Goal: Task Accomplishment & Management: Manage account settings

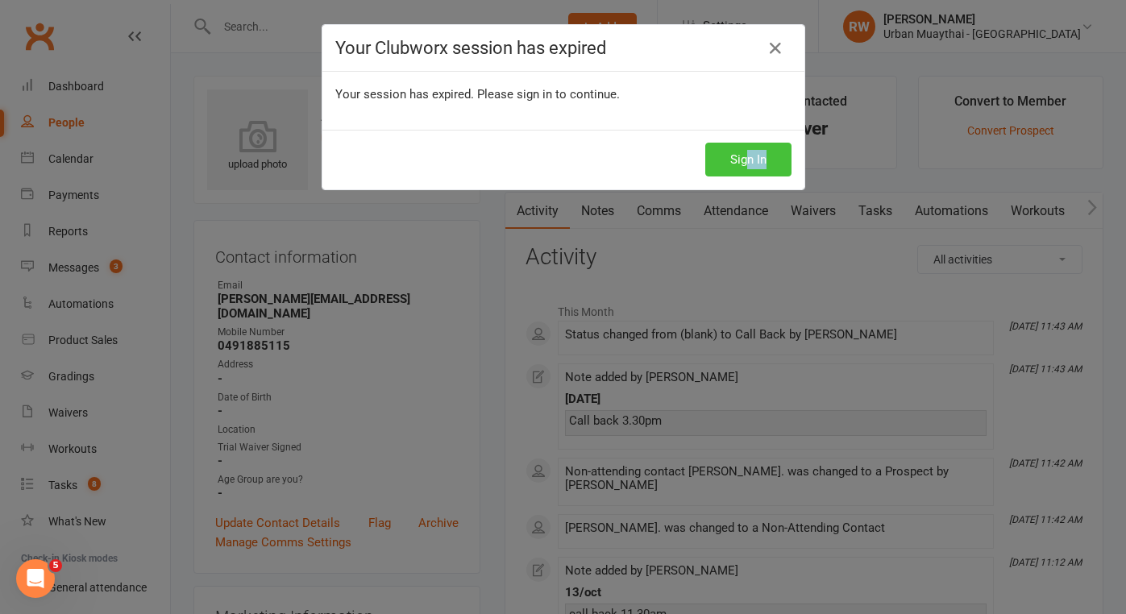
drag, startPoint x: 728, startPoint y: 221, endPoint x: 748, endPoint y: 169, distance: 55.1
click at [748, 164] on div "Your Clubworx session has expired Your session has expired. Please sign in to c…" at bounding box center [563, 307] width 1126 height 614
click at [748, 169] on button "Sign In" at bounding box center [748, 160] width 86 height 34
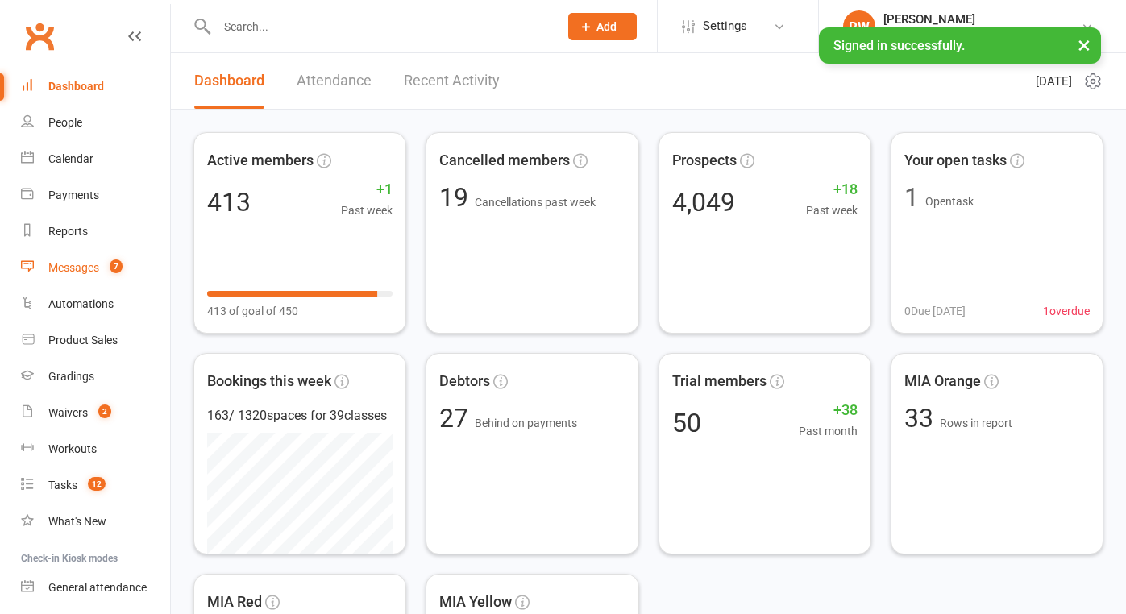
click at [76, 269] on div "Messages" at bounding box center [73, 267] width 51 height 13
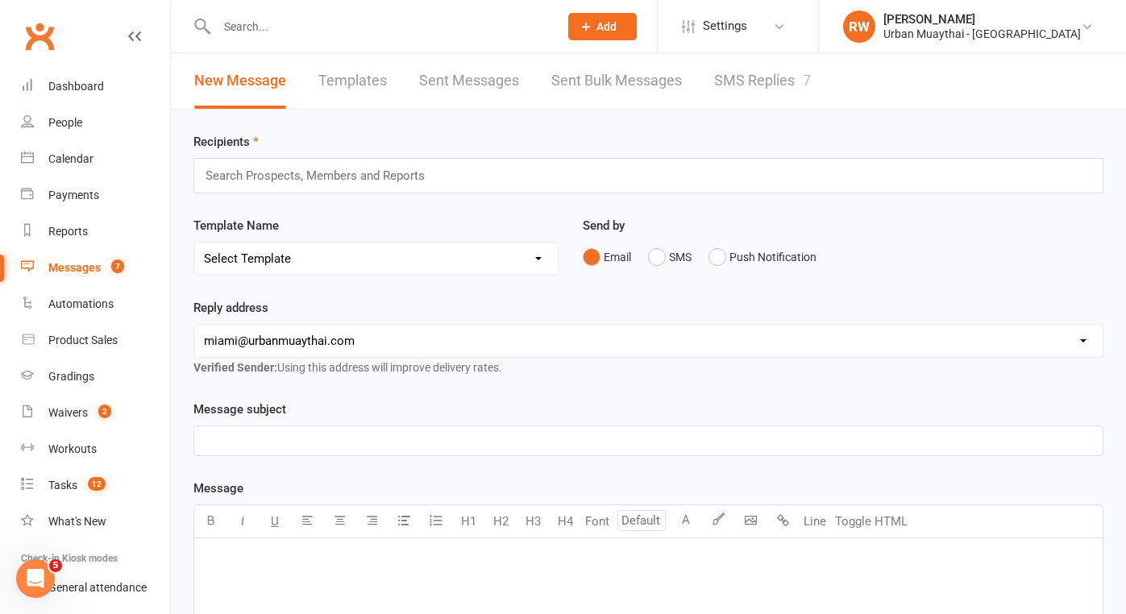
click at [750, 84] on link "SMS Replies 7" at bounding box center [762, 81] width 97 height 56
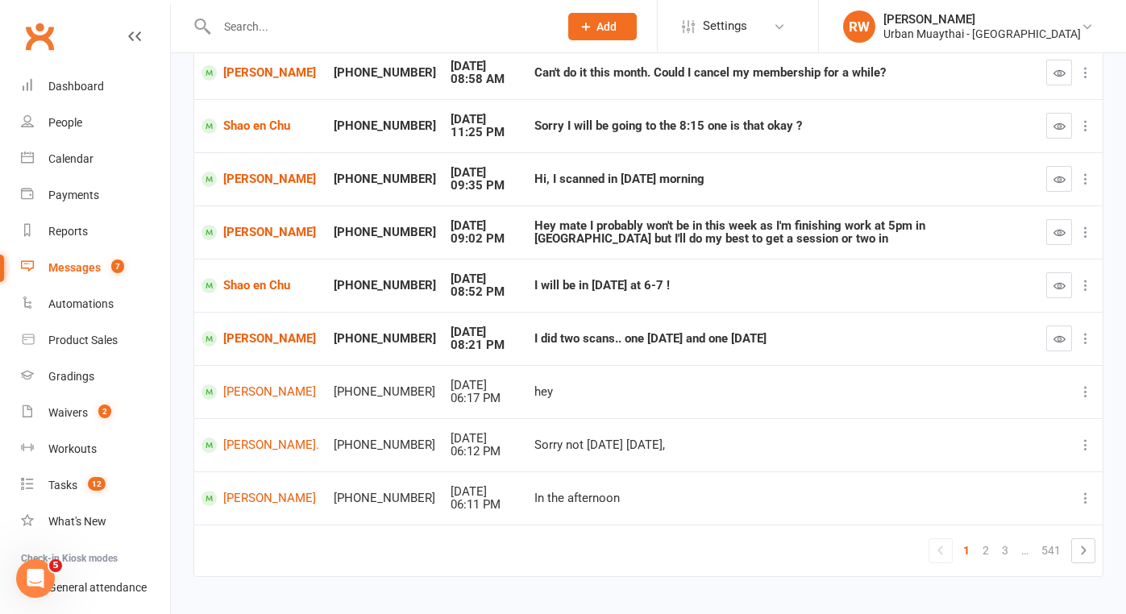
scroll to position [272, 0]
click at [282, 330] on link "[PERSON_NAME]" at bounding box center [260, 337] width 118 height 15
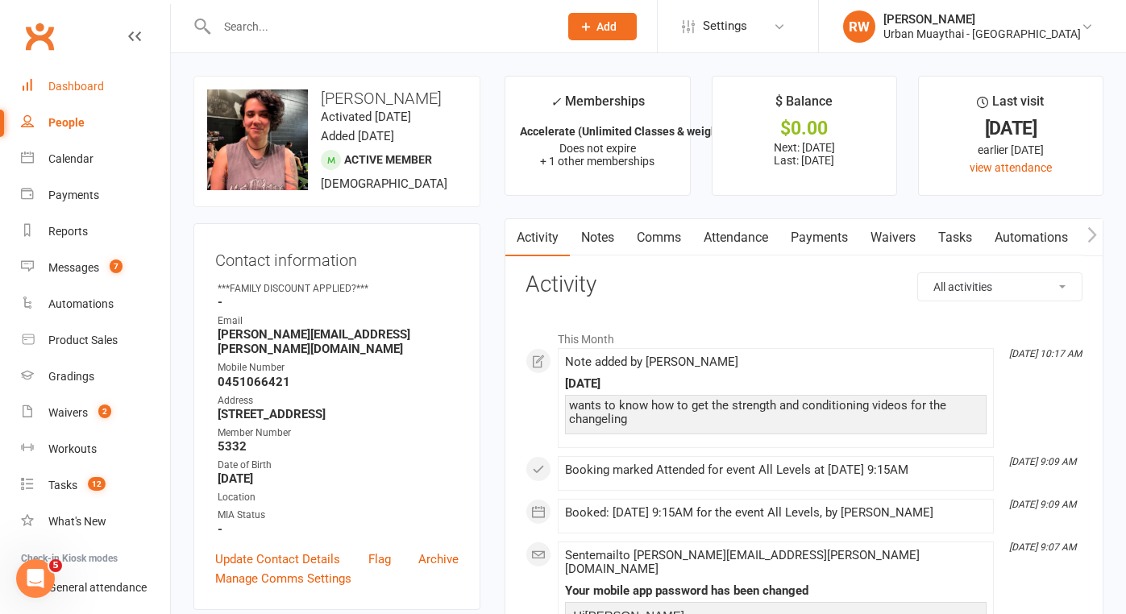
click at [85, 88] on div "Dashboard" at bounding box center [76, 86] width 56 height 13
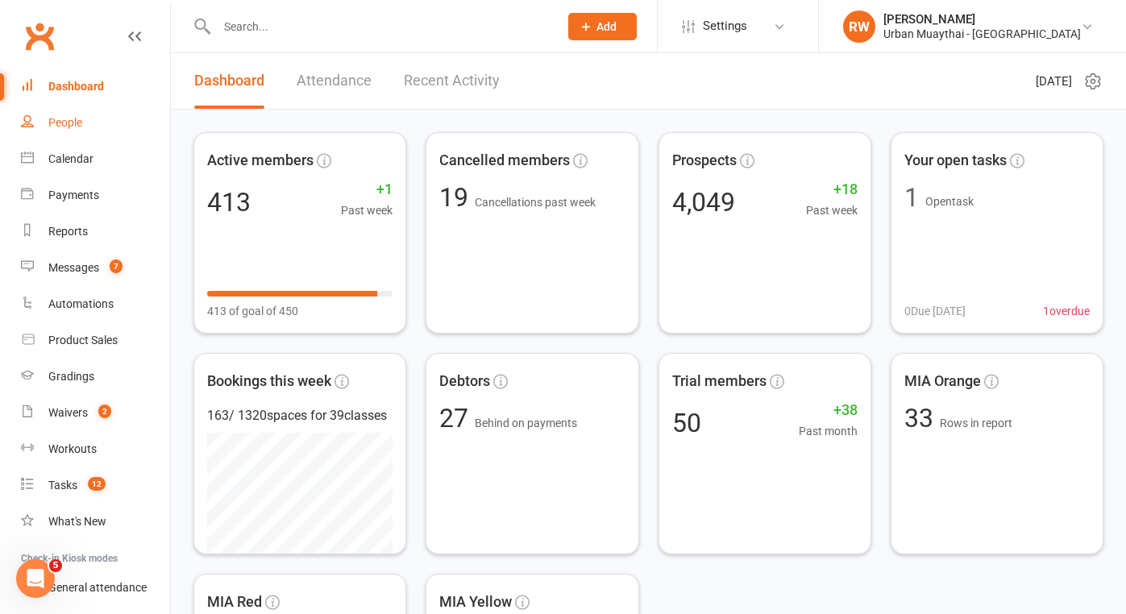
click at [75, 121] on div "People" at bounding box center [65, 122] width 34 height 13
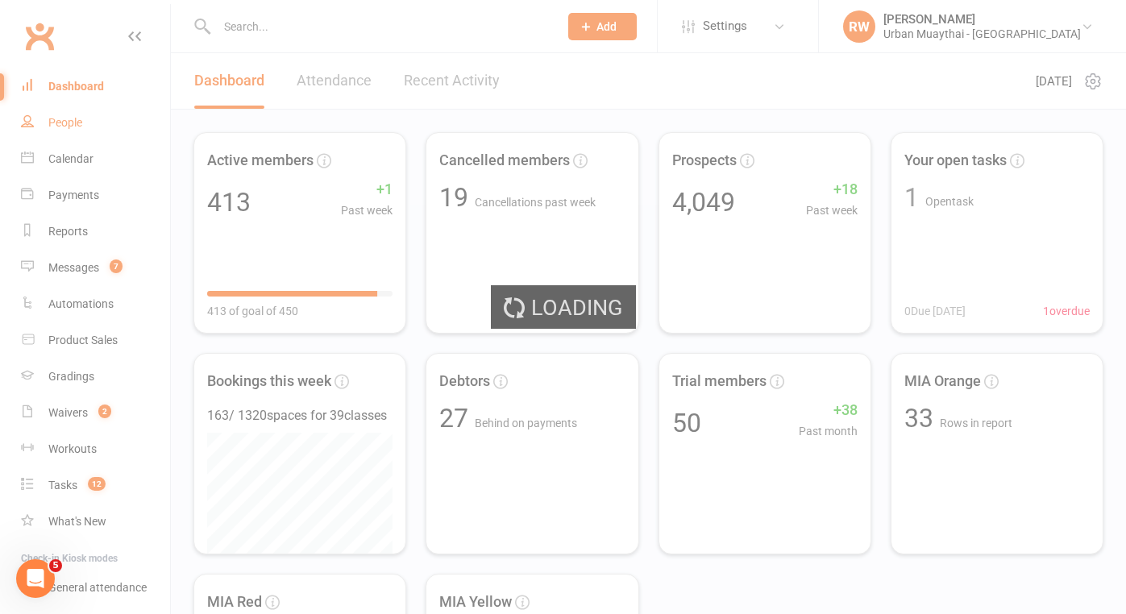
select select "100"
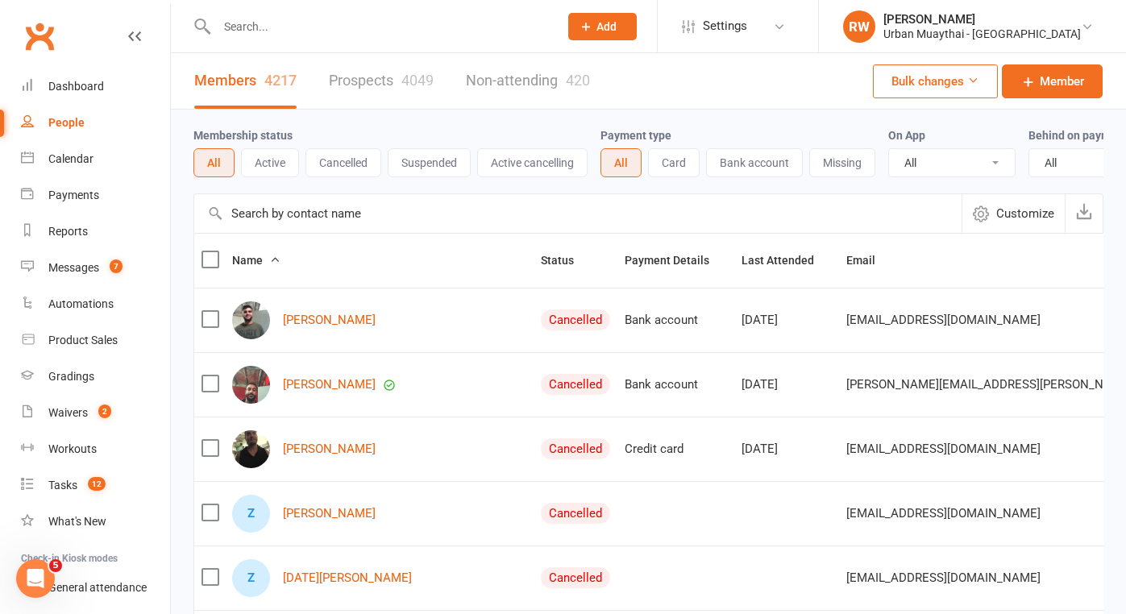
click at [367, 77] on link "Prospects 4049" at bounding box center [381, 81] width 105 height 56
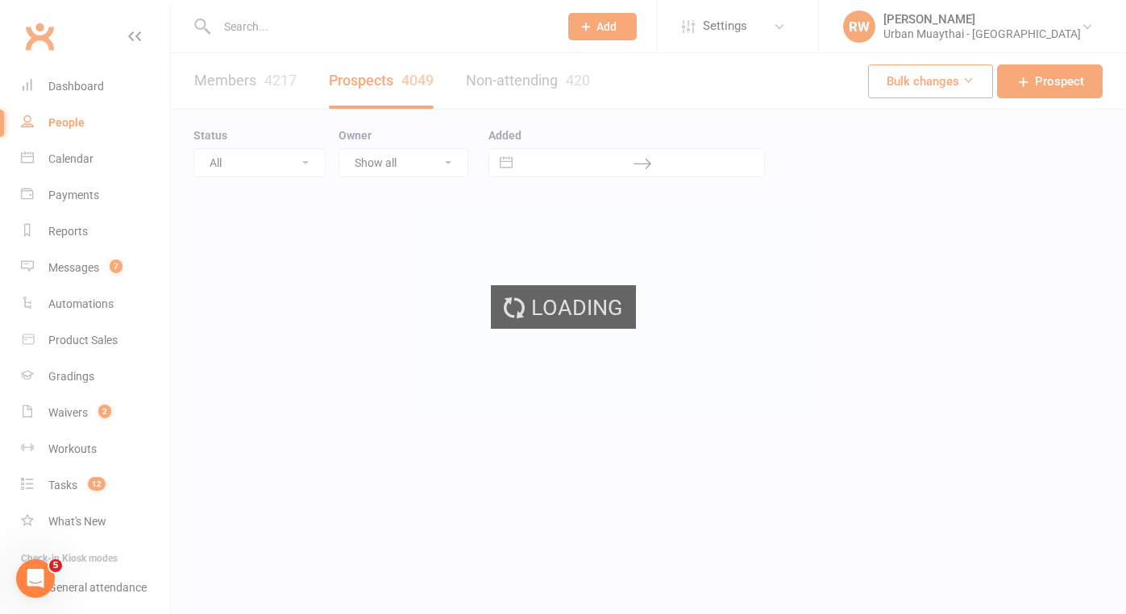
select select "100"
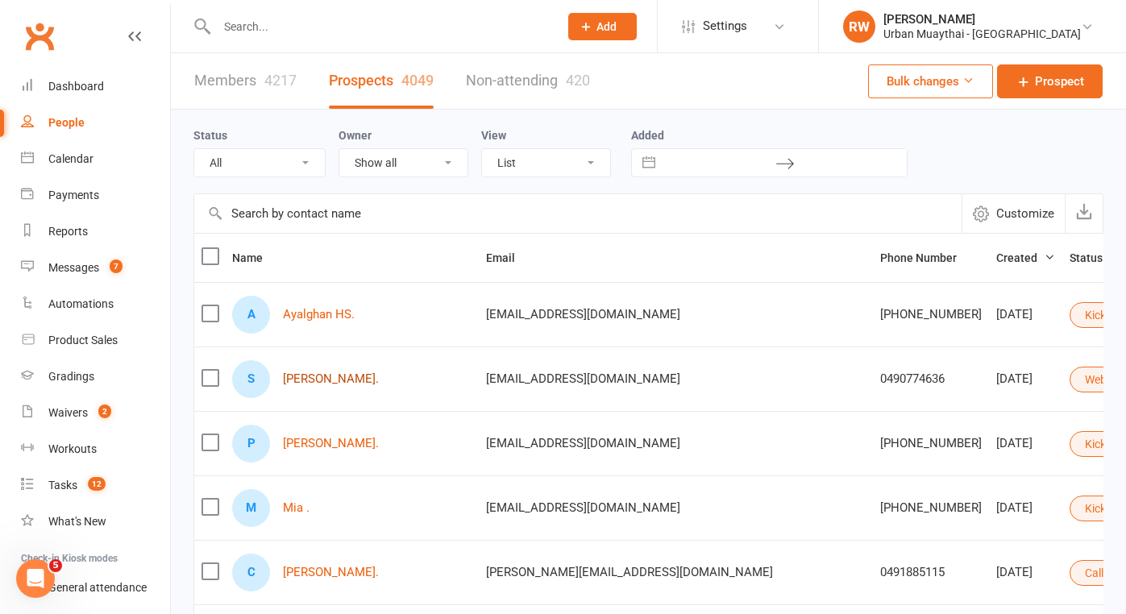
click at [323, 378] on link "[PERSON_NAME]." at bounding box center [331, 379] width 96 height 14
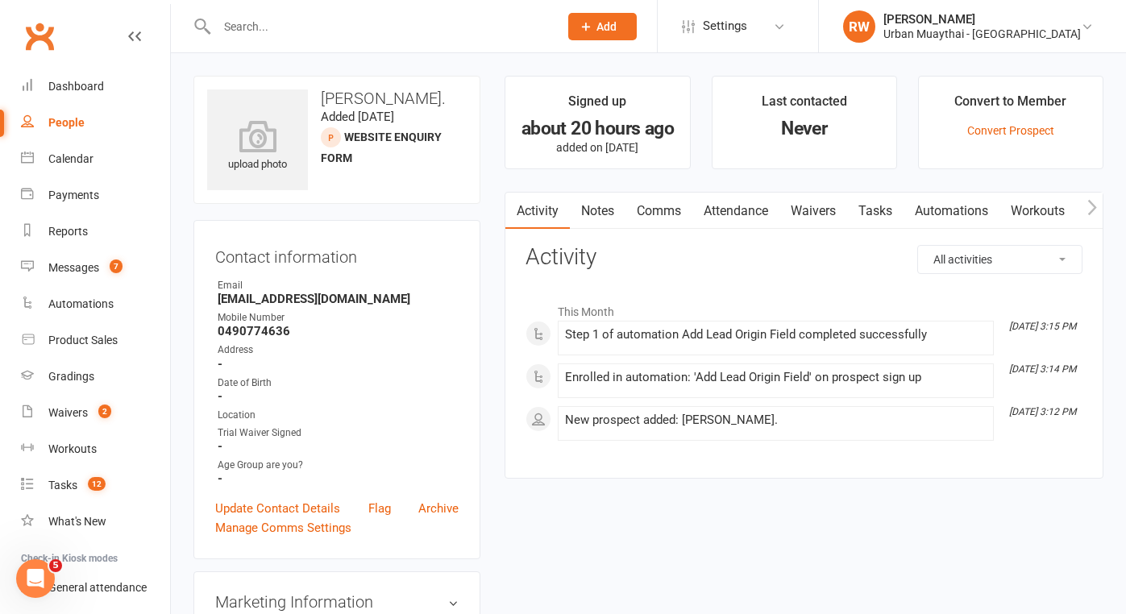
select select "100"
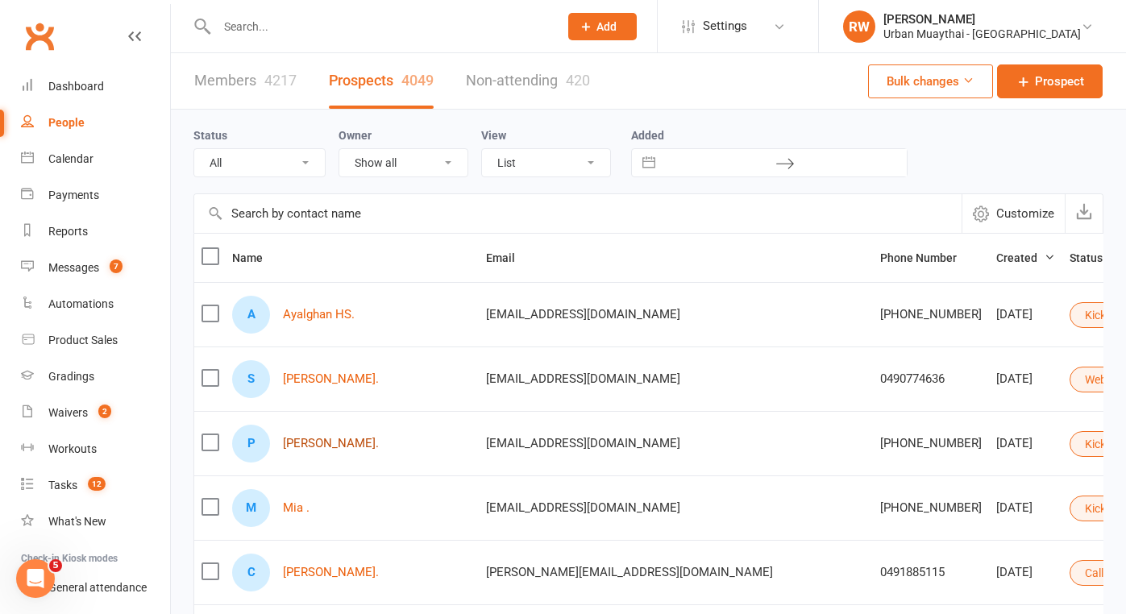
click at [305, 444] on link "[PERSON_NAME]." at bounding box center [331, 444] width 96 height 14
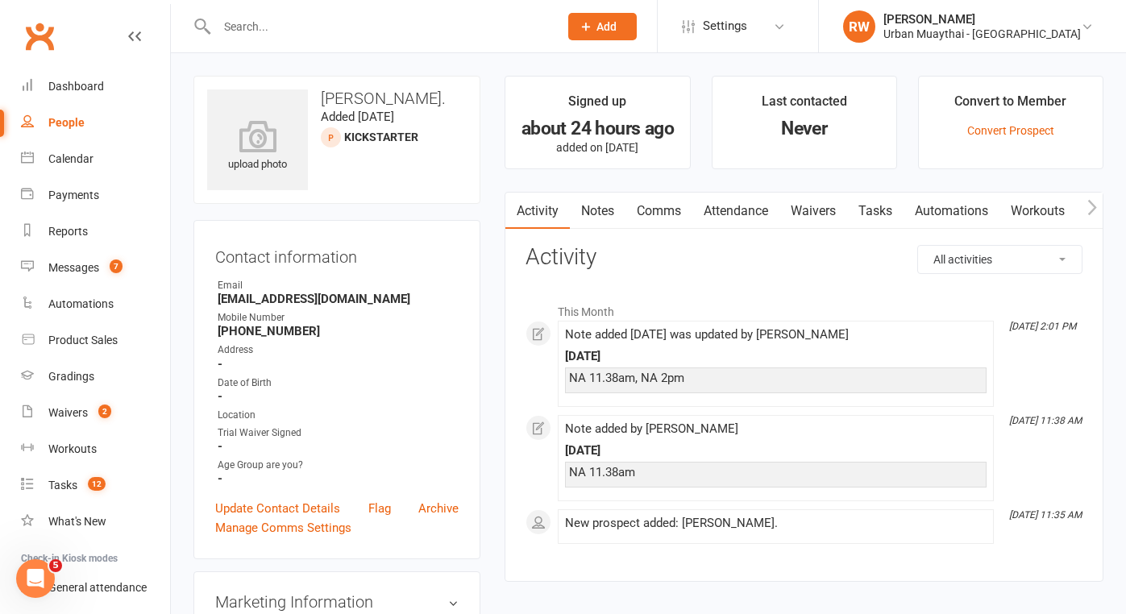
select select "100"
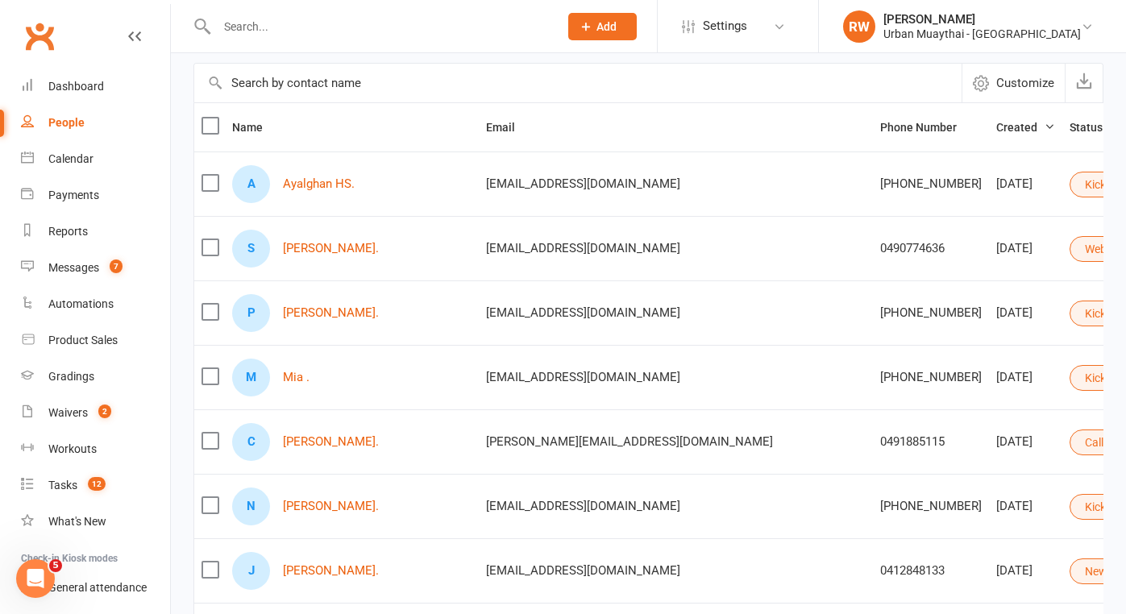
scroll to position [144, 0]
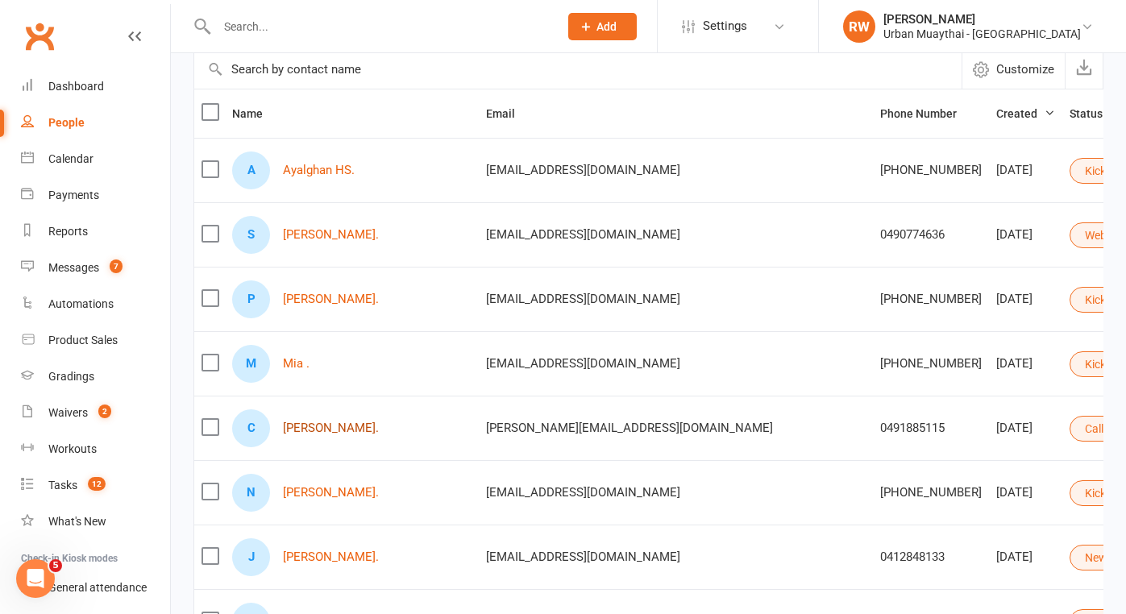
click at [336, 431] on link "[PERSON_NAME]." at bounding box center [331, 428] width 96 height 14
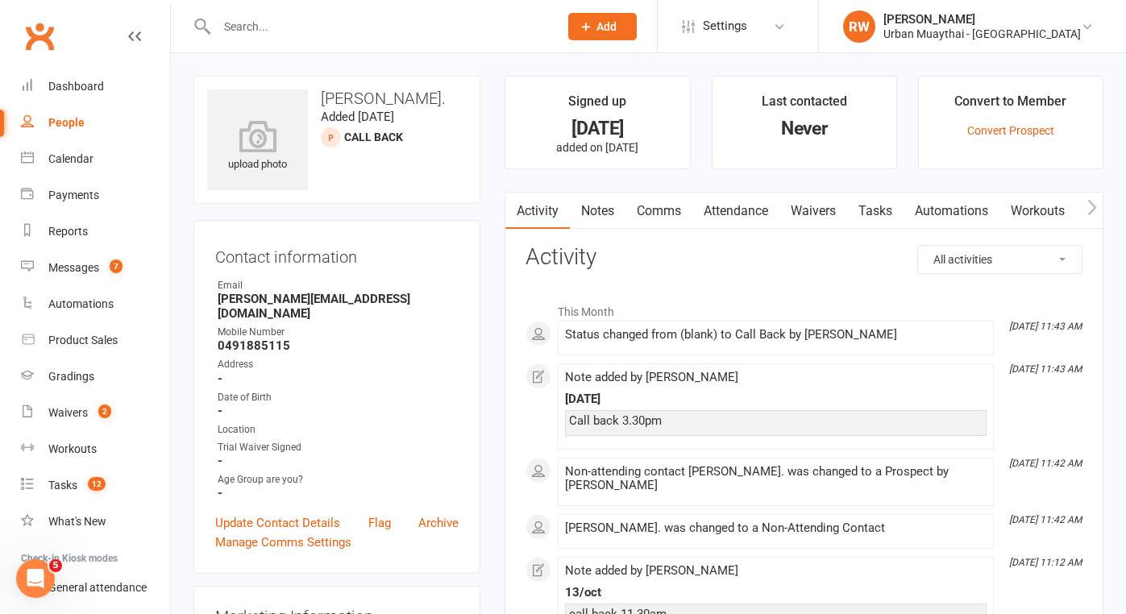
click at [601, 209] on link "Notes" at bounding box center [598, 211] width 56 height 37
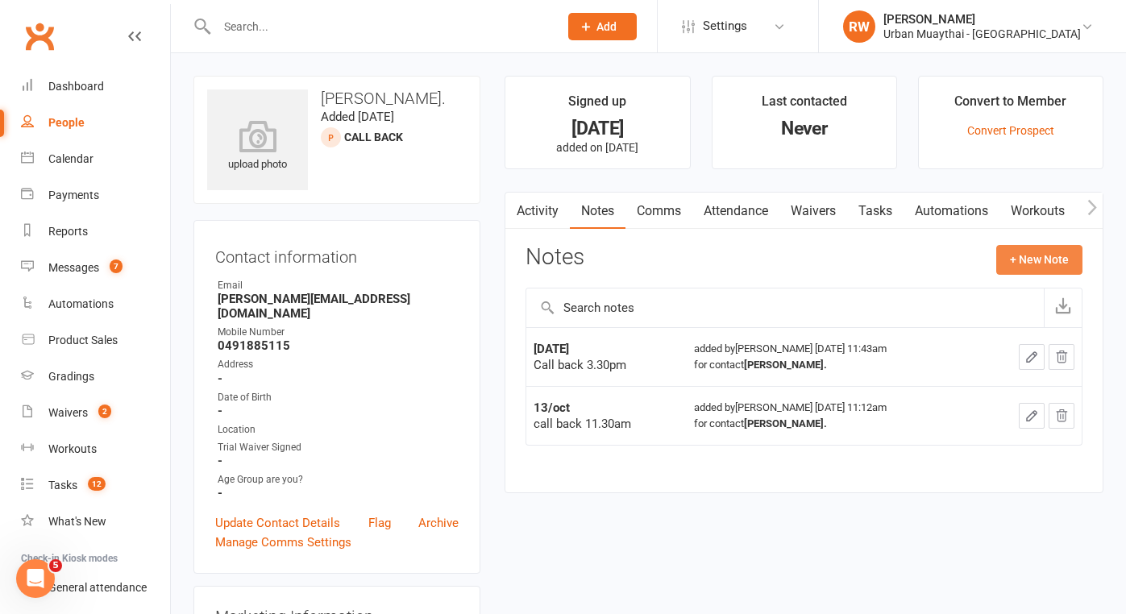
click at [1051, 263] on button "+ New Note" at bounding box center [1039, 259] width 86 height 29
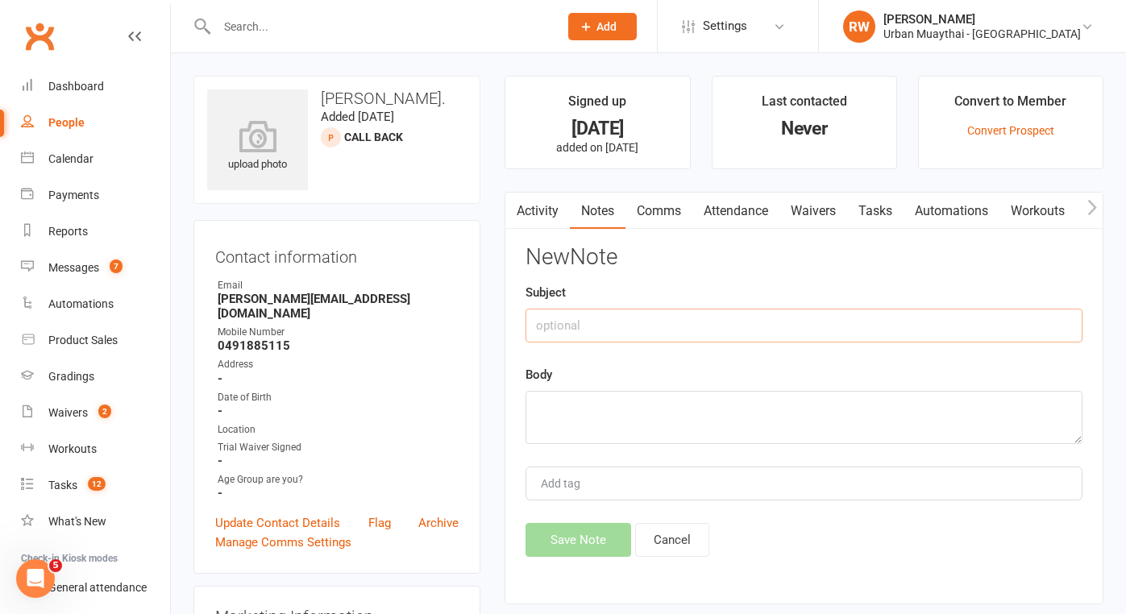
click at [579, 330] on input "text" at bounding box center [803, 326] width 557 height 34
type input "[DATE]"
drag, startPoint x: 579, startPoint y: 330, endPoint x: 576, endPoint y: 411, distance: 80.6
click at [576, 411] on textarea at bounding box center [803, 417] width 557 height 53
type textarea "wants to start in Dec"
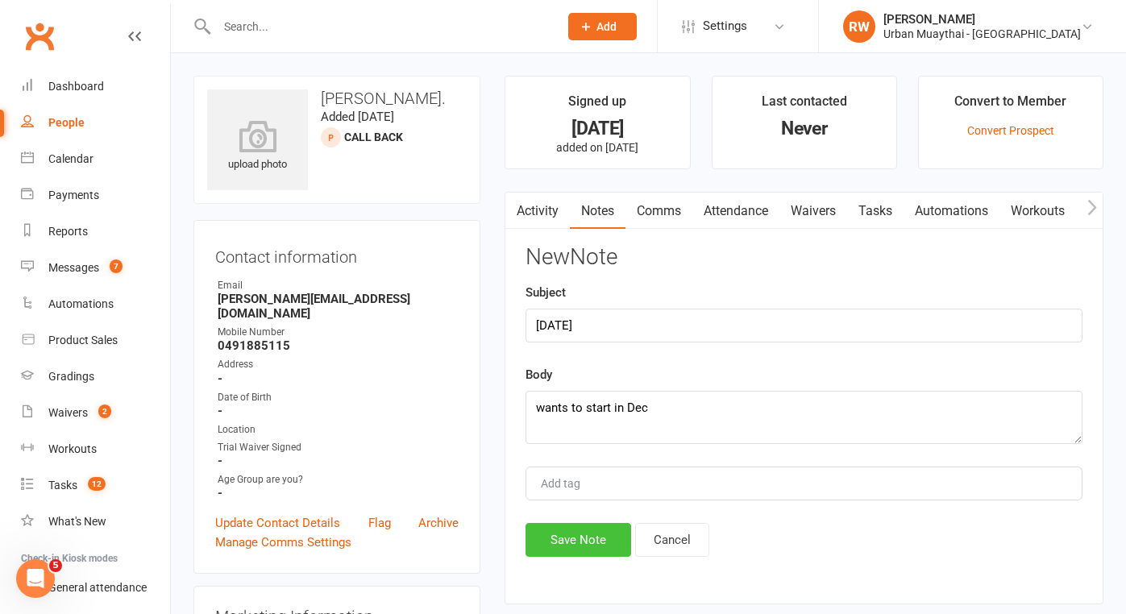
click at [563, 546] on button "Save Note" at bounding box center [578, 540] width 106 height 34
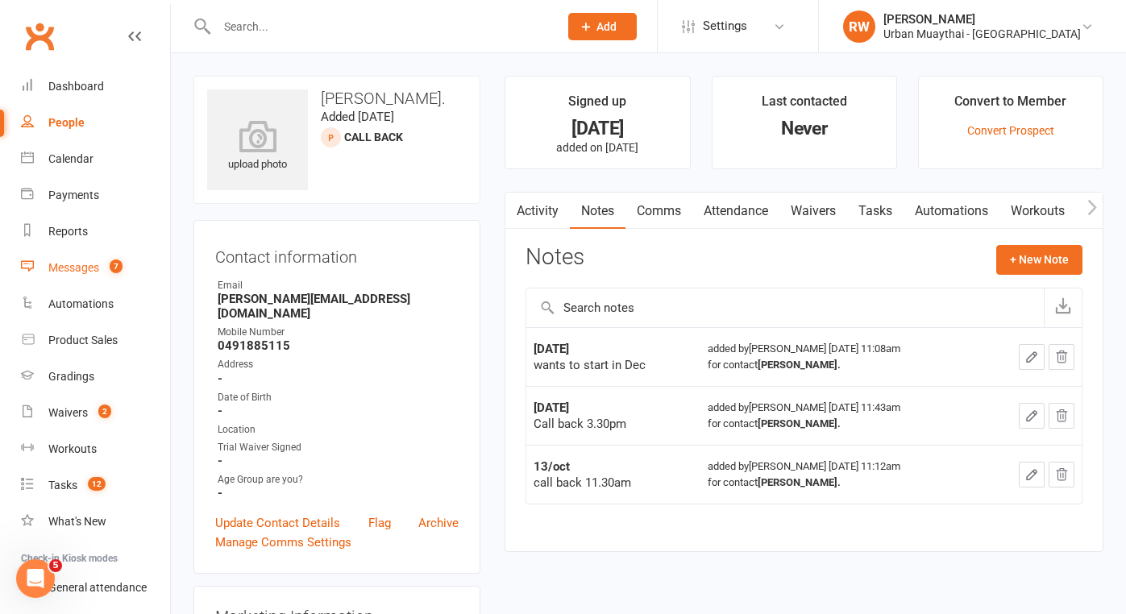
click at [81, 270] on div "Messages" at bounding box center [73, 267] width 51 height 13
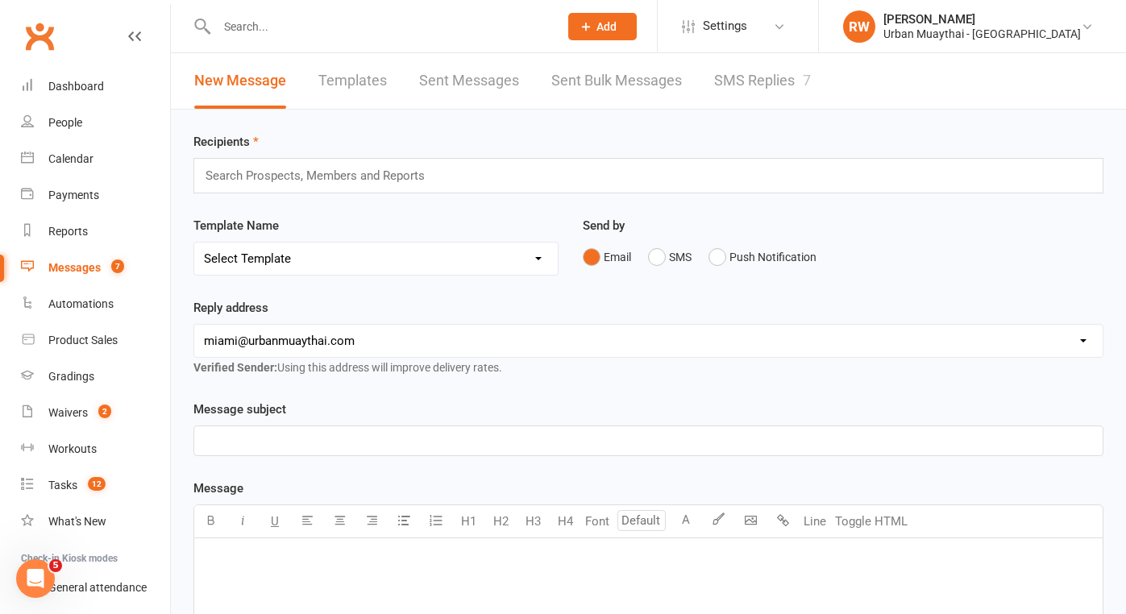
click at [734, 74] on link "SMS Replies 7" at bounding box center [762, 81] width 97 height 56
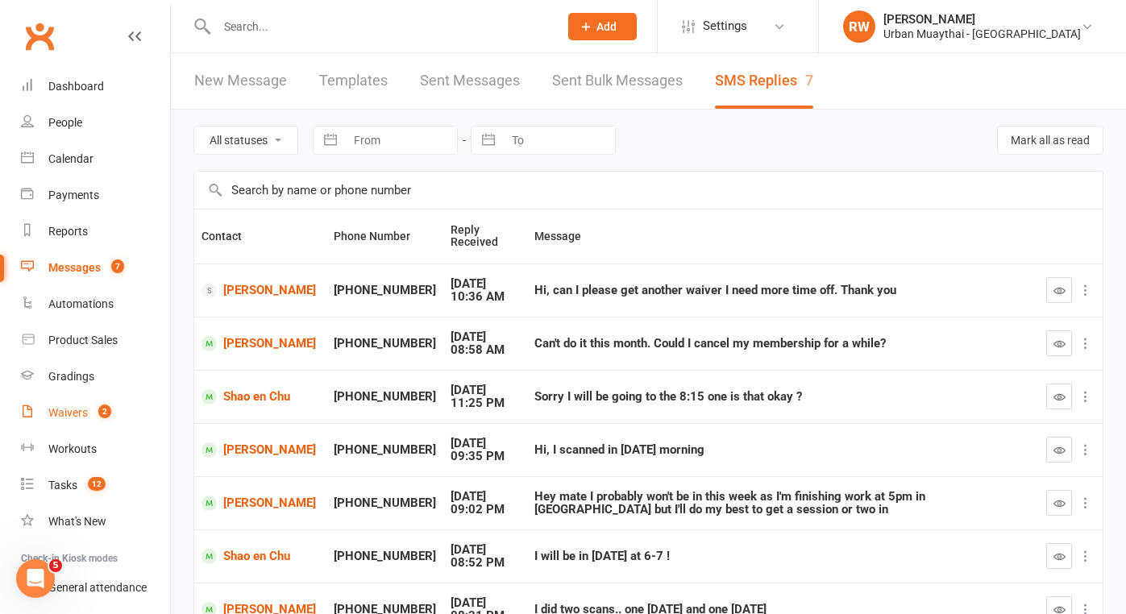
click at [71, 415] on div "Waivers" at bounding box center [67, 412] width 39 height 13
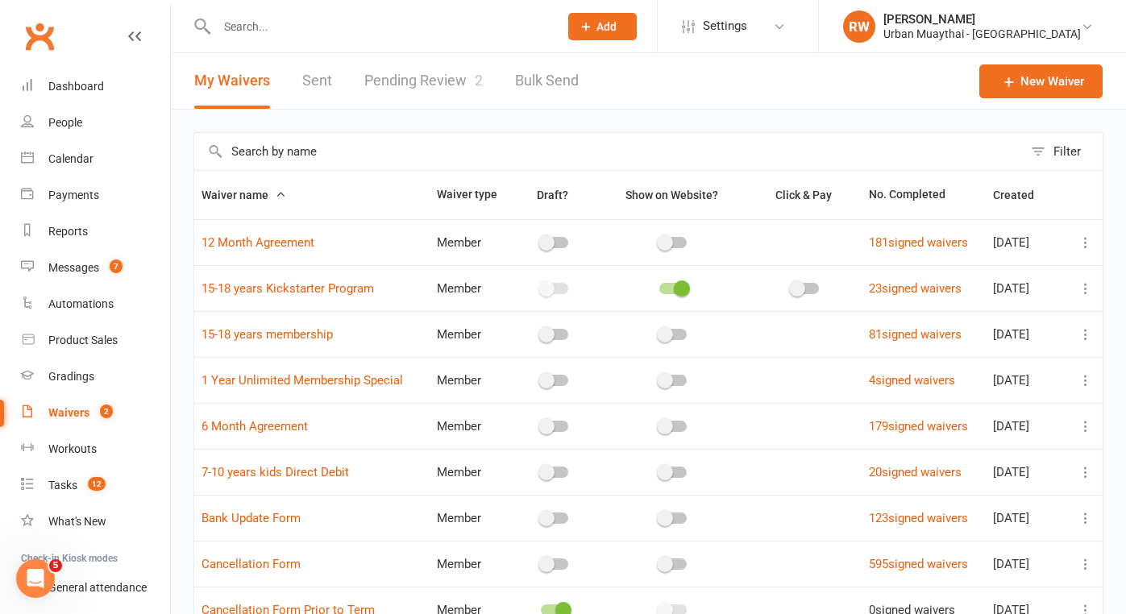
click at [408, 80] on link "Pending Review 2" at bounding box center [423, 81] width 118 height 56
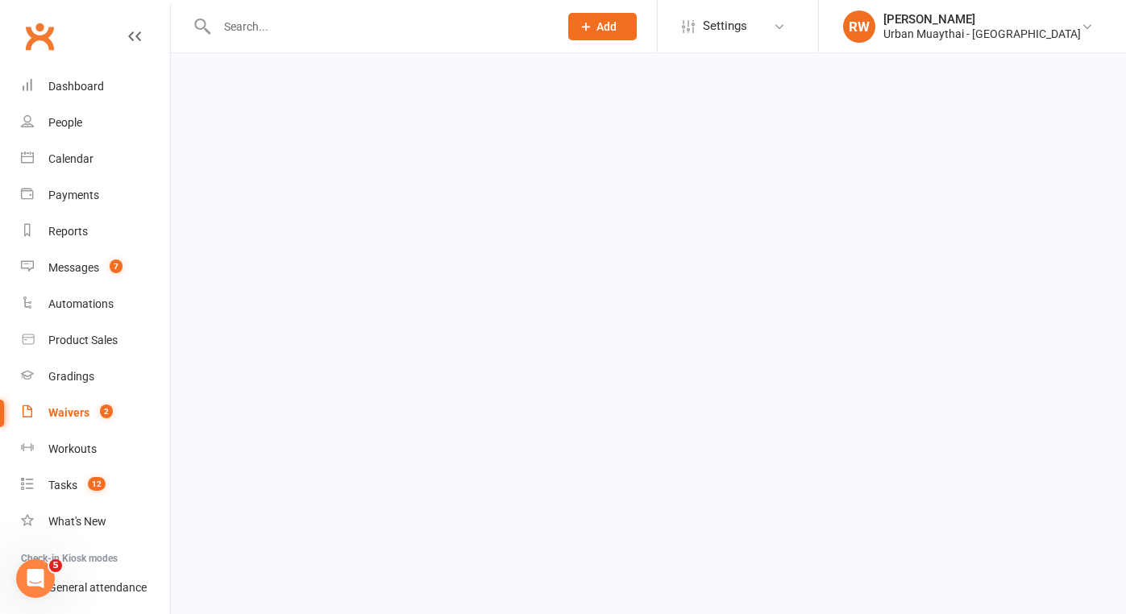
select select "25"
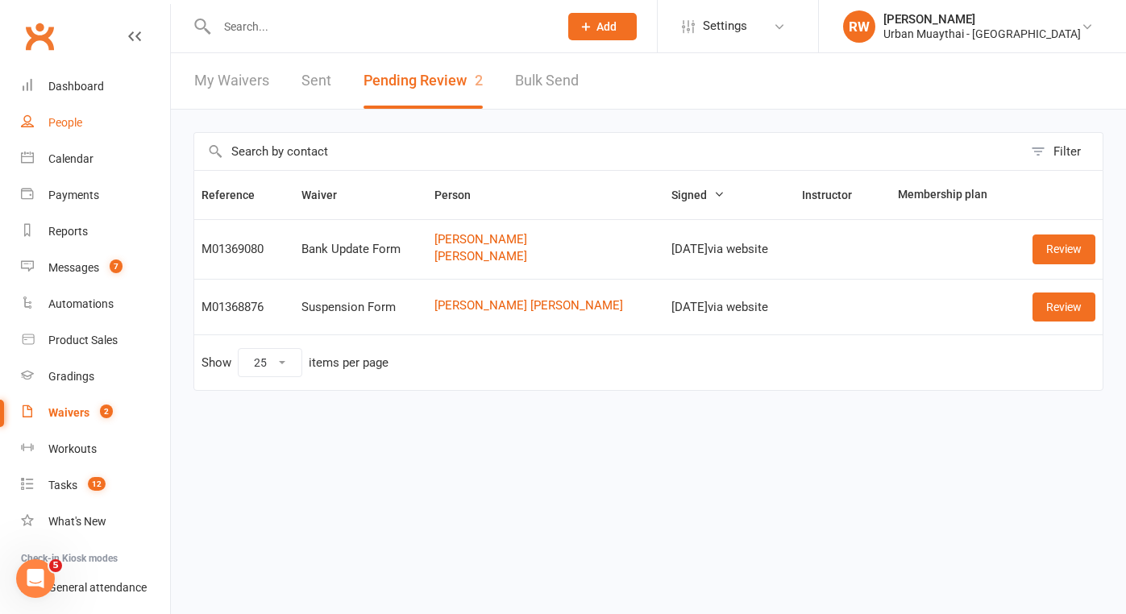
click at [70, 121] on div "People" at bounding box center [65, 122] width 34 height 13
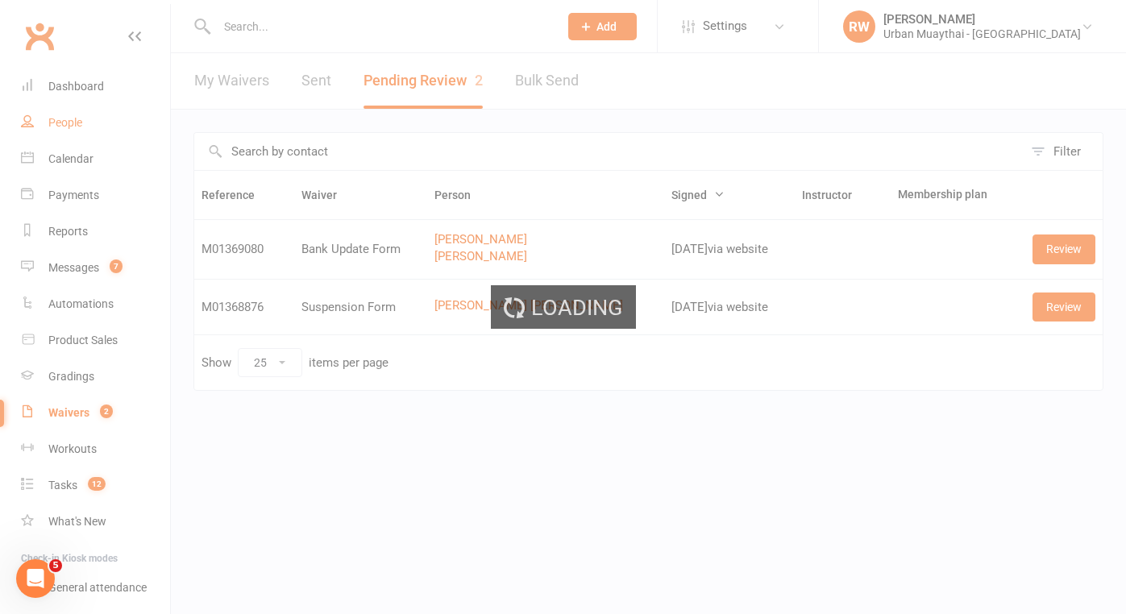
select select "100"
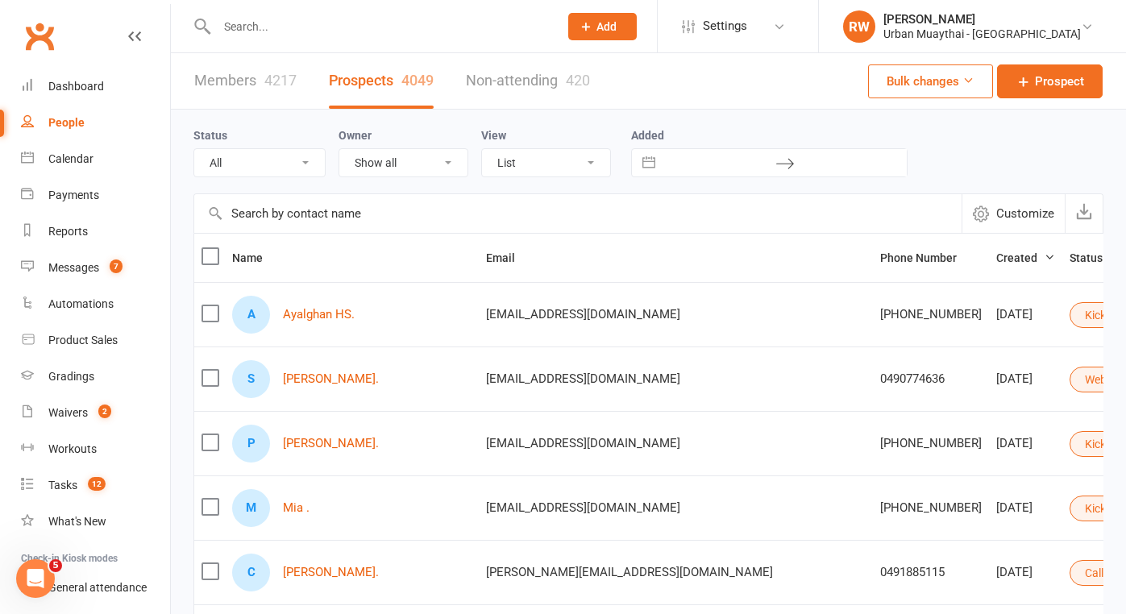
click at [256, 29] on input "text" at bounding box center [379, 26] width 335 height 23
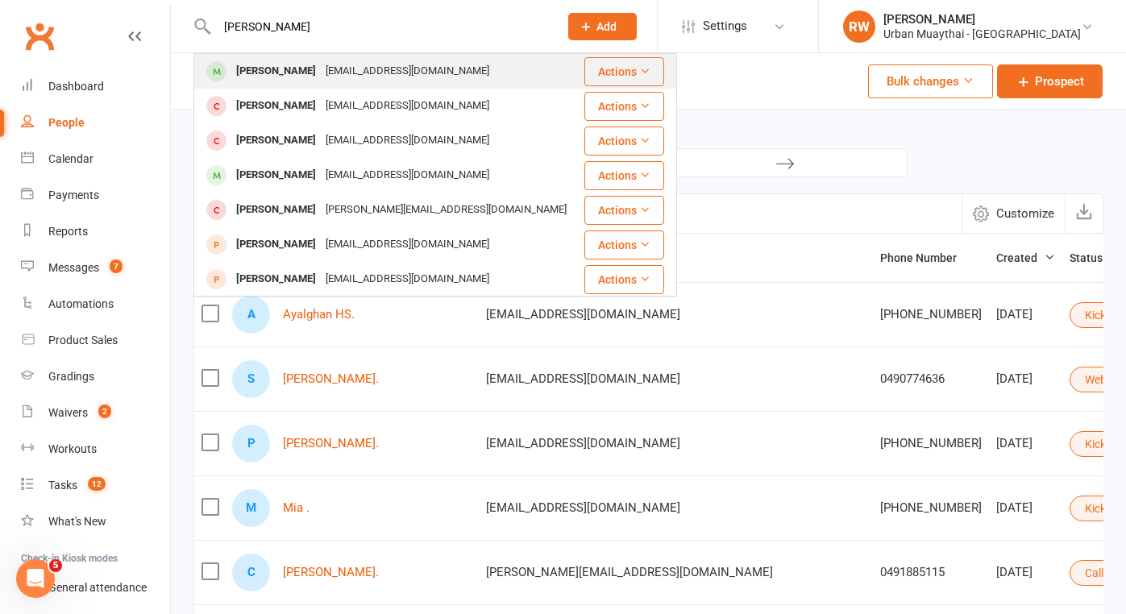
type input "[PERSON_NAME]"
click at [309, 71] on div "[PERSON_NAME]" at bounding box center [275, 71] width 89 height 23
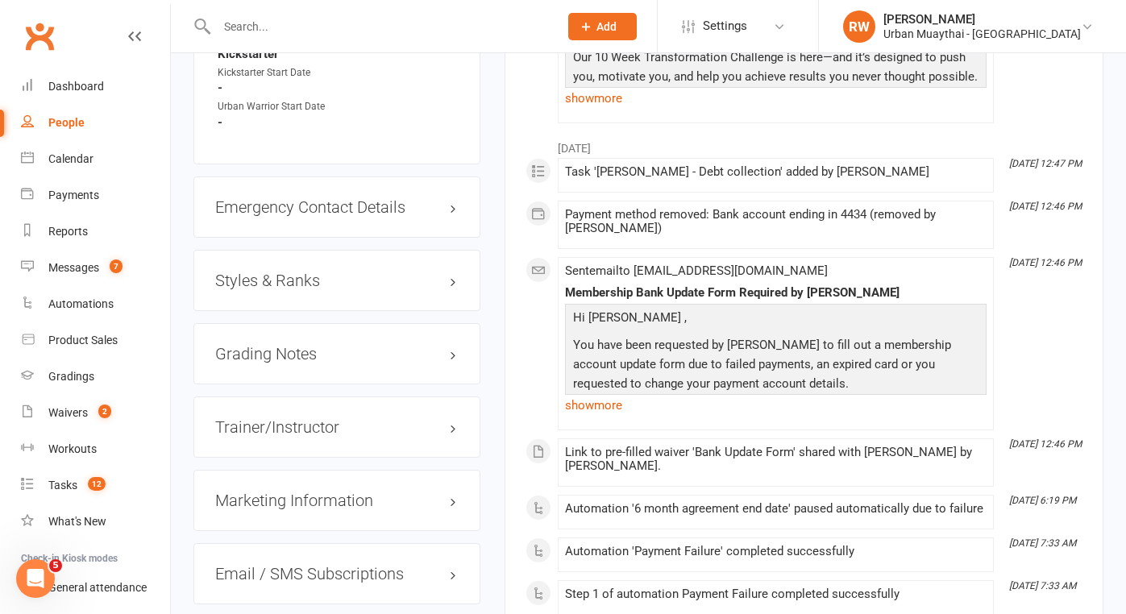
scroll to position [1391, 0]
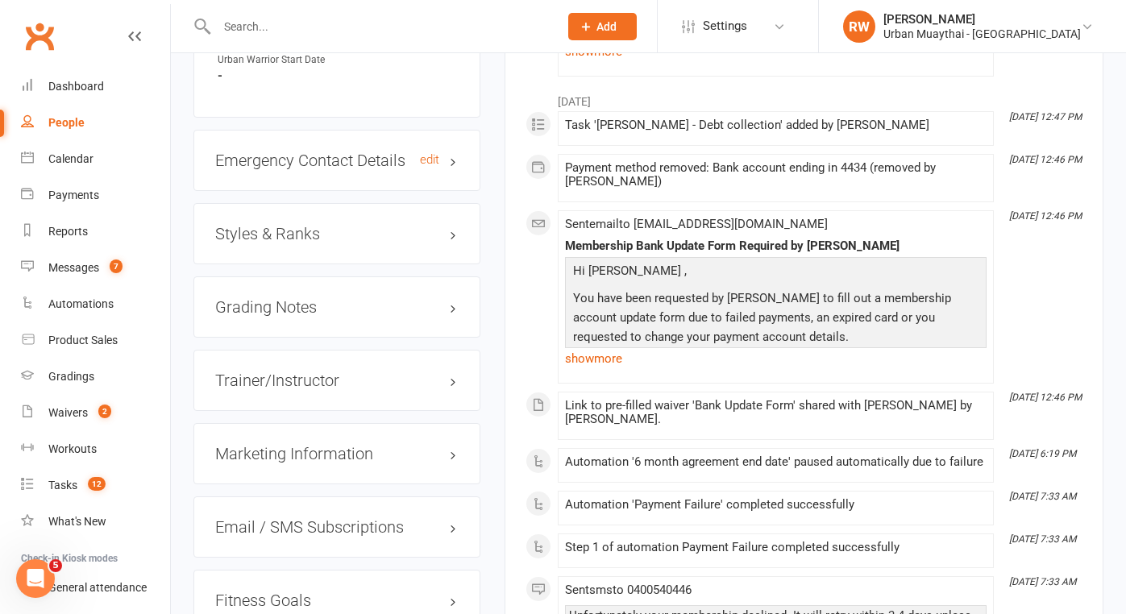
click at [453, 159] on h3 "Emergency Contact Details edit" at bounding box center [336, 160] width 243 height 18
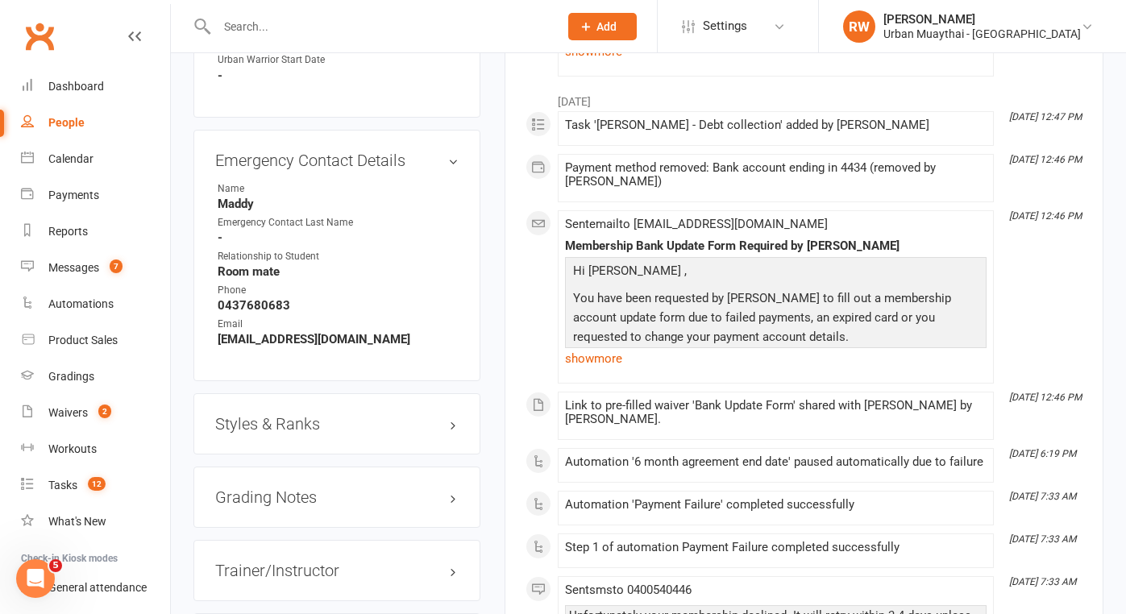
click at [316, 308] on strong "0437680683" at bounding box center [338, 305] width 241 height 15
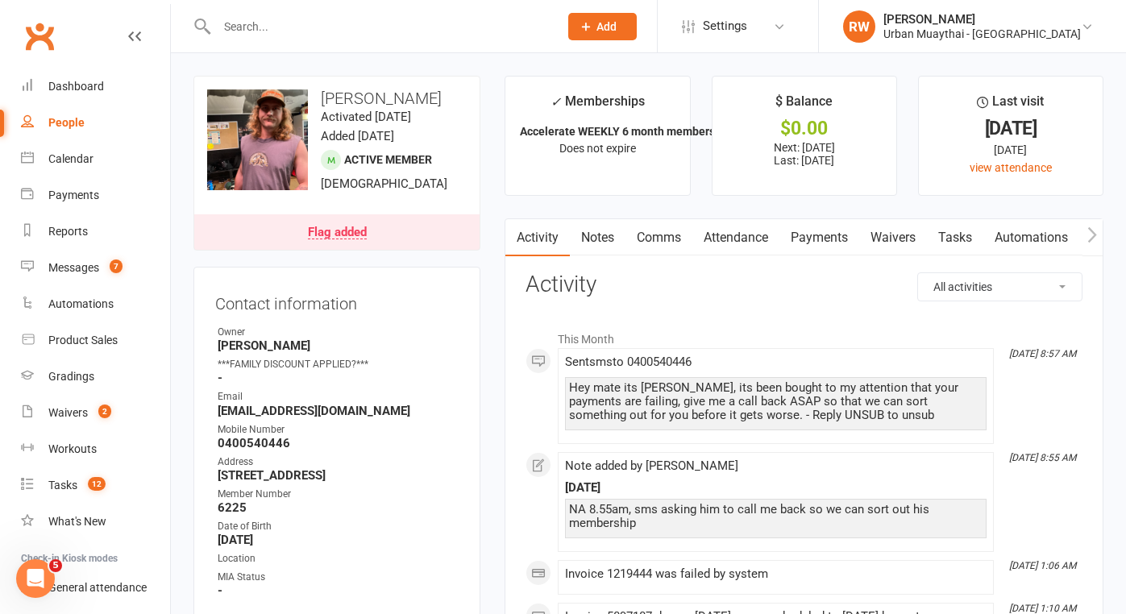
scroll to position [0, 1]
click at [596, 232] on link "Notes" at bounding box center [597, 237] width 56 height 37
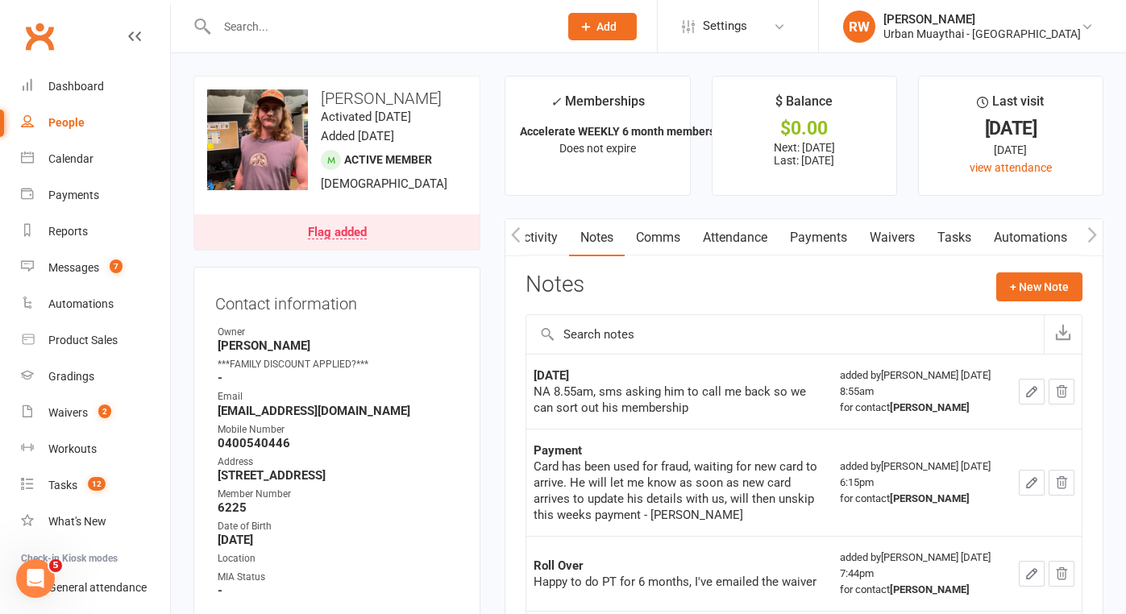
click at [540, 236] on link "Activity" at bounding box center [536, 237] width 64 height 37
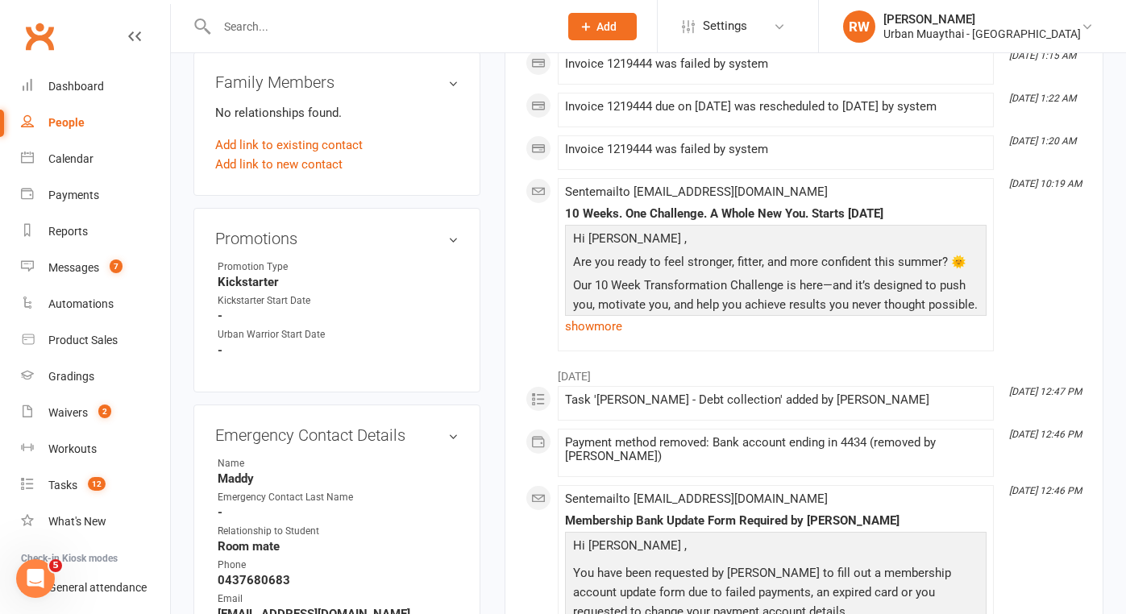
scroll to position [1119, 0]
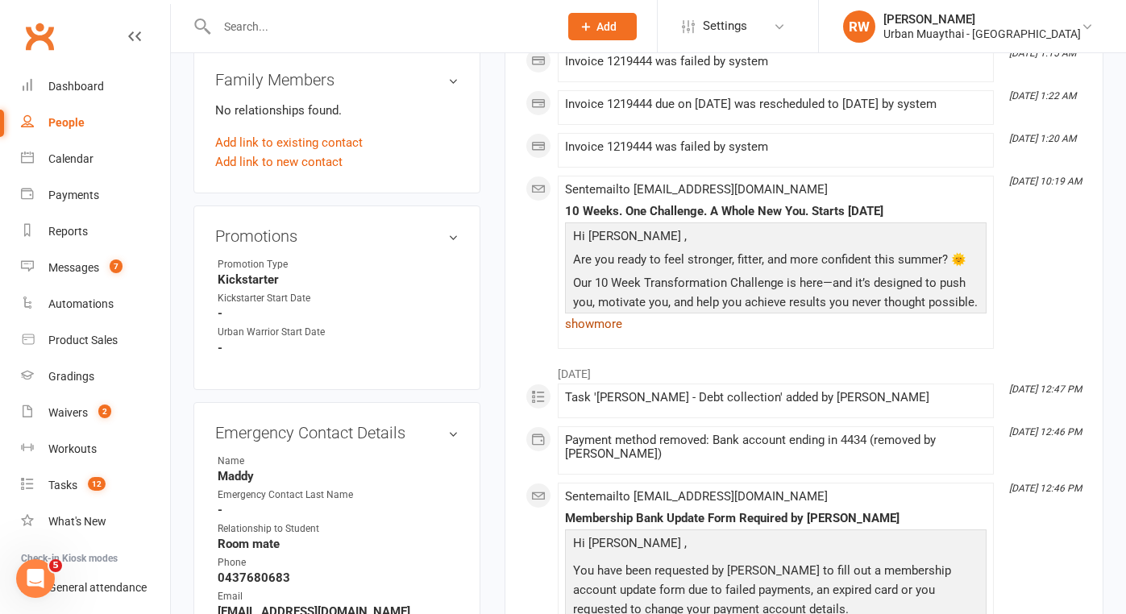
click at [605, 335] on link "show more" at bounding box center [775, 324] width 421 height 23
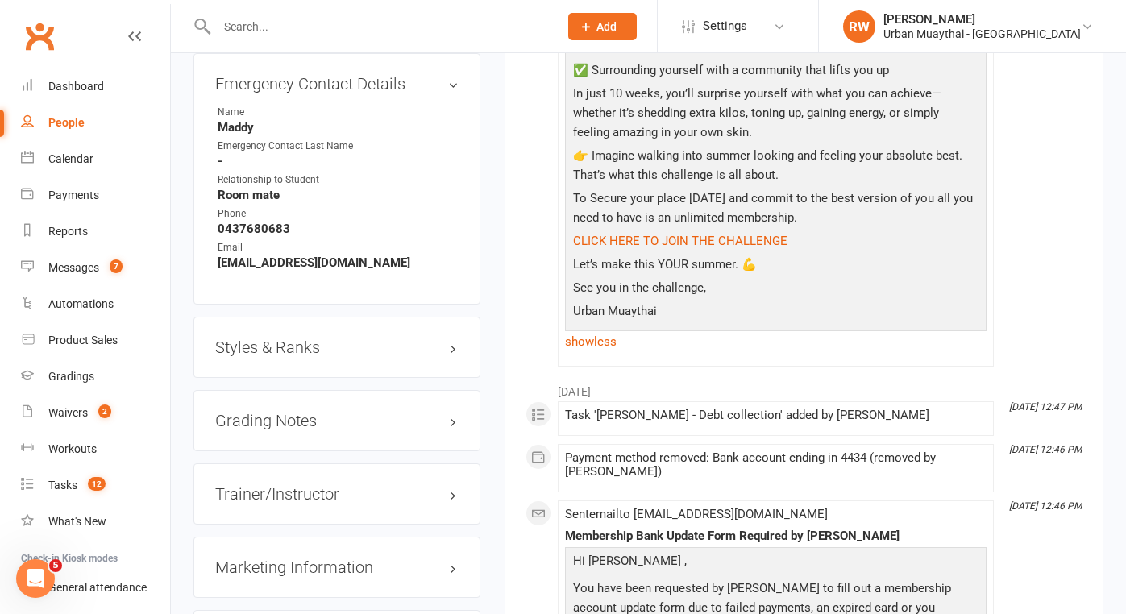
scroll to position [1461, 0]
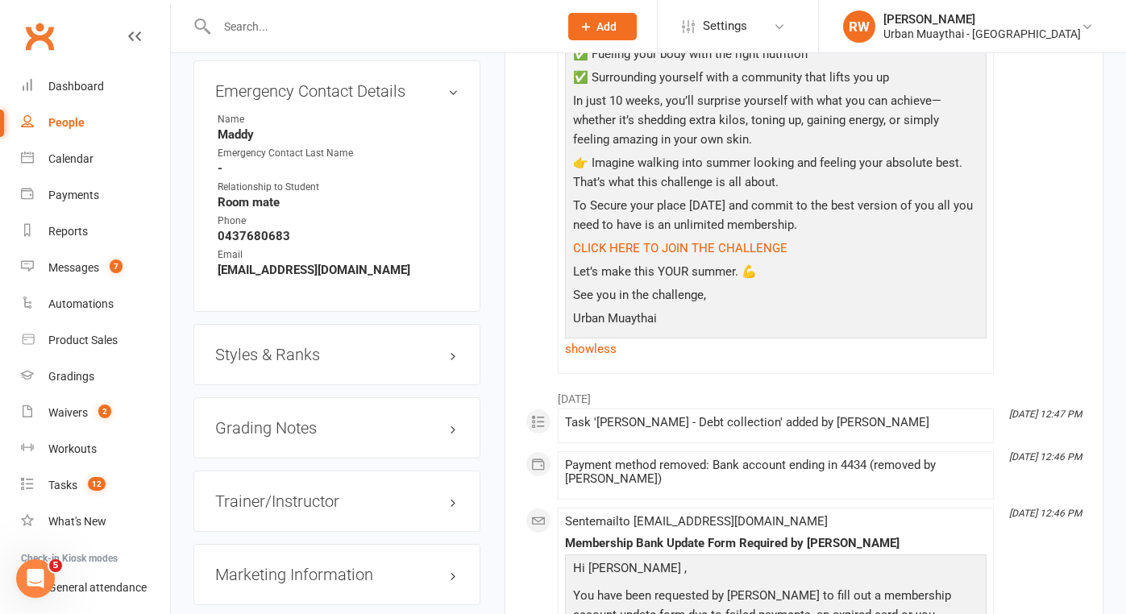
click at [68, 126] on div "People" at bounding box center [66, 122] width 36 height 13
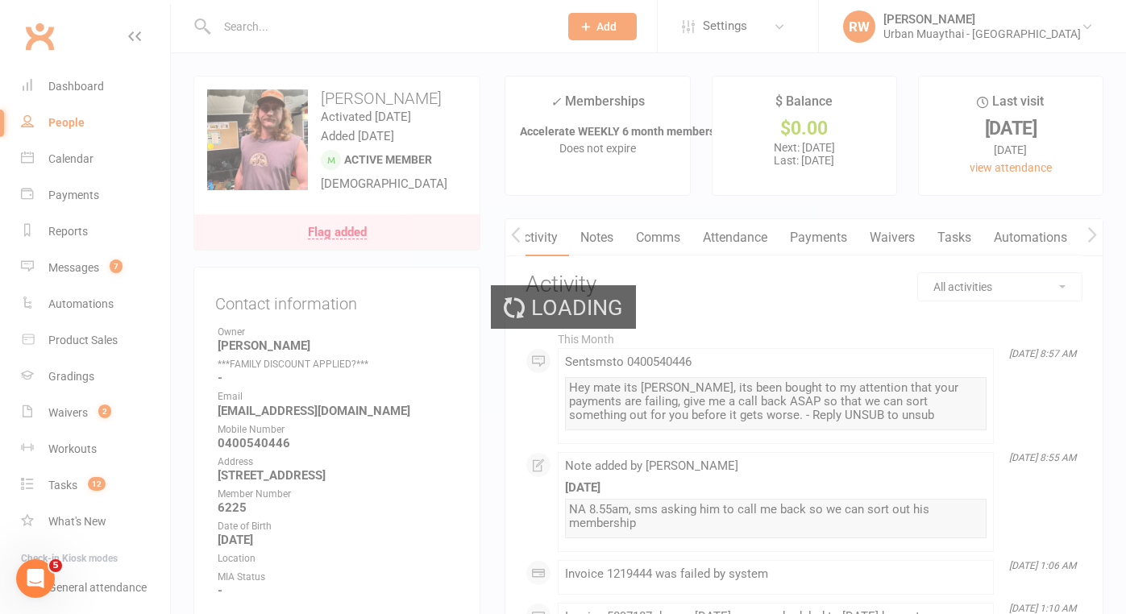
select select "100"
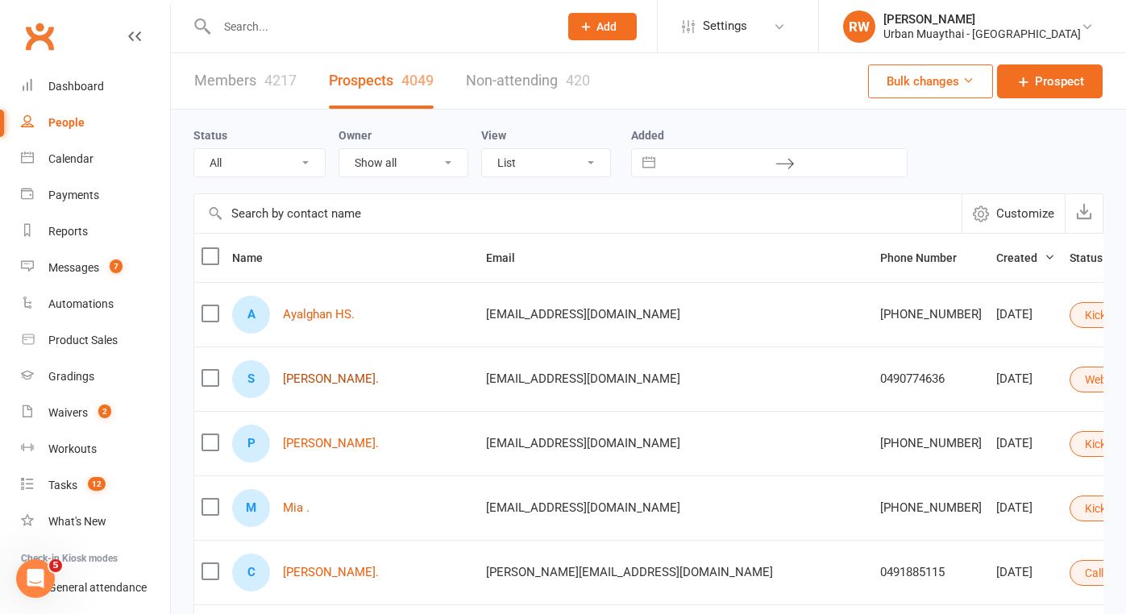
click at [326, 379] on link "[PERSON_NAME]." at bounding box center [331, 379] width 96 height 14
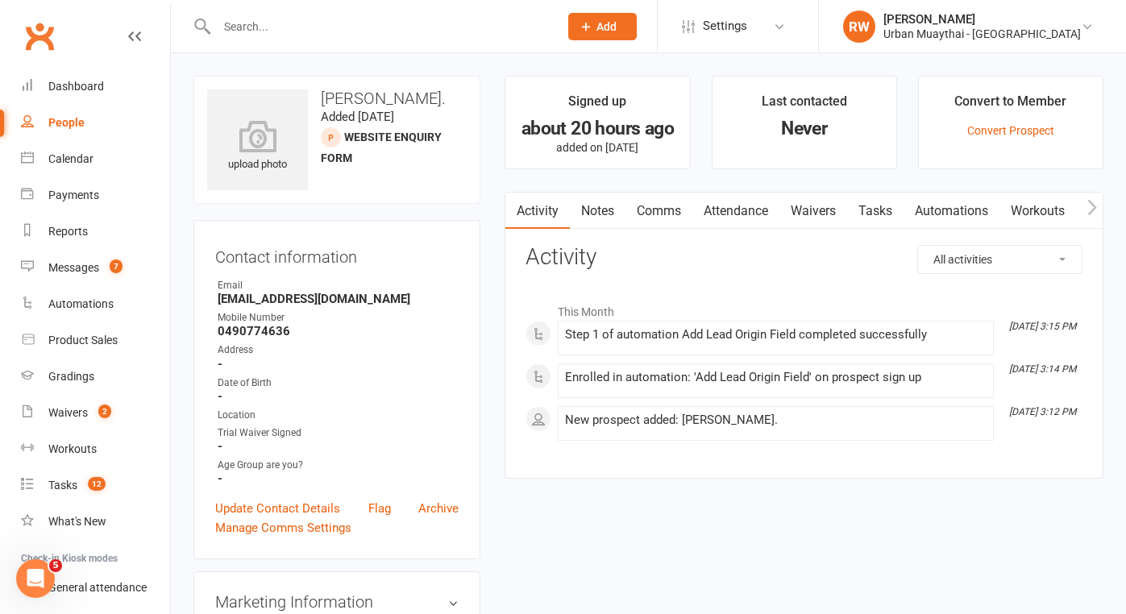
click at [603, 211] on link "Notes" at bounding box center [598, 211] width 56 height 37
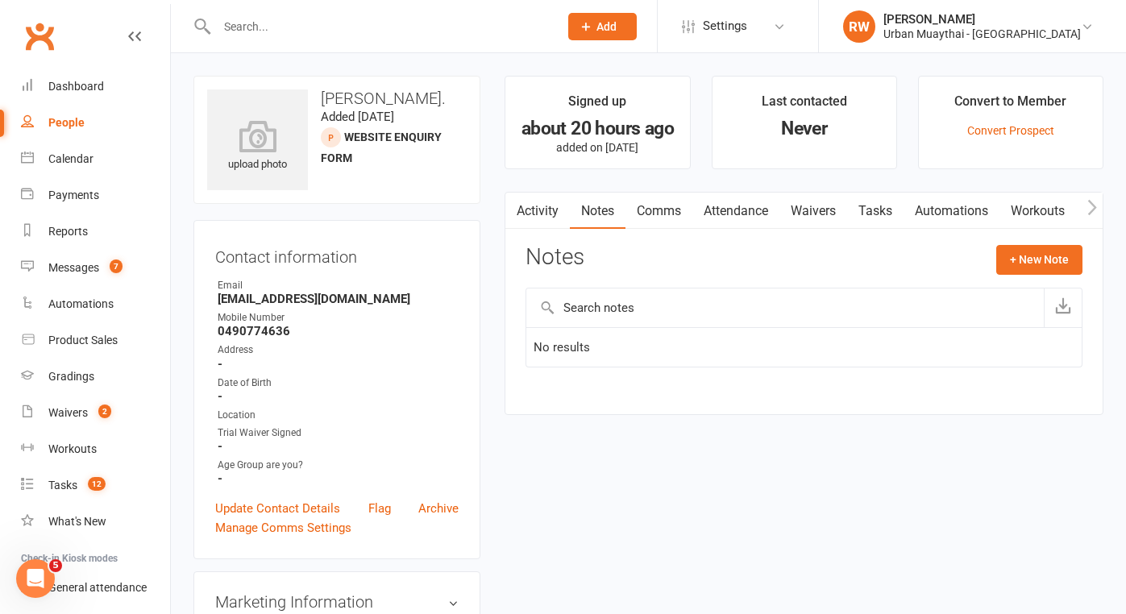
click at [305, 334] on strong "0490774636" at bounding box center [338, 331] width 241 height 15
click at [1035, 260] on button "+ New Note" at bounding box center [1039, 259] width 86 height 29
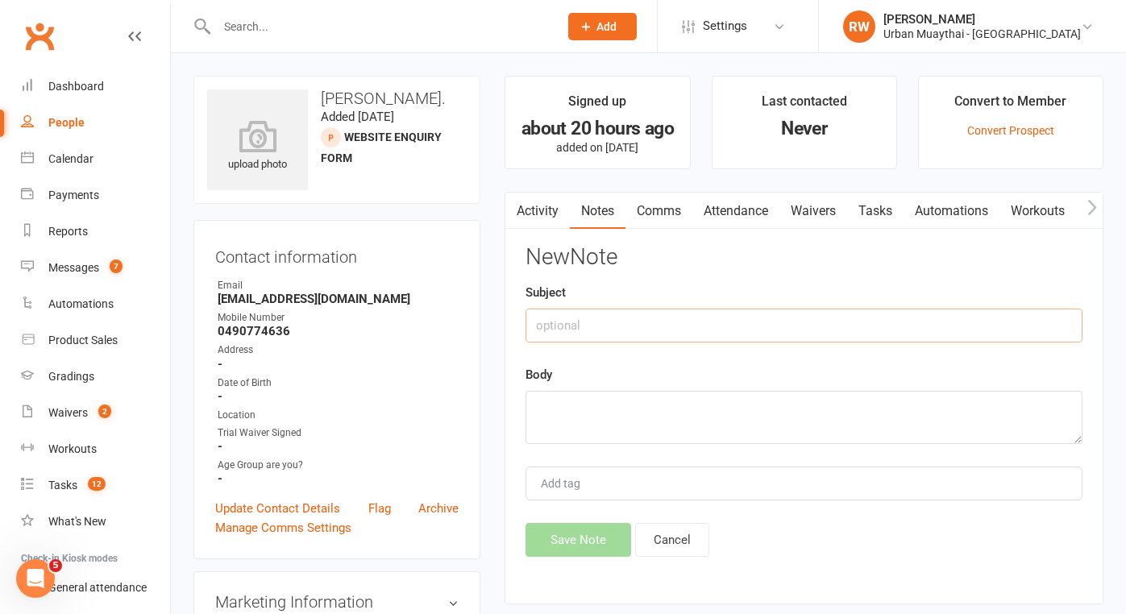
click at [593, 332] on input "text" at bounding box center [803, 326] width 557 height 34
type input "[DATE]"
click at [560, 402] on textarea at bounding box center [803, 417] width 557 height 53
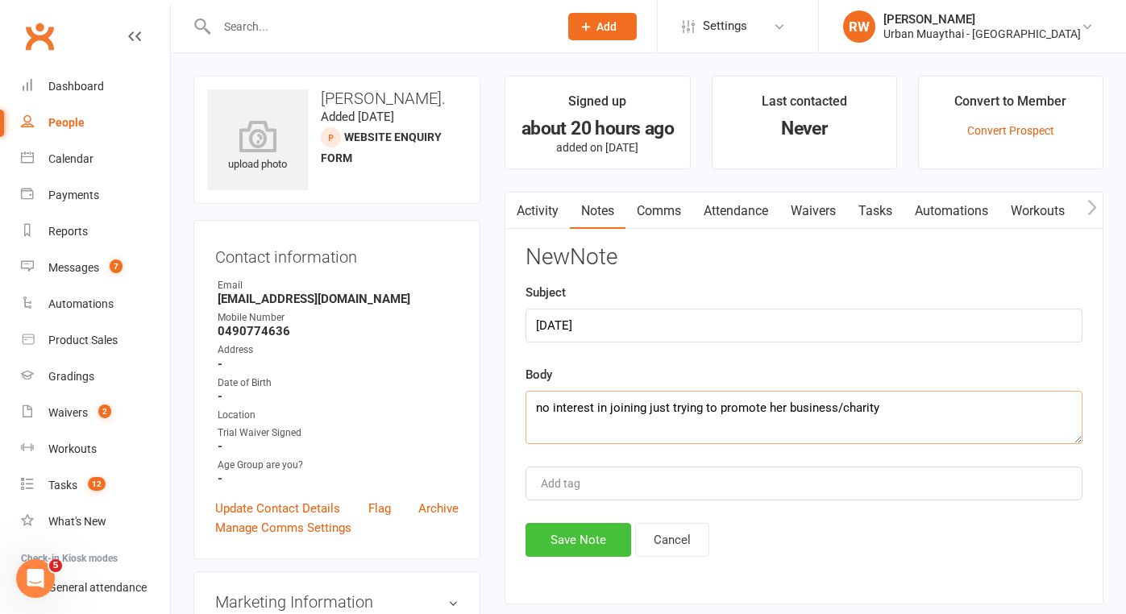
type textarea "no interest in joining just trying to promote her business/charity"
click at [560, 540] on button "Save Note" at bounding box center [578, 540] width 106 height 34
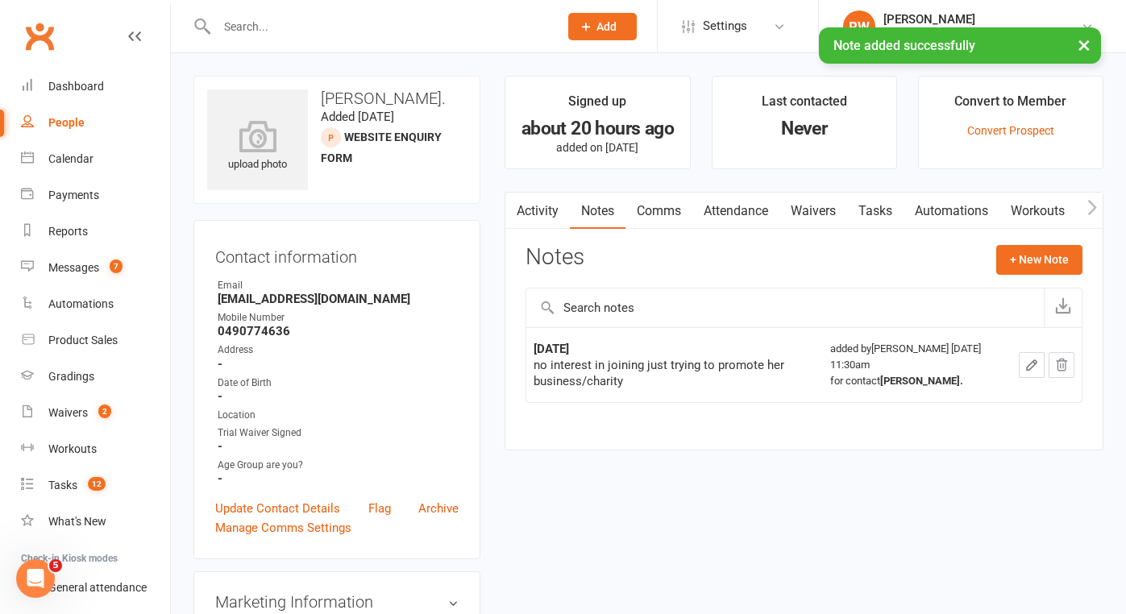
select select "100"
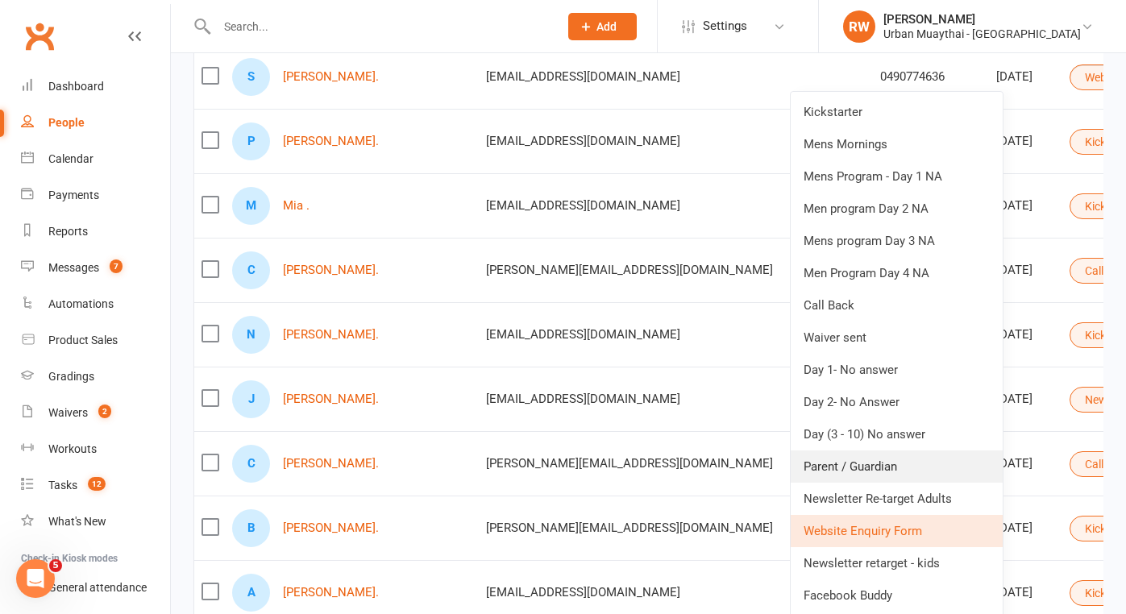
scroll to position [303, 0]
click at [890, 497] on link "Newsletter Re-target Adults" at bounding box center [896, 498] width 212 height 32
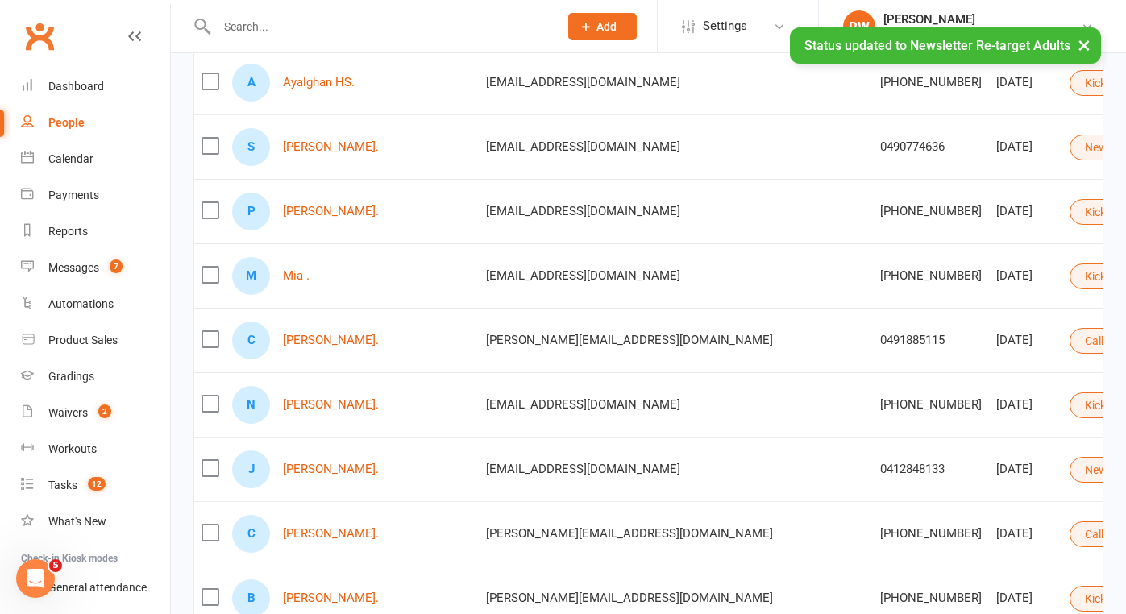
scroll to position [231, 0]
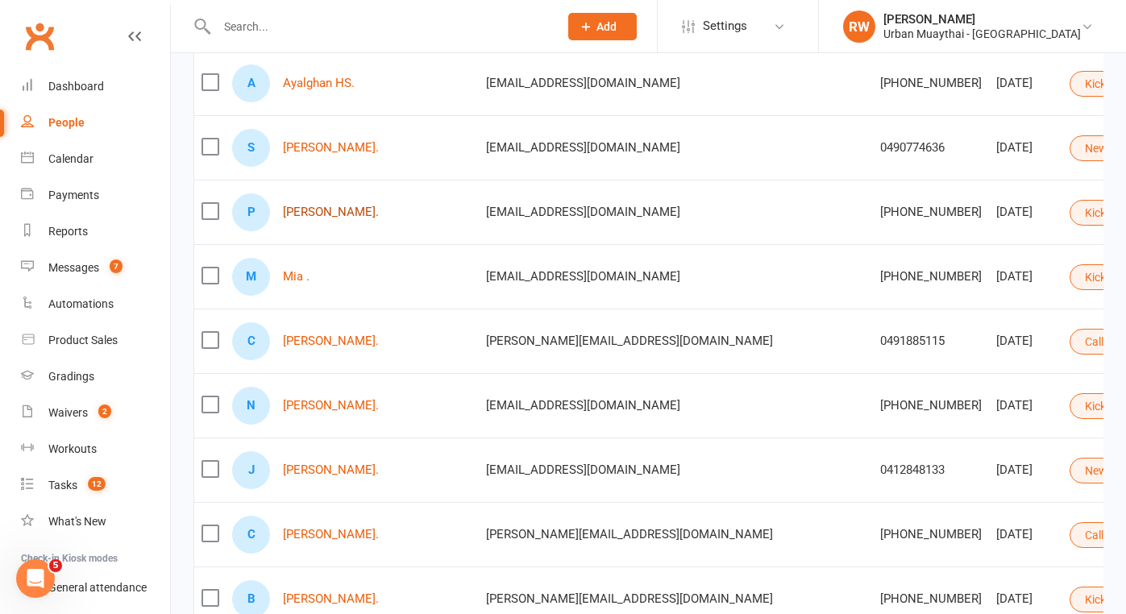
click at [354, 215] on link "[PERSON_NAME]." at bounding box center [331, 212] width 96 height 14
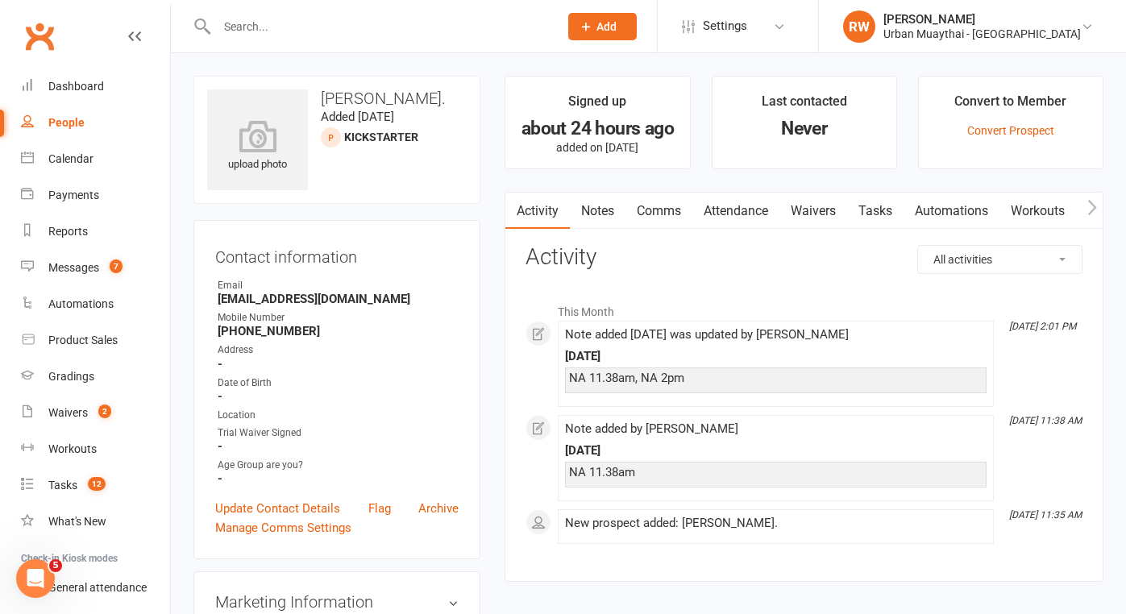
click at [66, 124] on div "People" at bounding box center [66, 122] width 36 height 13
select select "100"
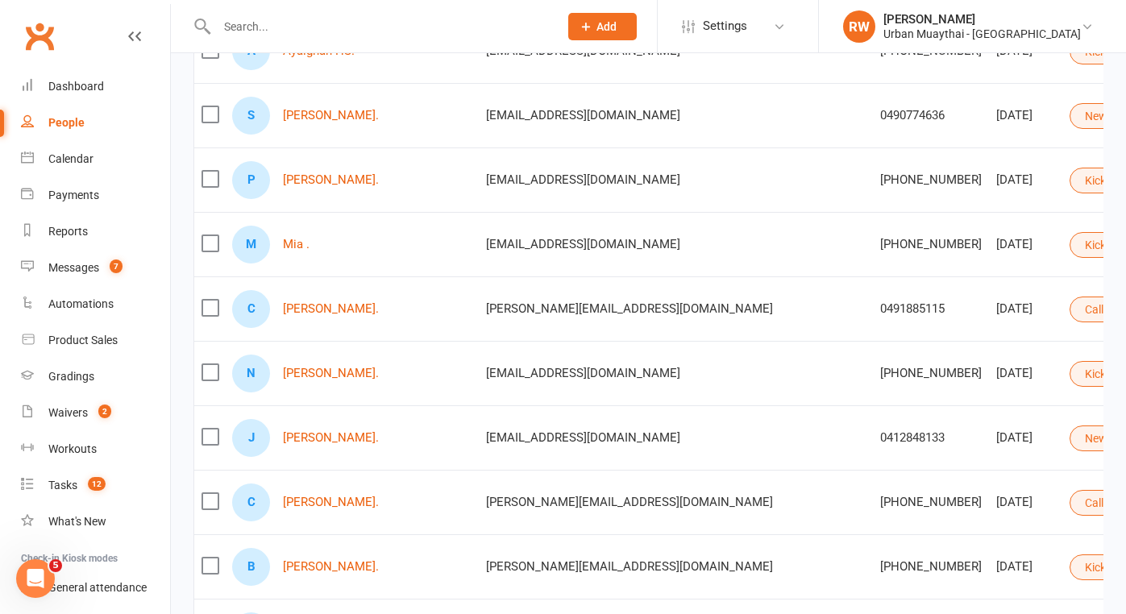
scroll to position [272, 0]
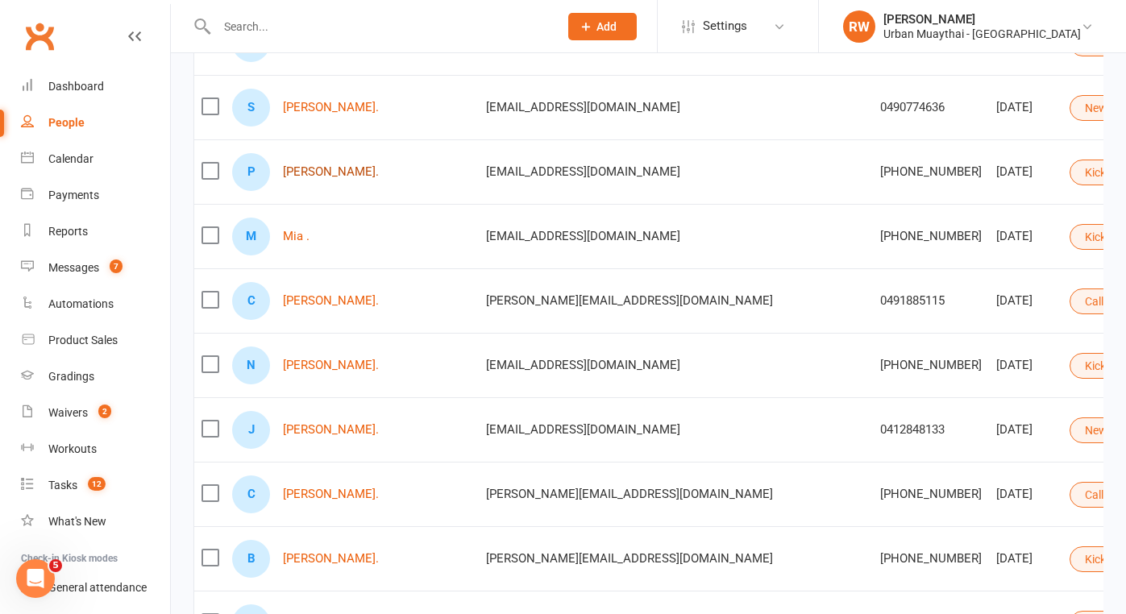
click at [309, 172] on link "[PERSON_NAME]." at bounding box center [331, 172] width 96 height 14
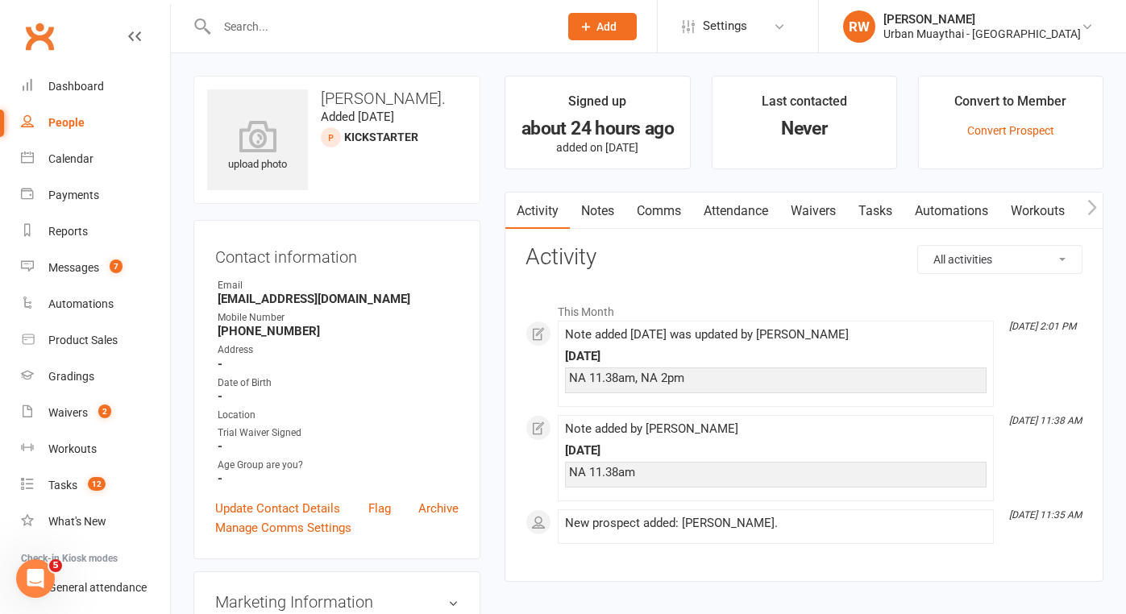
click at [318, 332] on strong "[PHONE_NUMBER]" at bounding box center [338, 331] width 241 height 15
click at [608, 205] on link "Notes" at bounding box center [598, 211] width 56 height 37
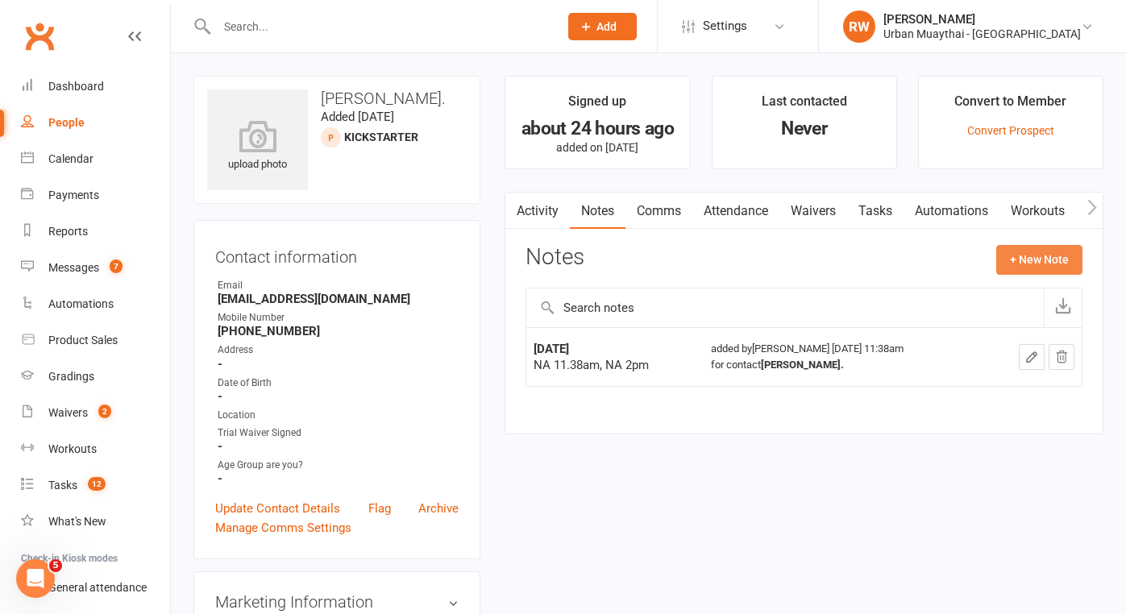
click at [1052, 263] on button "+ New Note" at bounding box center [1039, 259] width 86 height 29
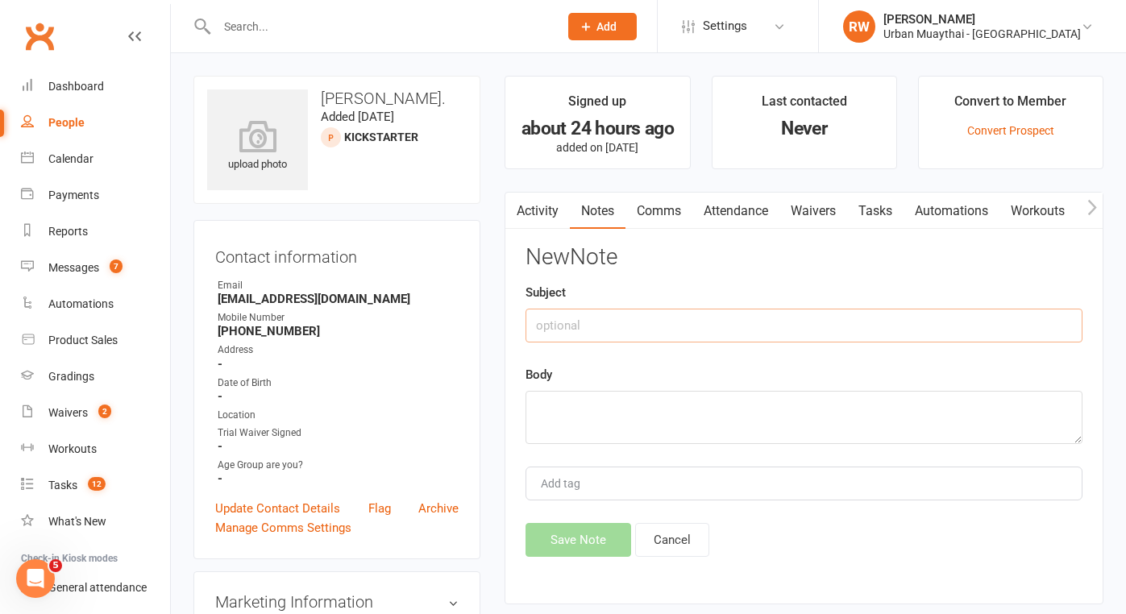
click at [569, 321] on input "text" at bounding box center [803, 326] width 557 height 34
type input "[DATE]"
click at [560, 419] on textarea at bounding box center [803, 417] width 557 height 53
type textarea "Calls have been blocked"
click at [561, 542] on button "Save Note" at bounding box center [578, 540] width 106 height 34
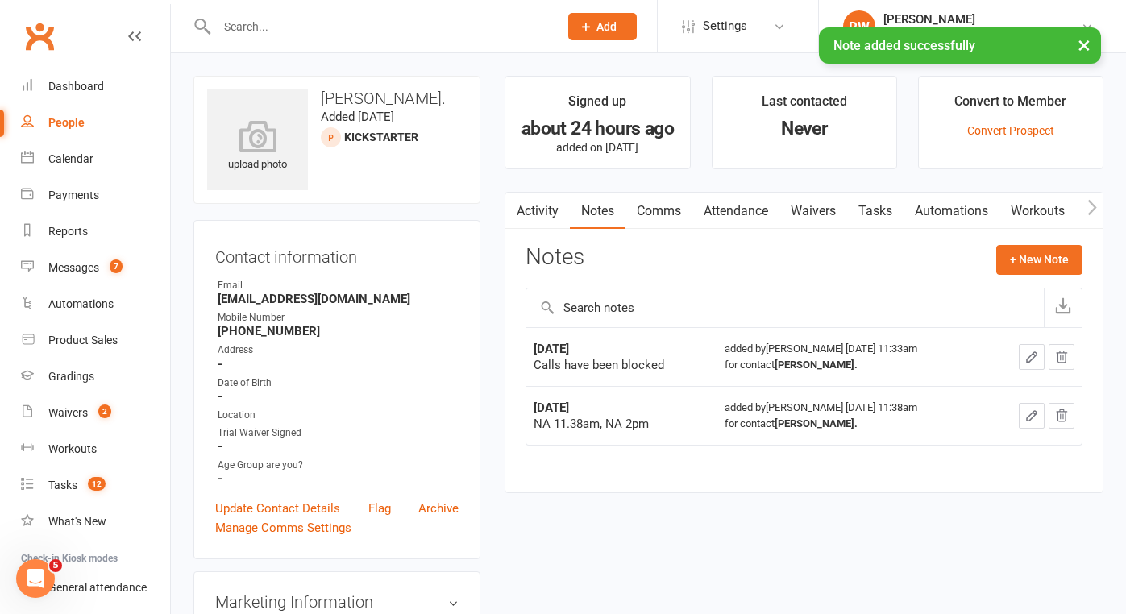
click at [655, 205] on link "Comms" at bounding box center [658, 211] width 67 height 37
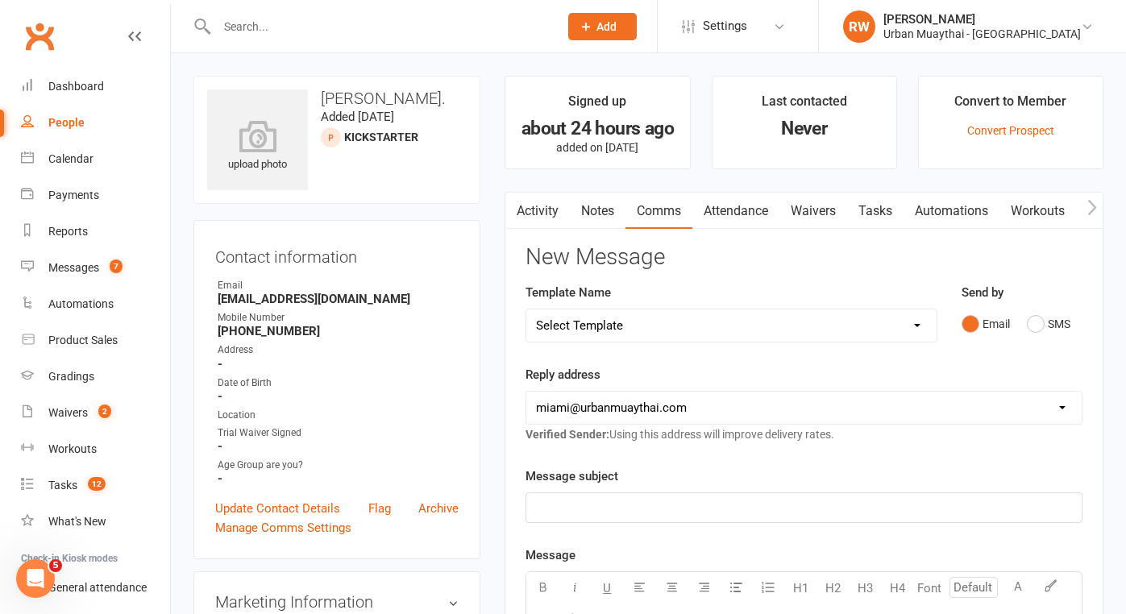
click at [565, 509] on p "﻿" at bounding box center [804, 507] width 536 height 19
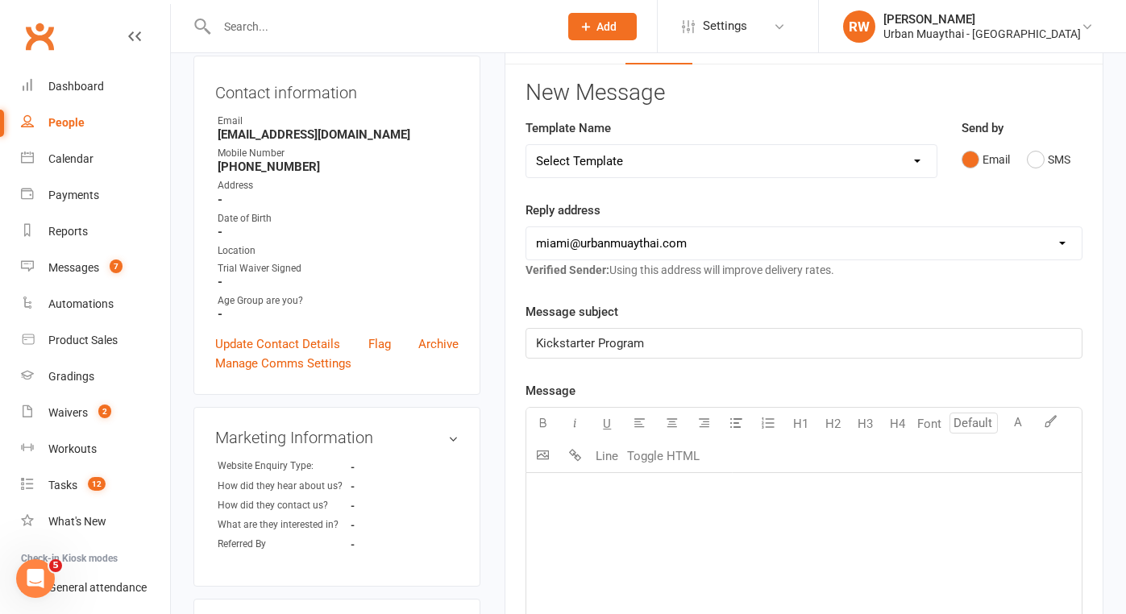
scroll to position [189, 0]
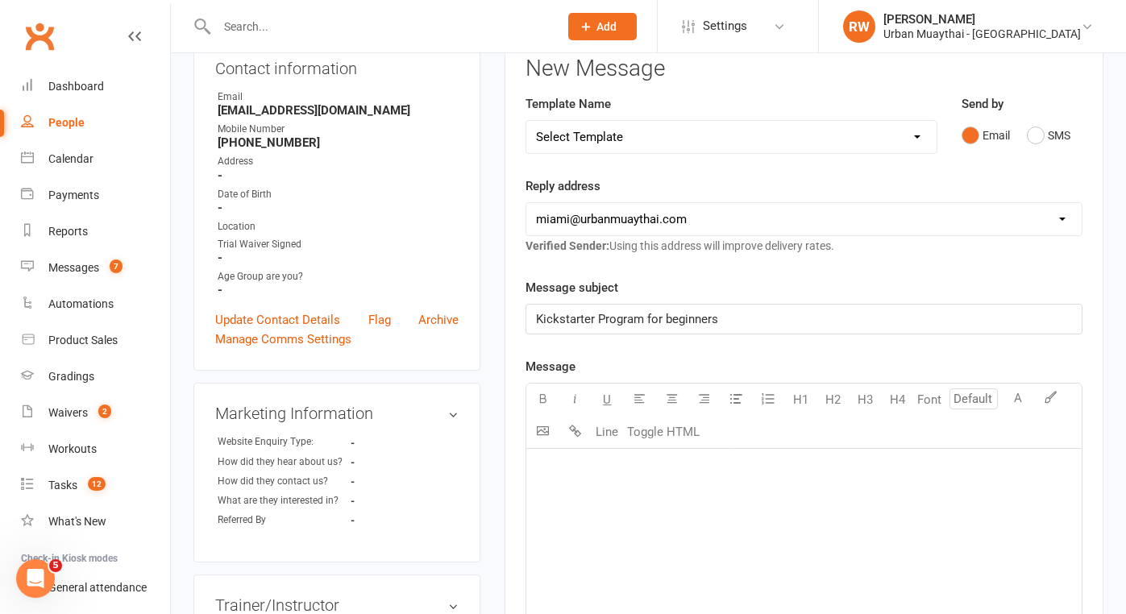
click at [581, 500] on div "﻿" at bounding box center [803, 570] width 555 height 242
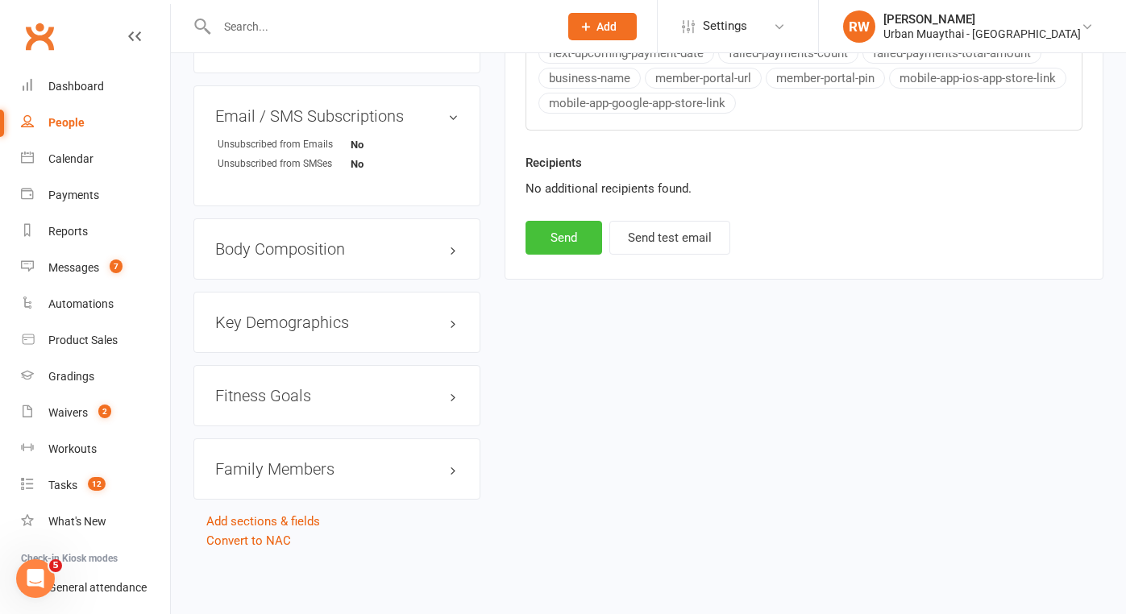
scroll to position [957, 0]
click at [556, 227] on button "Send" at bounding box center [563, 238] width 77 height 34
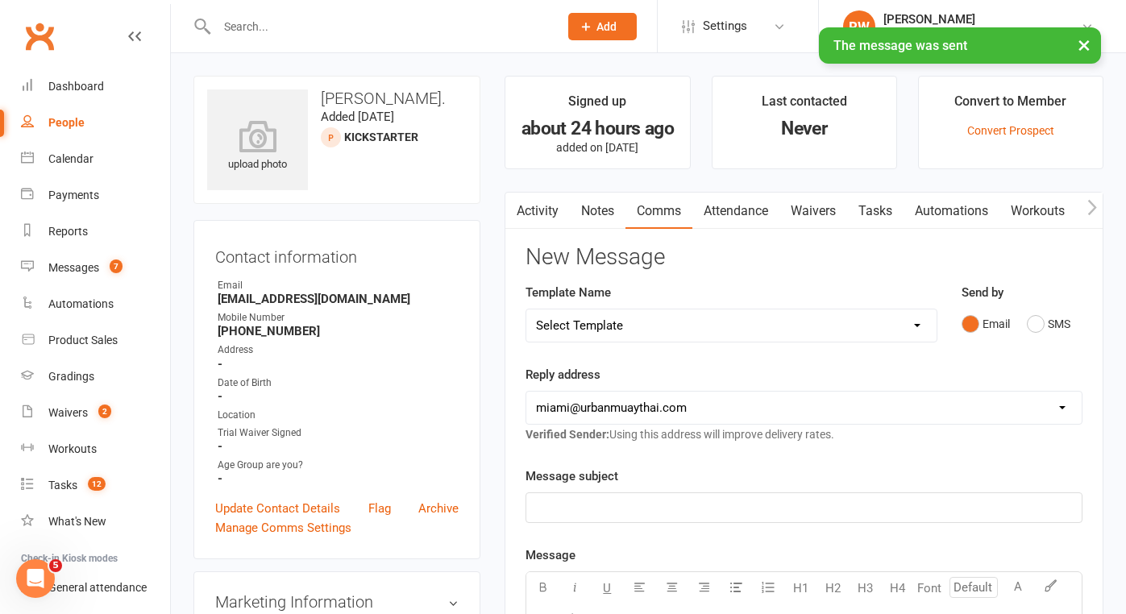
scroll to position [0, 0]
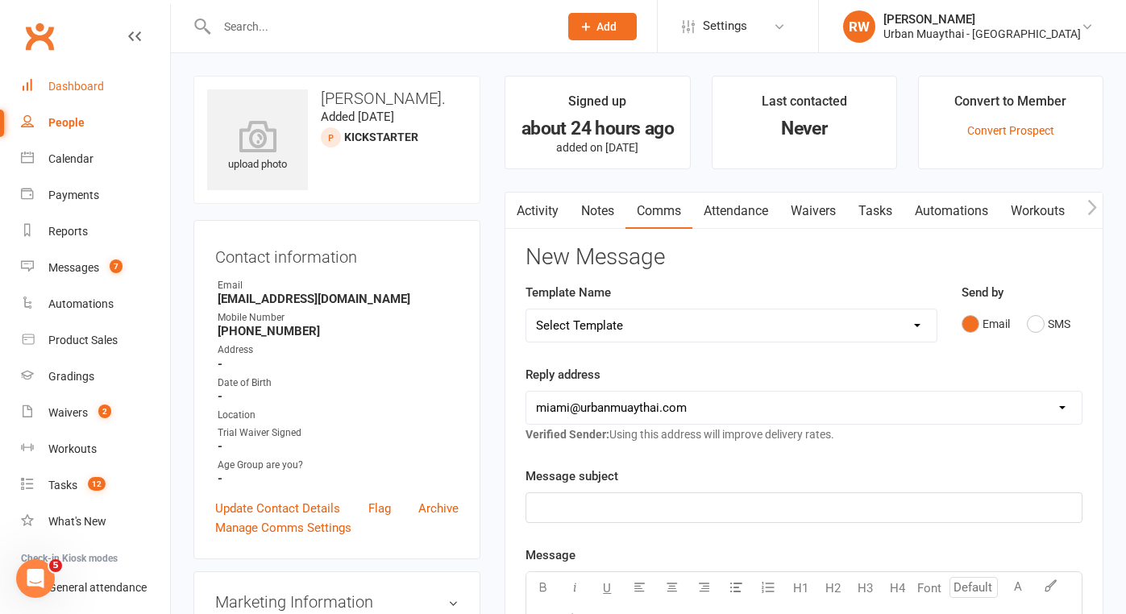
click at [76, 85] on div "Dashboard" at bounding box center [76, 86] width 56 height 13
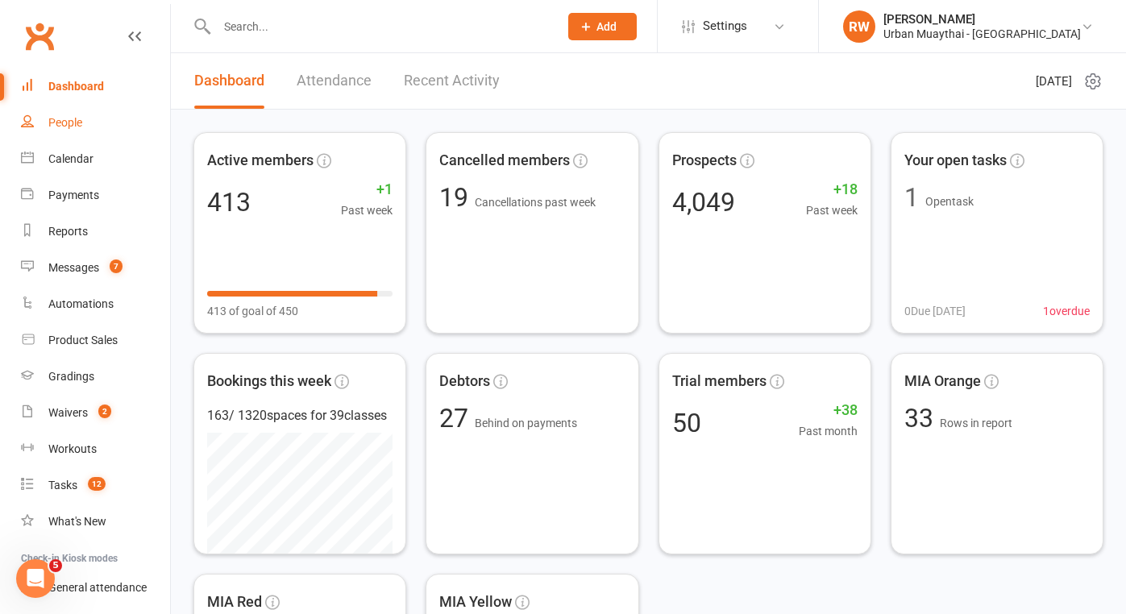
click at [74, 123] on div "People" at bounding box center [65, 122] width 34 height 13
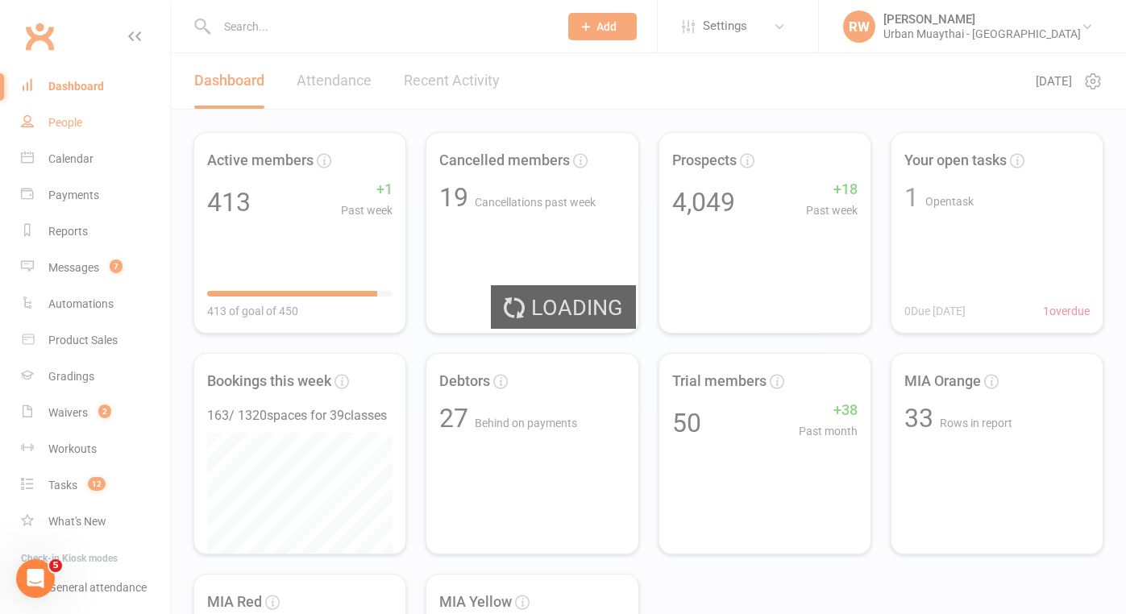
select select "100"
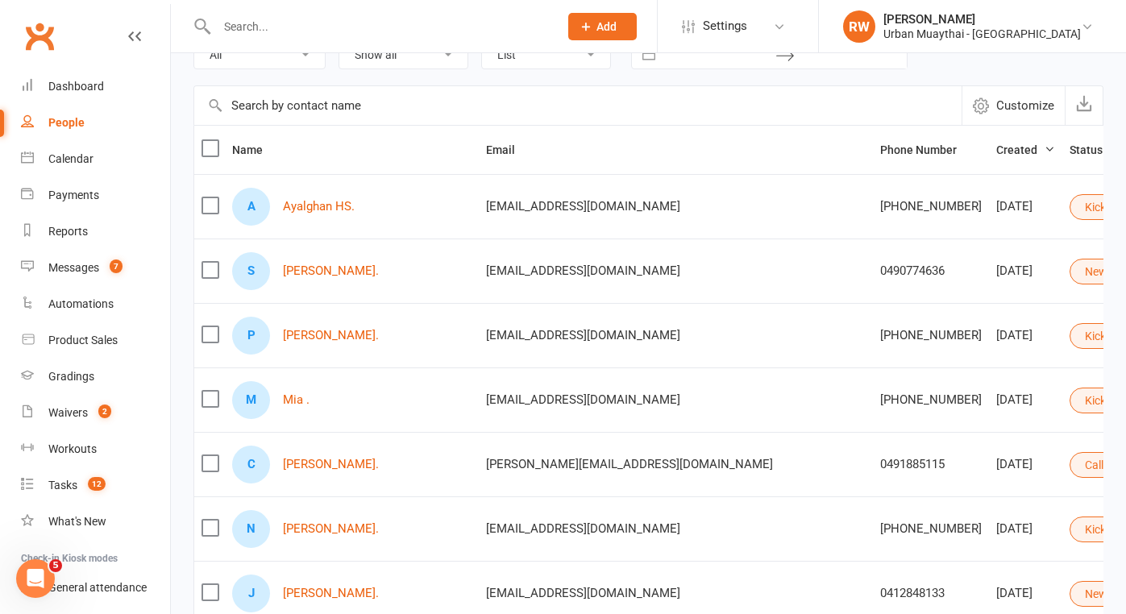
scroll to position [107, 0]
click at [297, 400] on link "Mia ." at bounding box center [296, 401] width 27 height 14
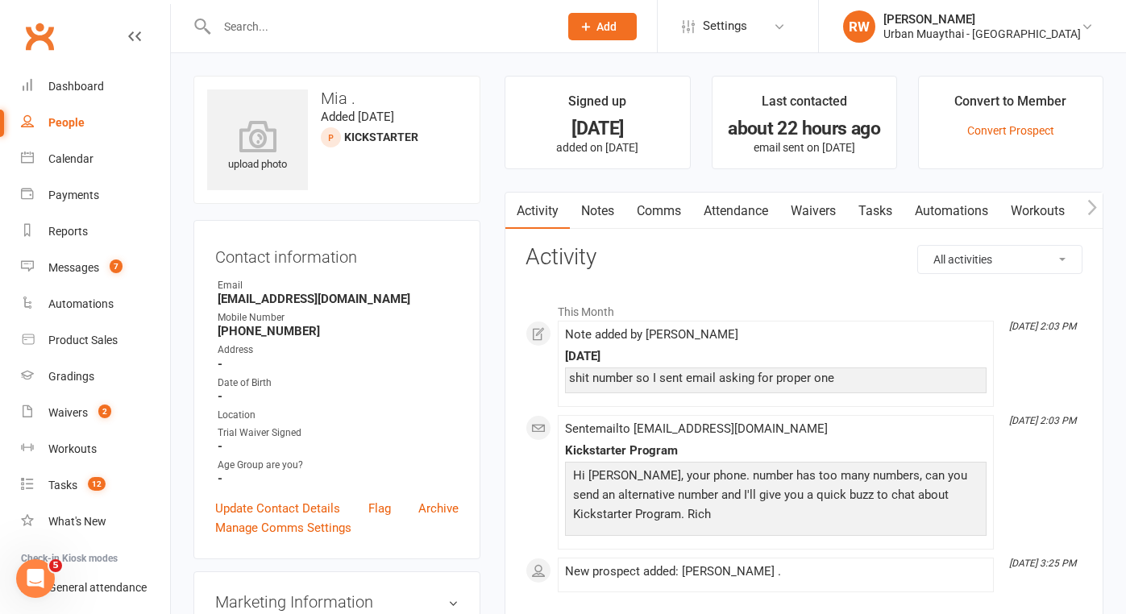
select select "100"
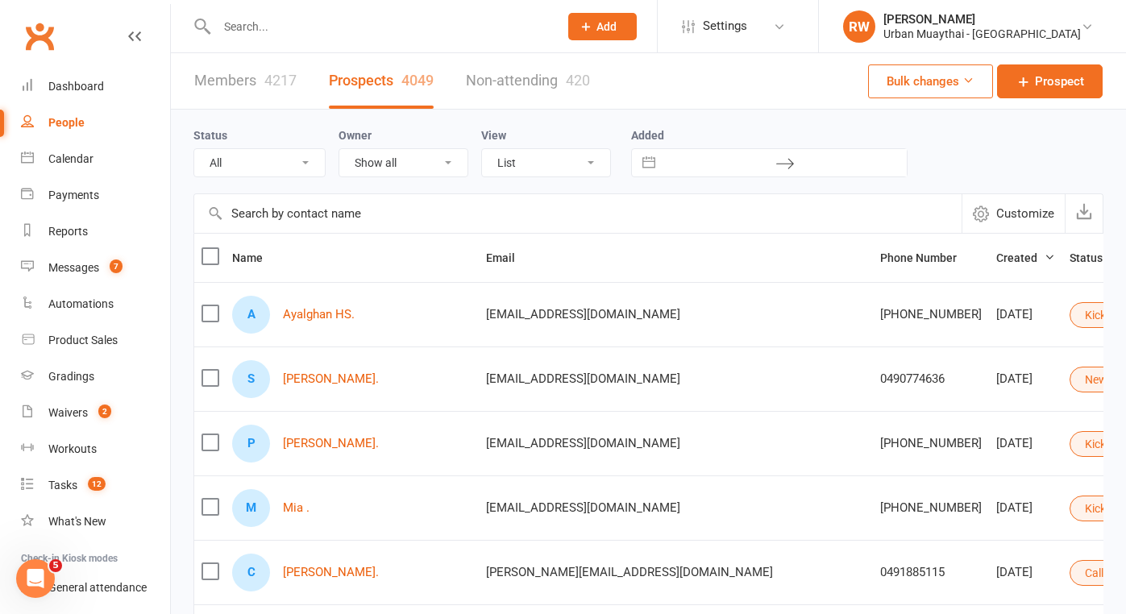
click at [1125, 443] on icon at bounding box center [1147, 443] width 11 height 11
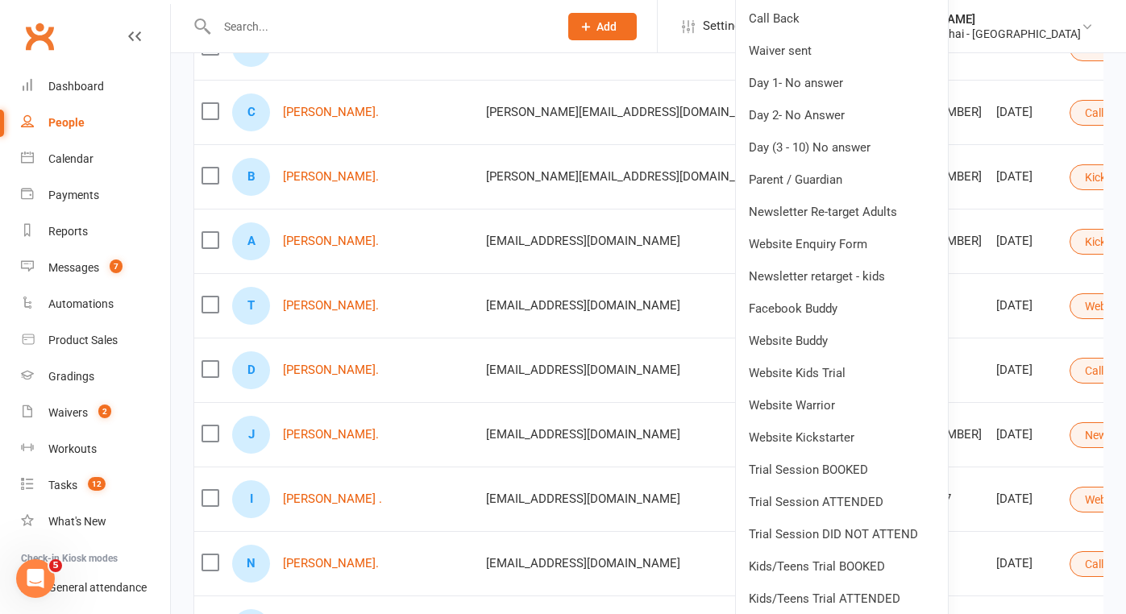
scroll to position [652, 0]
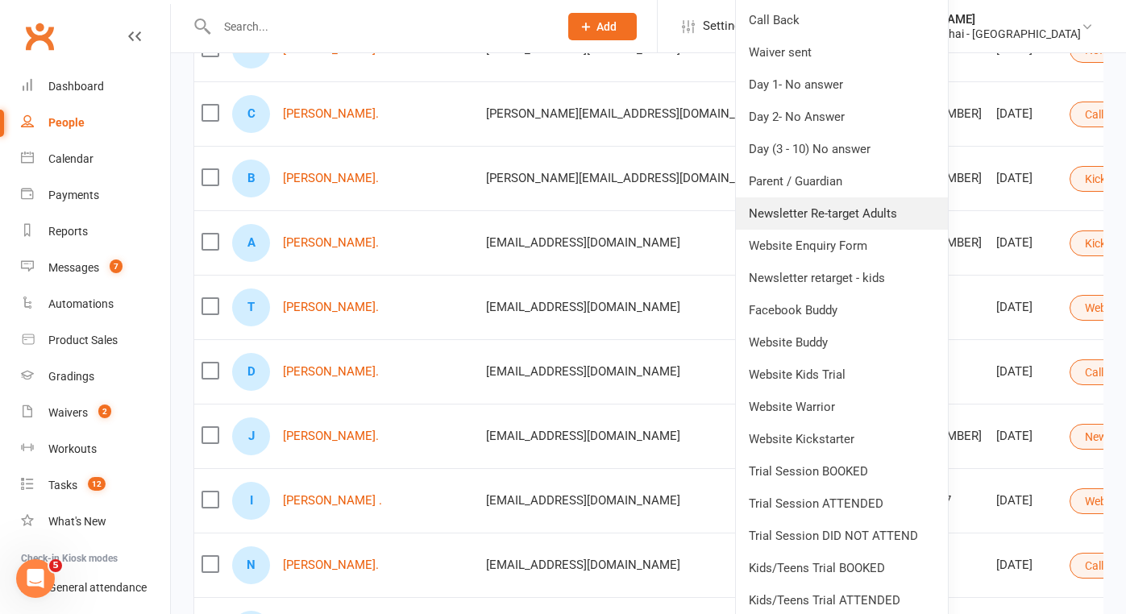
click at [820, 212] on link "Newsletter Re-target Adults" at bounding box center [842, 213] width 212 height 32
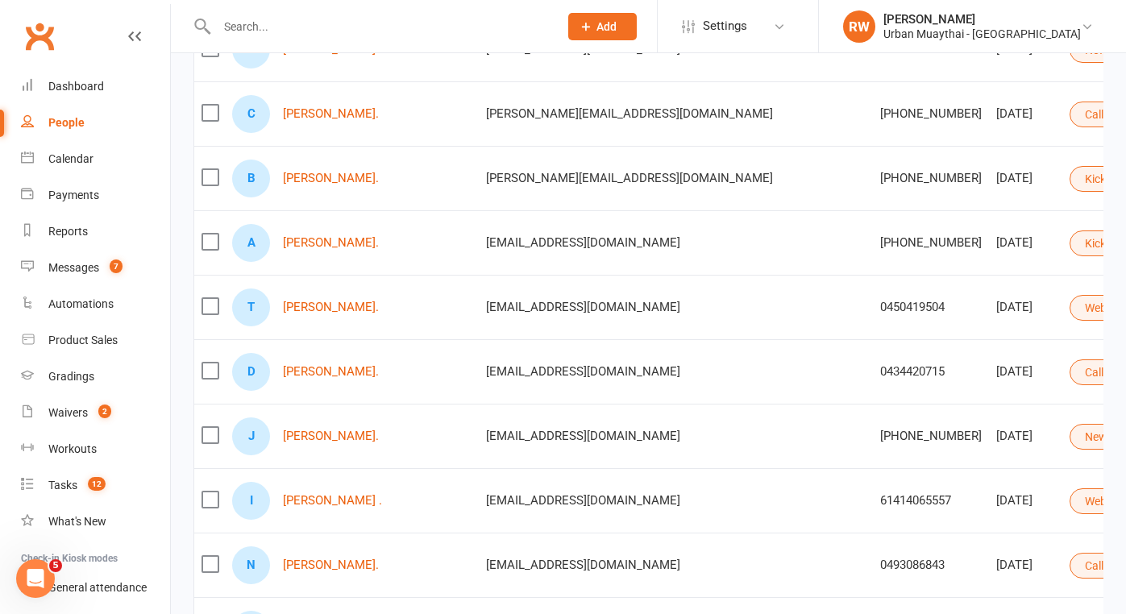
scroll to position [137, 0]
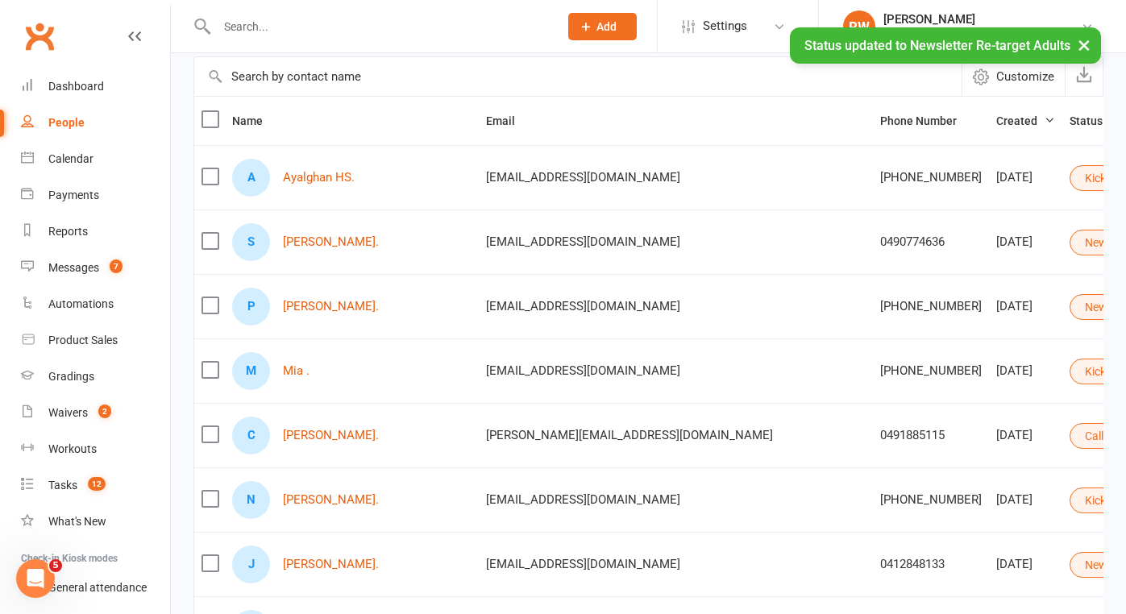
click at [1125, 370] on icon at bounding box center [1147, 370] width 11 height 11
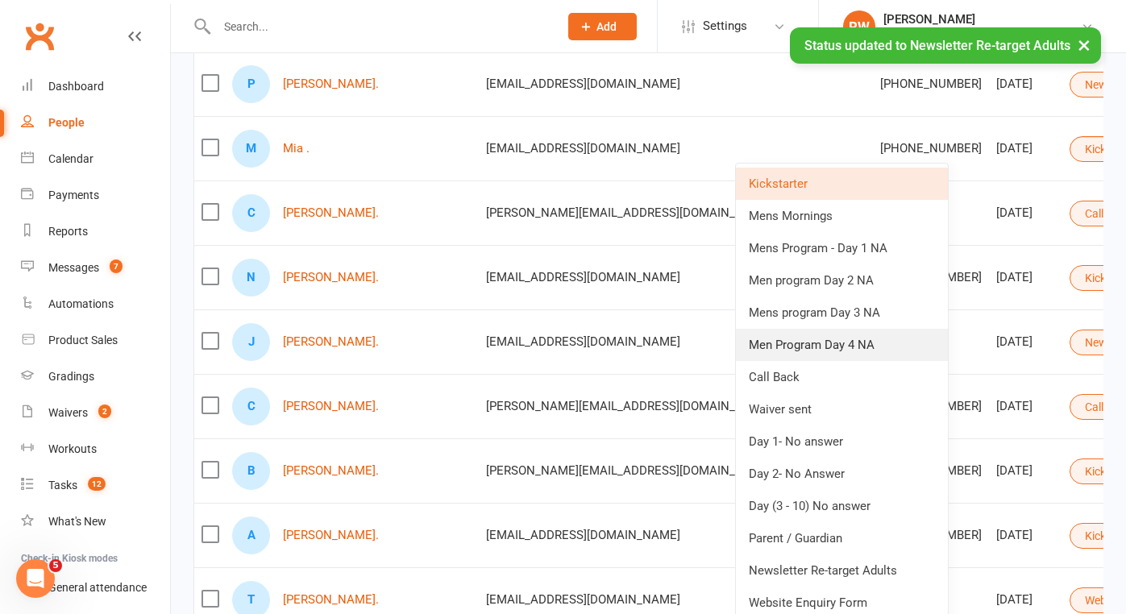
scroll to position [387, 0]
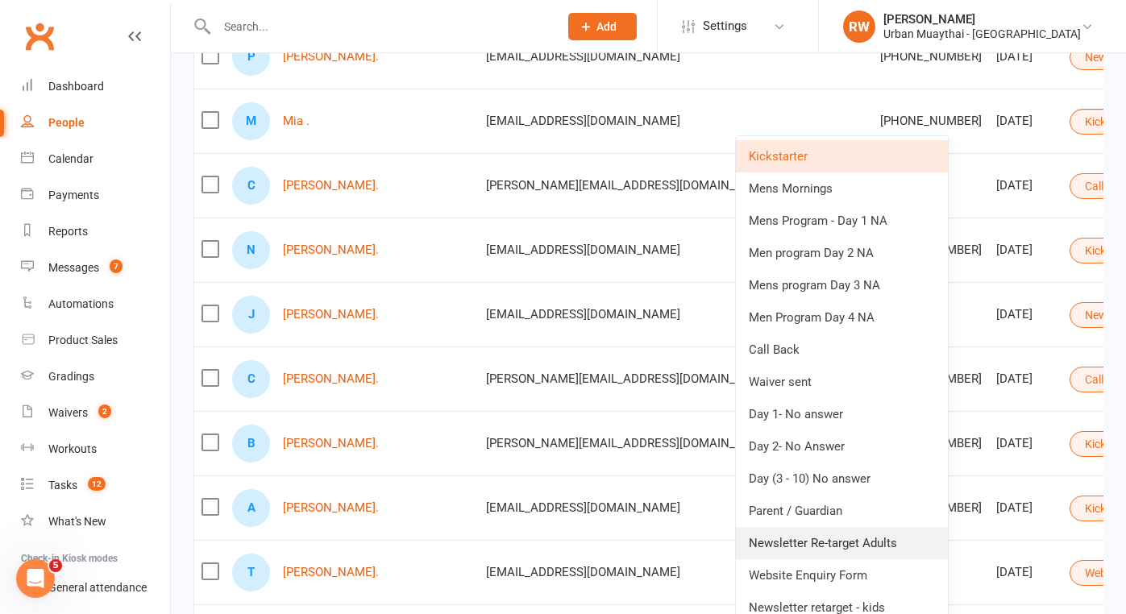
click at [836, 541] on link "Newsletter Re-target Adults" at bounding box center [842, 543] width 212 height 32
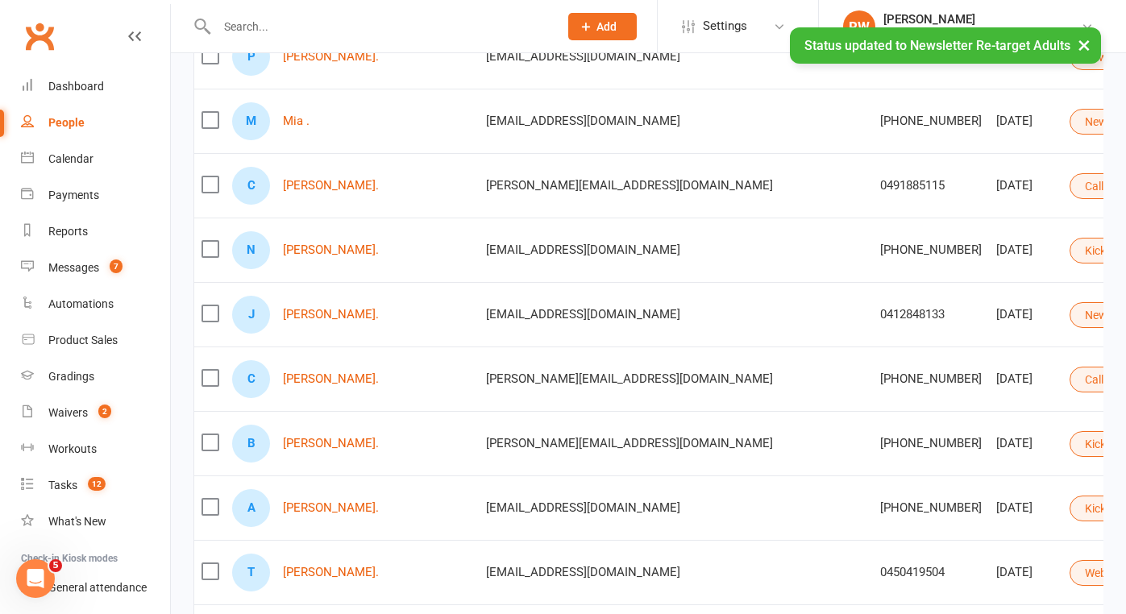
click at [1069, 178] on button "Call Back" at bounding box center [1114, 186] width 90 height 26
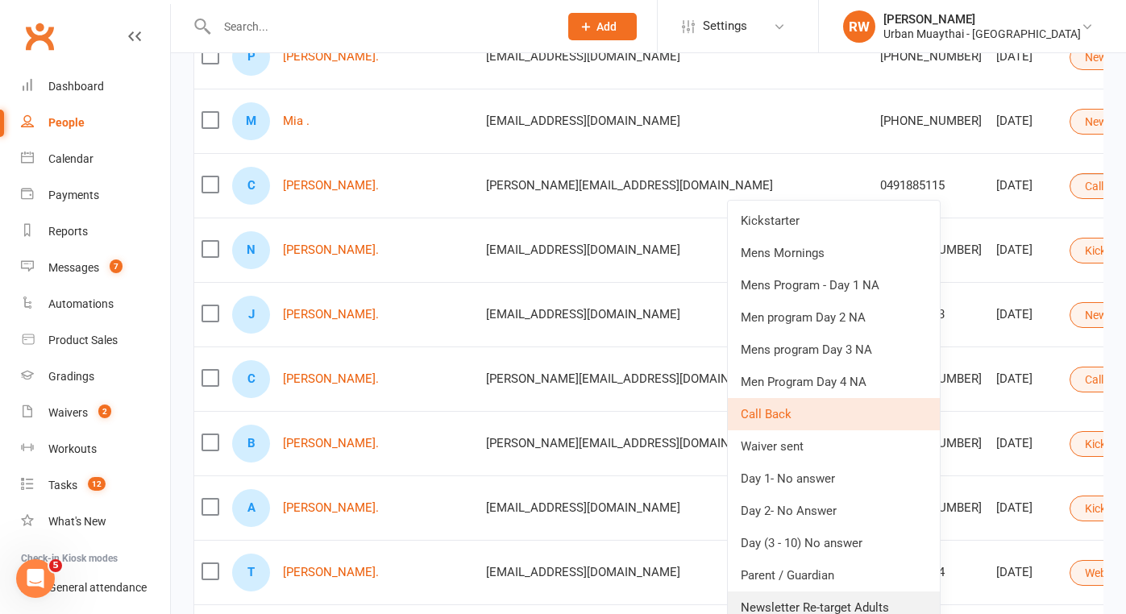
click at [832, 603] on link "Newsletter Re-target Adults" at bounding box center [834, 607] width 212 height 32
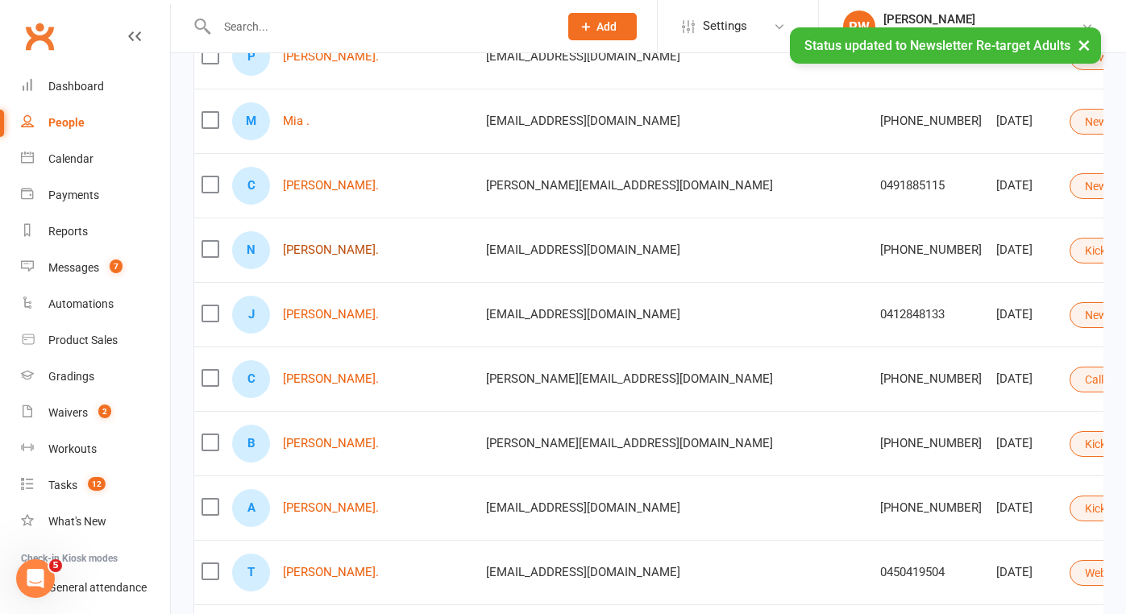
click at [343, 250] on link "[PERSON_NAME]." at bounding box center [331, 250] width 96 height 14
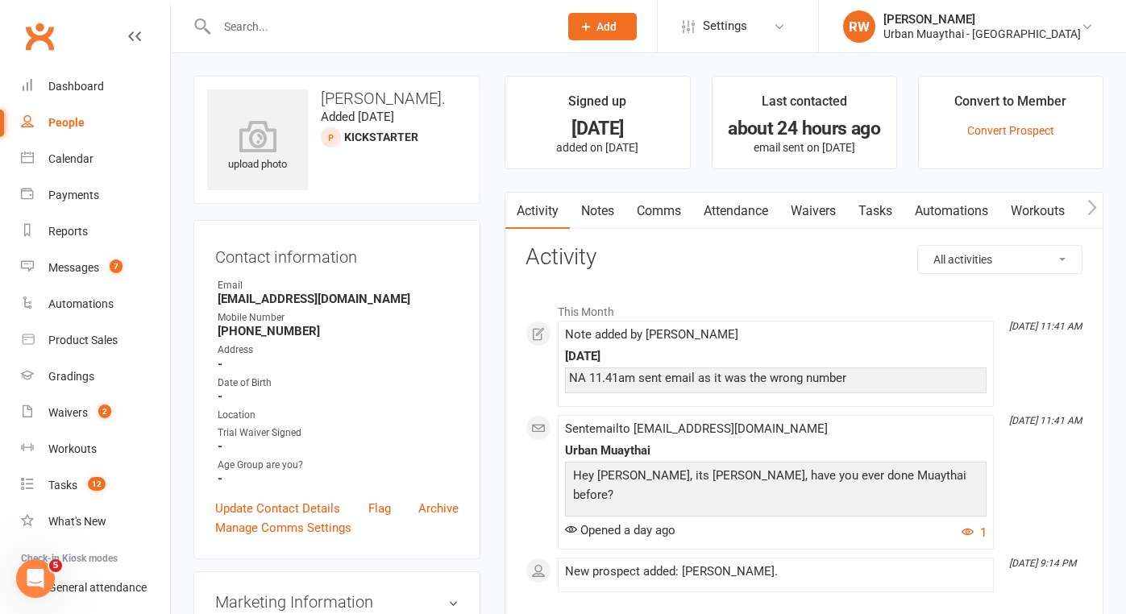
select select "100"
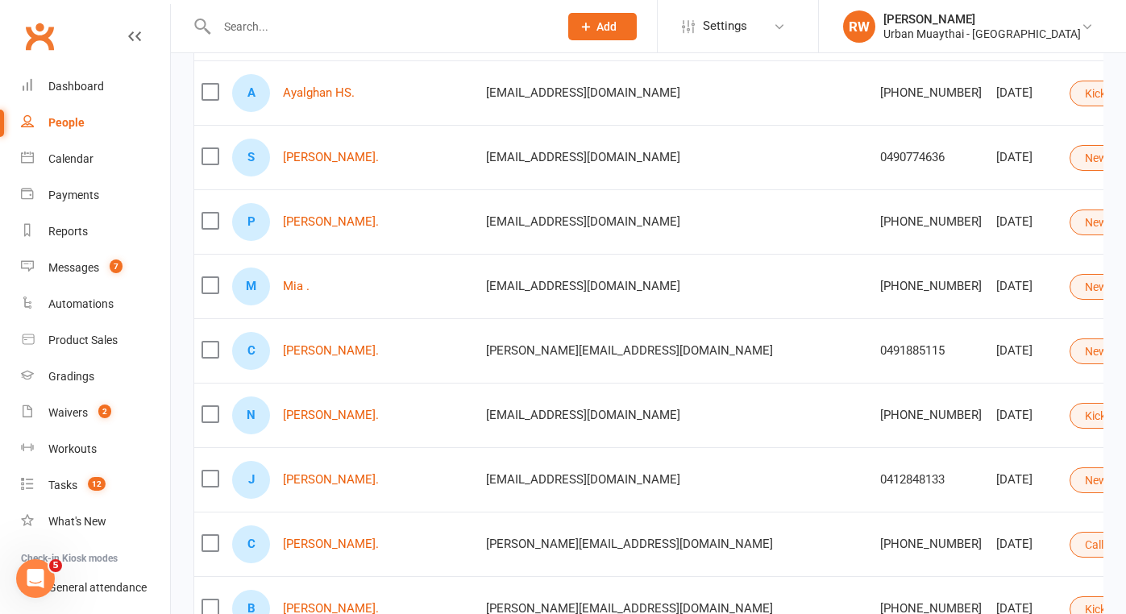
scroll to position [223, 0]
click at [1069, 411] on button "Kickstarter" at bounding box center [1118, 414] width 99 height 26
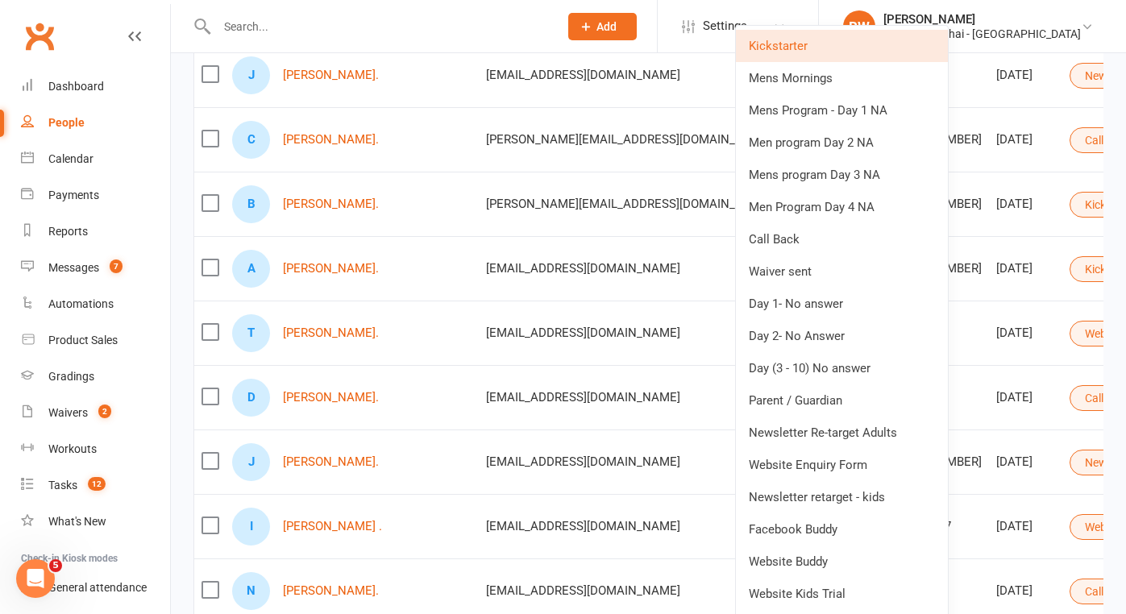
scroll to position [629, 0]
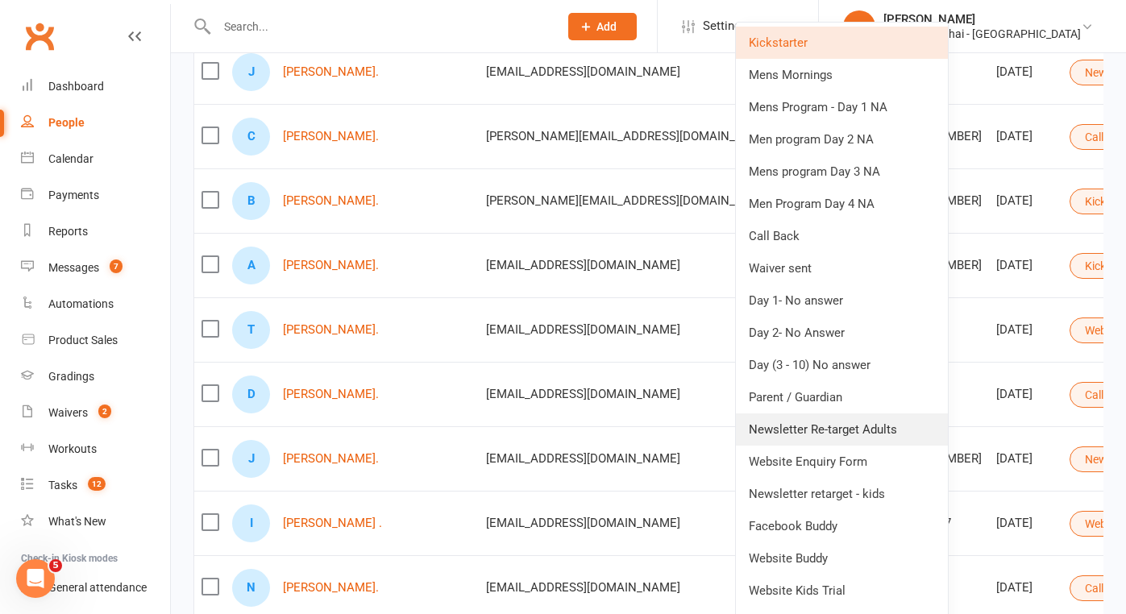
click at [829, 429] on link "Newsletter Re-target Adults" at bounding box center [842, 429] width 212 height 32
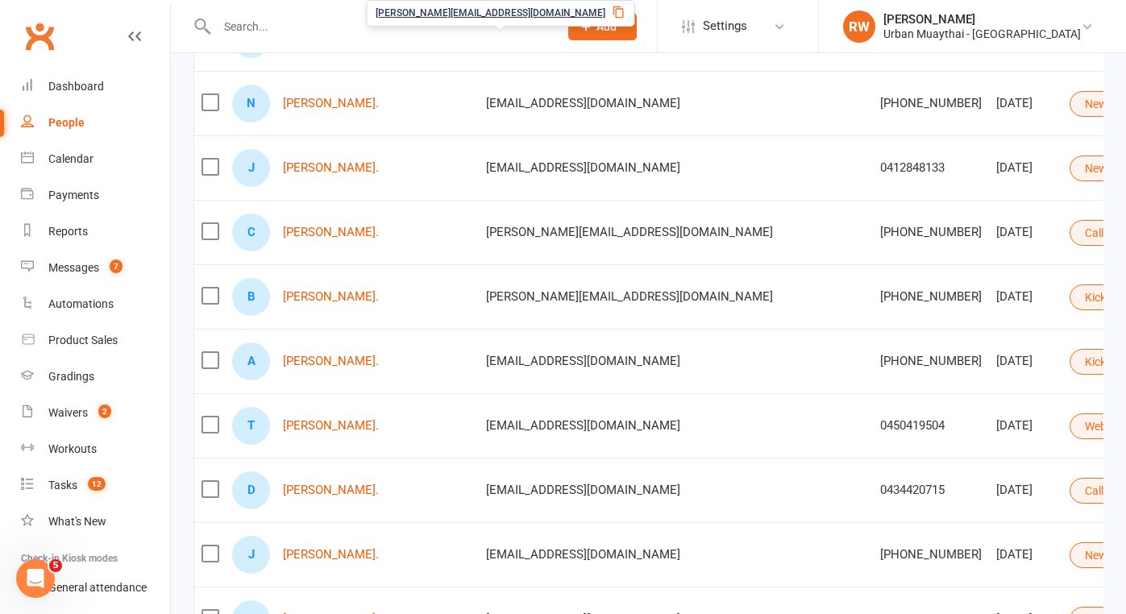
scroll to position [537, 0]
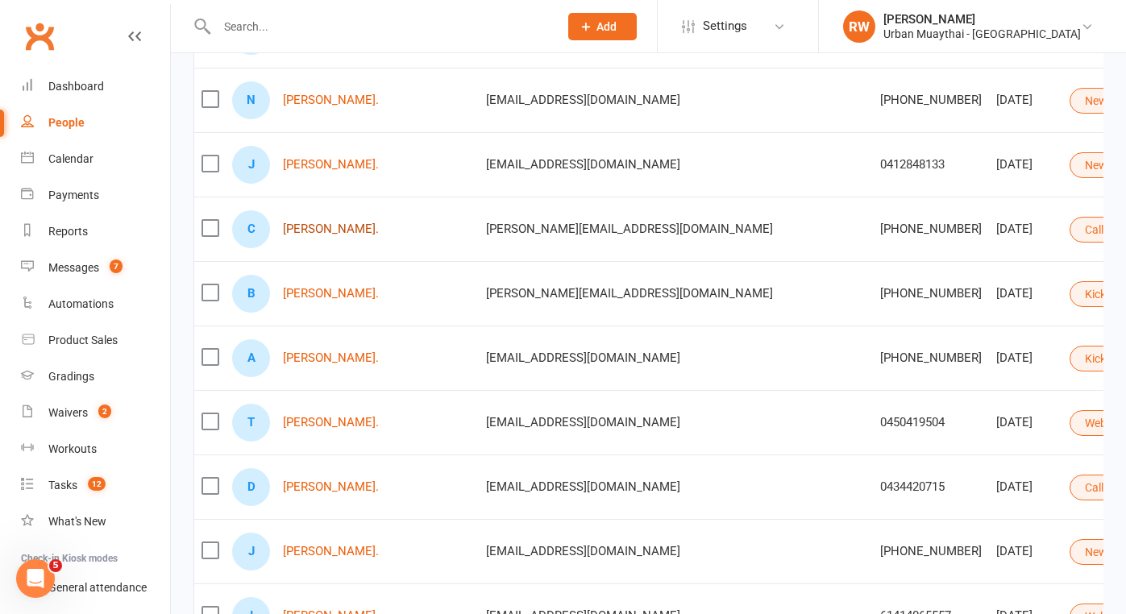
click at [347, 234] on link "[PERSON_NAME]." at bounding box center [331, 229] width 96 height 14
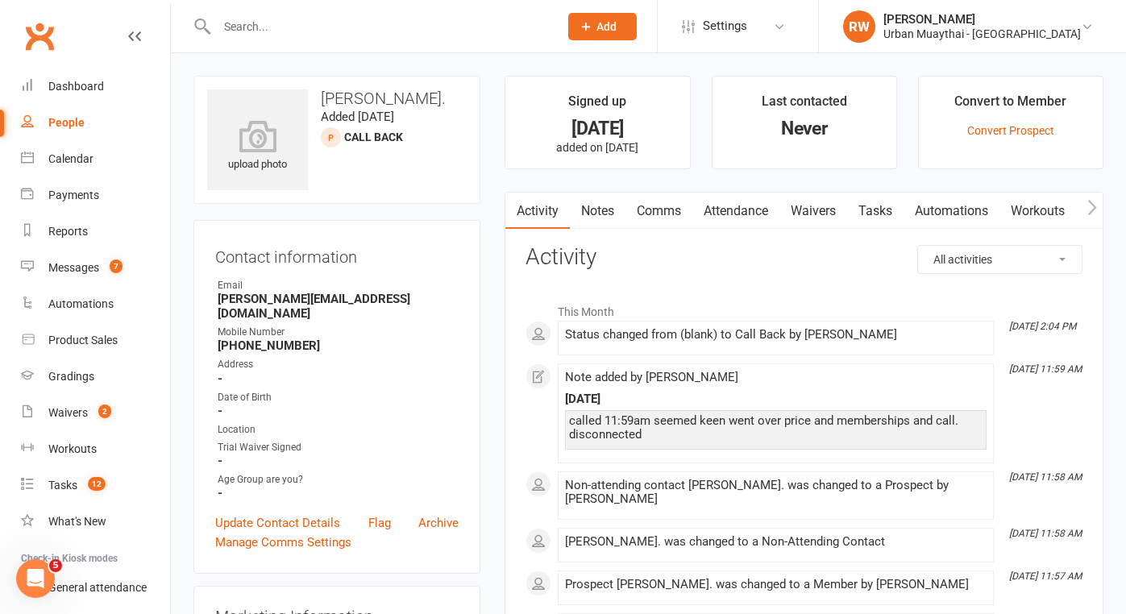
click at [260, 33] on input "text" at bounding box center [379, 26] width 335 height 23
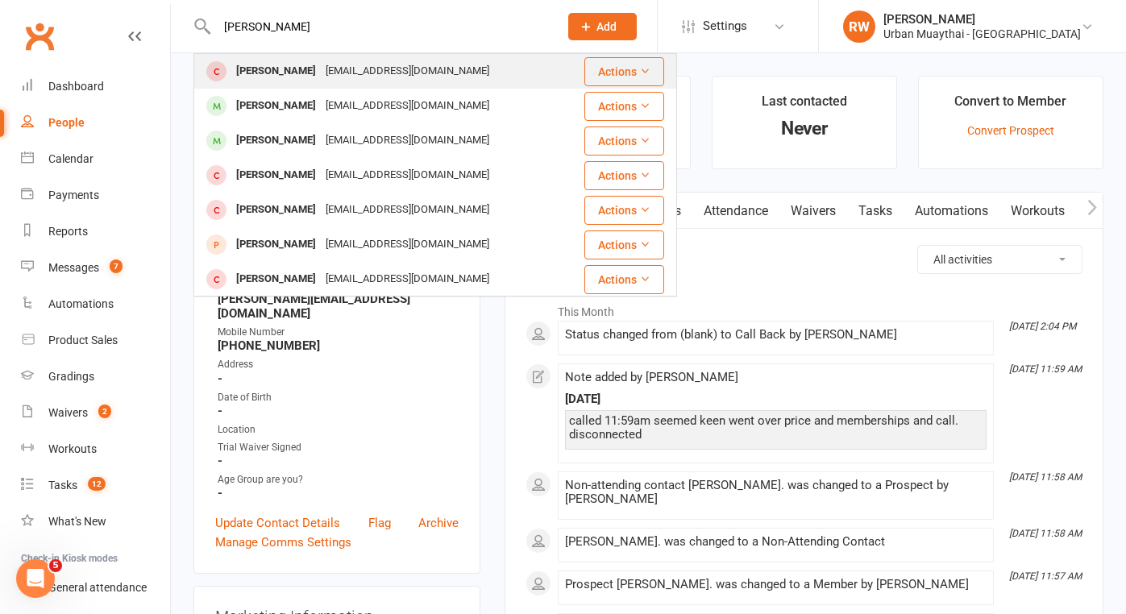
type input "[PERSON_NAME]"
click at [280, 73] on div "[PERSON_NAME]" at bounding box center [275, 71] width 89 height 23
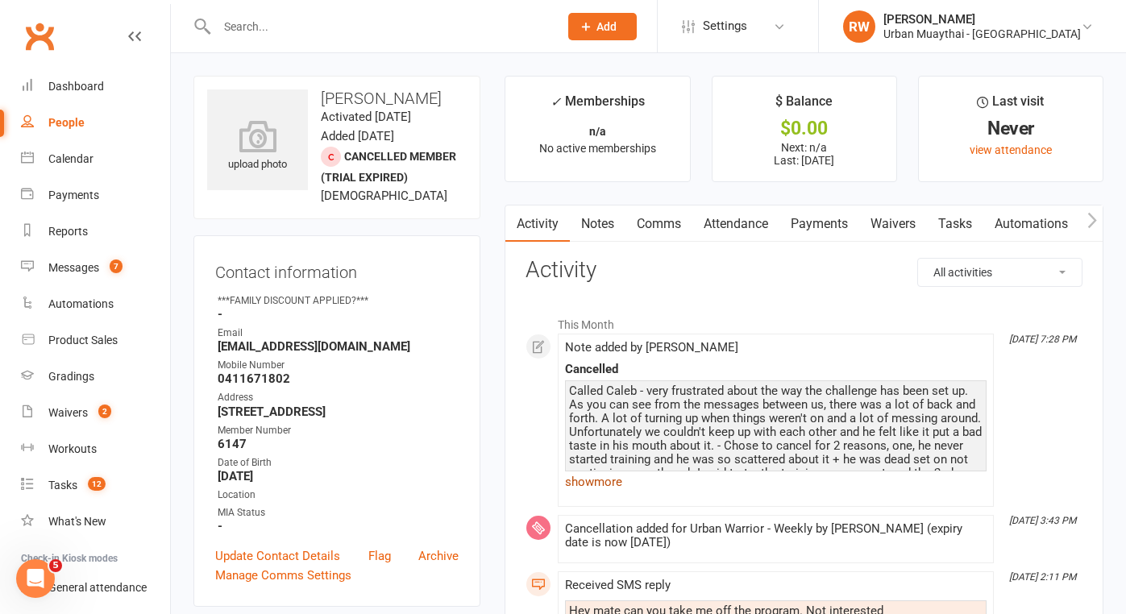
click at [603, 481] on link "show more" at bounding box center [775, 482] width 421 height 23
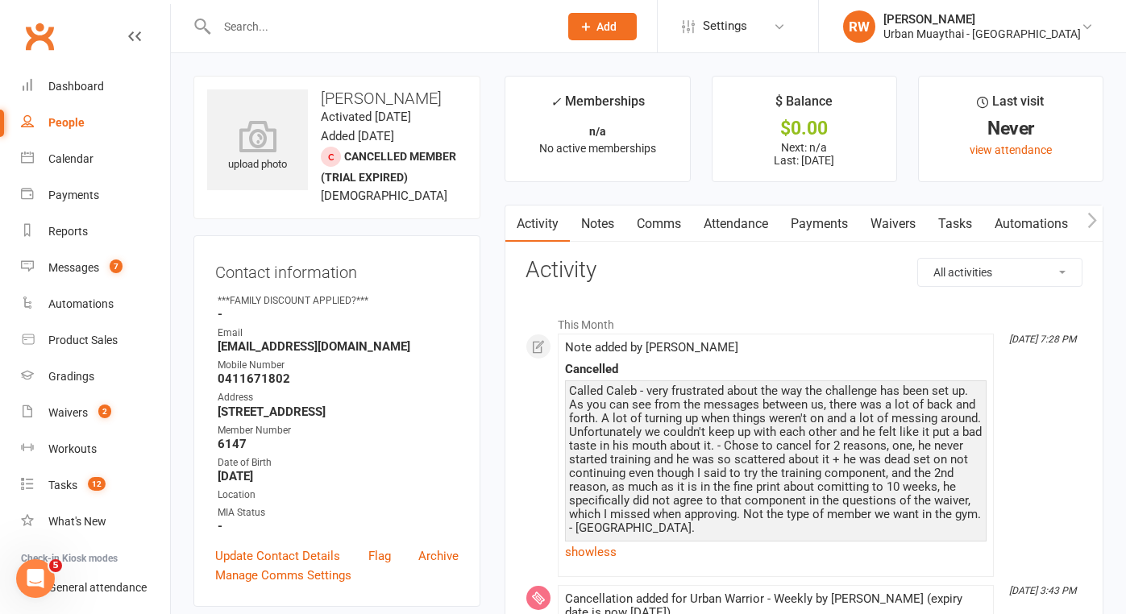
click at [598, 222] on link "Notes" at bounding box center [598, 223] width 56 height 37
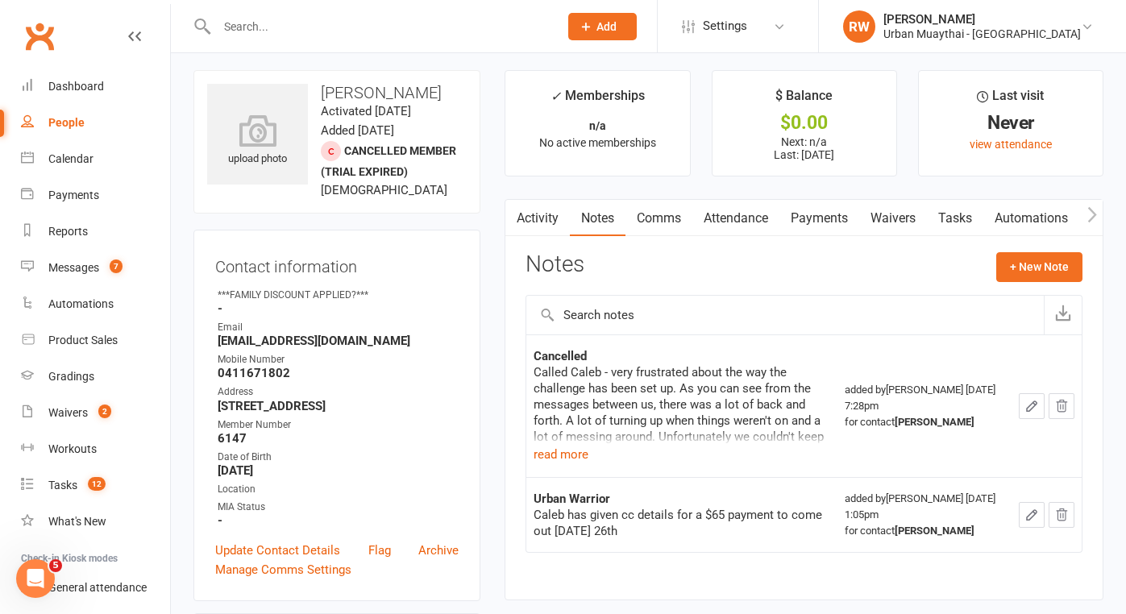
scroll to position [7, 0]
click at [546, 450] on button "read more" at bounding box center [560, 452] width 55 height 19
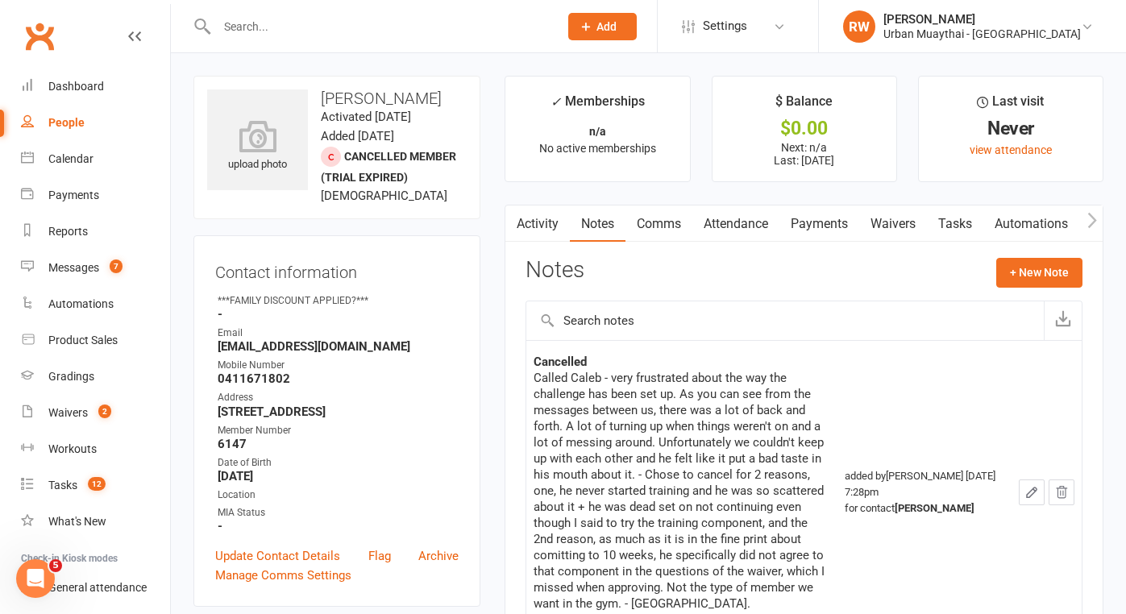
scroll to position [0, 0]
click at [299, 406] on ul "Owner ***FAMILY DISCOUNT APPLIED?*** - Email [EMAIL_ADDRESS][DOMAIN_NAME] Mobil…" at bounding box center [336, 413] width 243 height 241
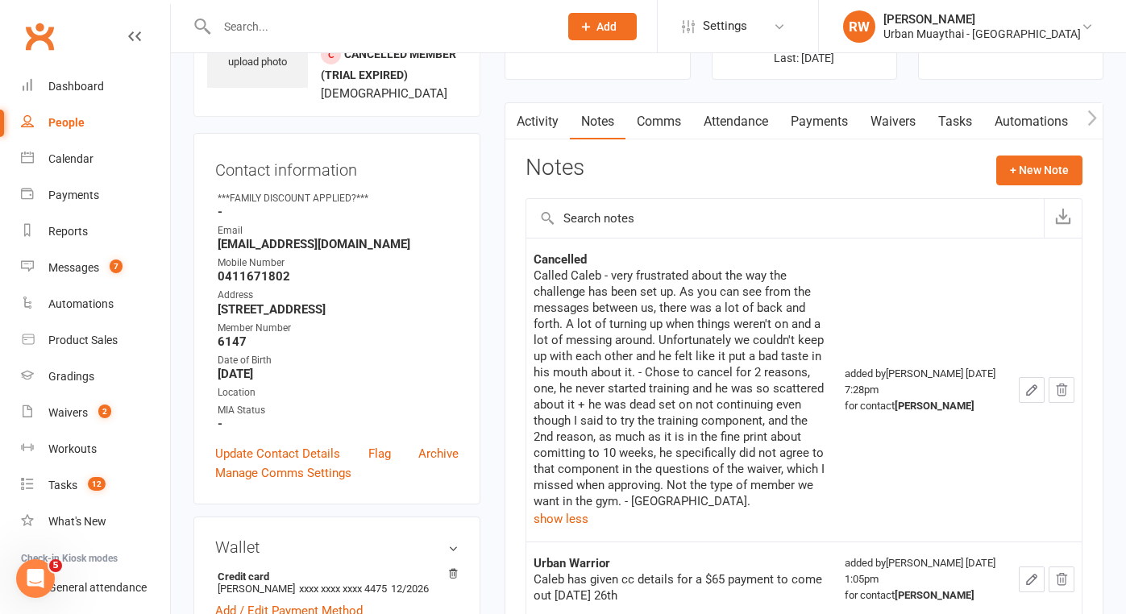
scroll to position [118, 0]
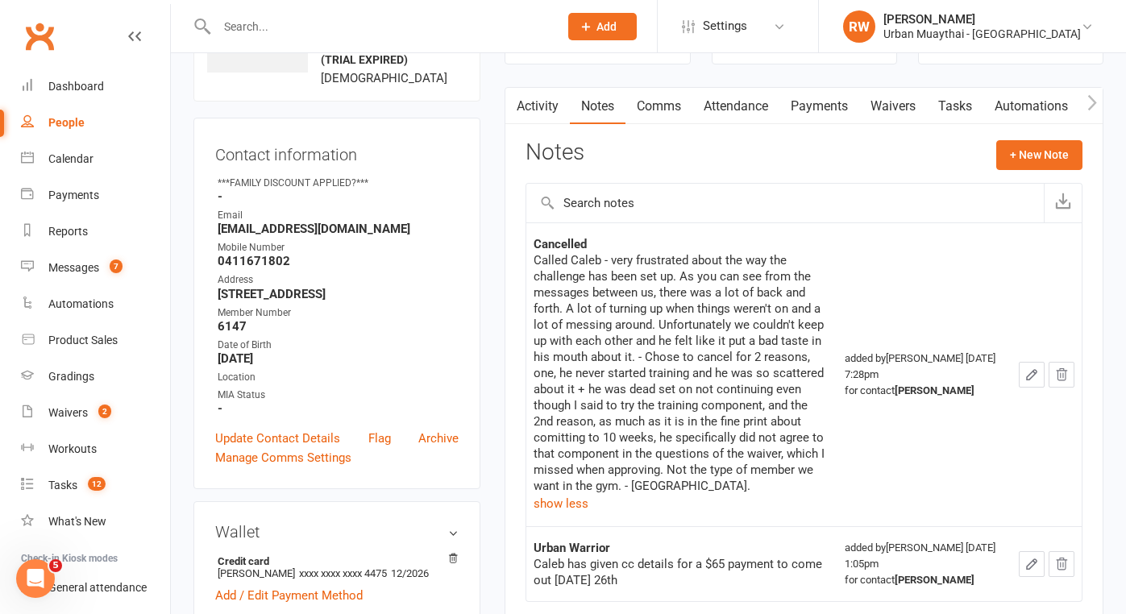
click at [818, 108] on link "Payments" at bounding box center [819, 106] width 80 height 37
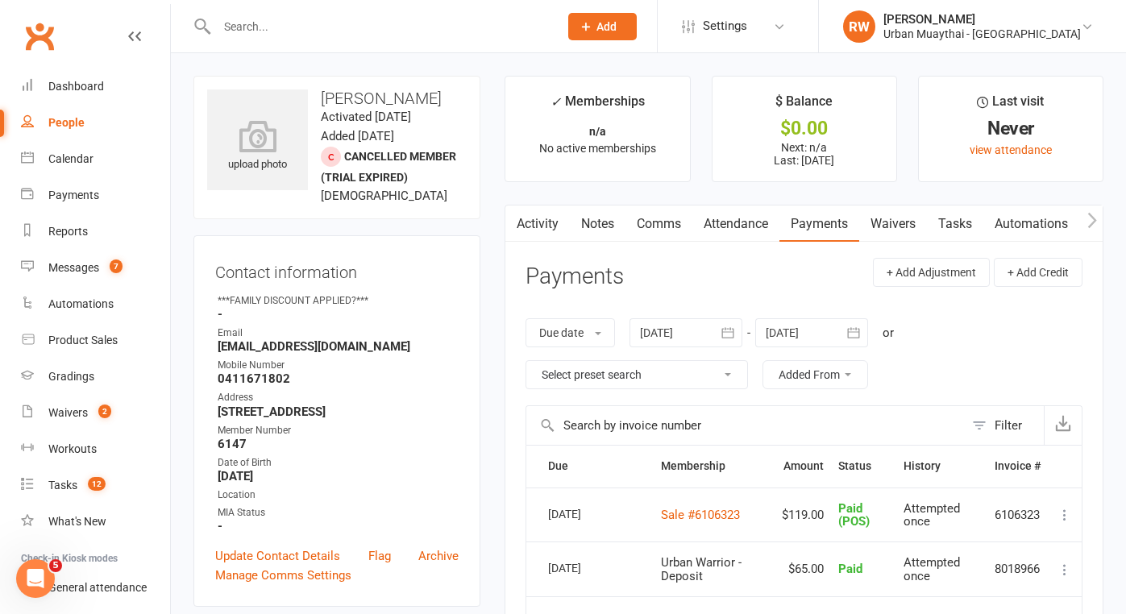
click at [62, 125] on div "People" at bounding box center [66, 122] width 36 height 13
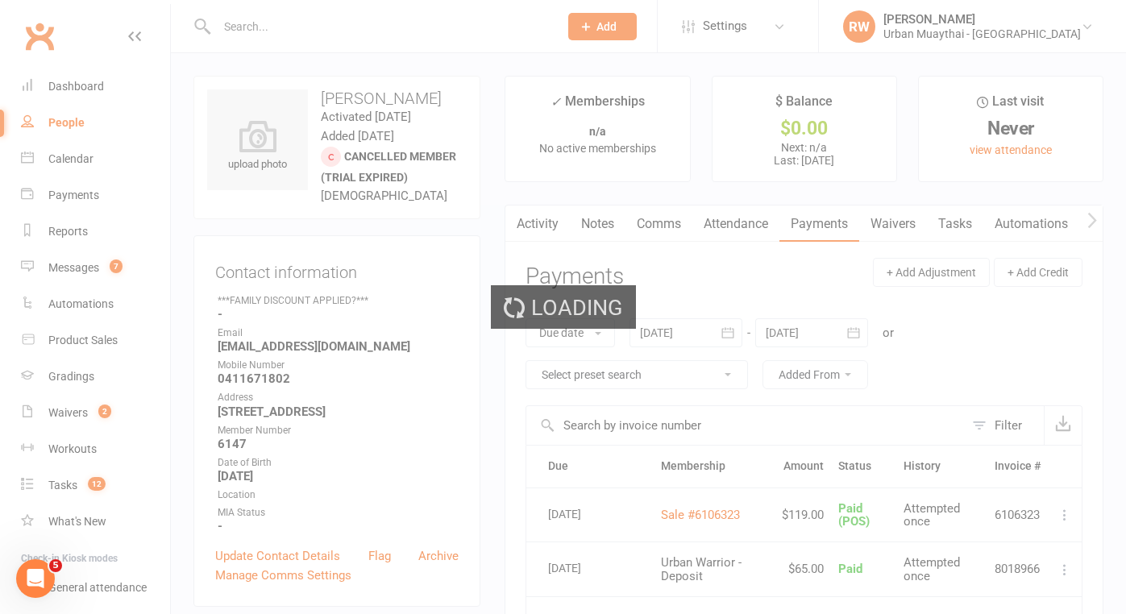
select select "100"
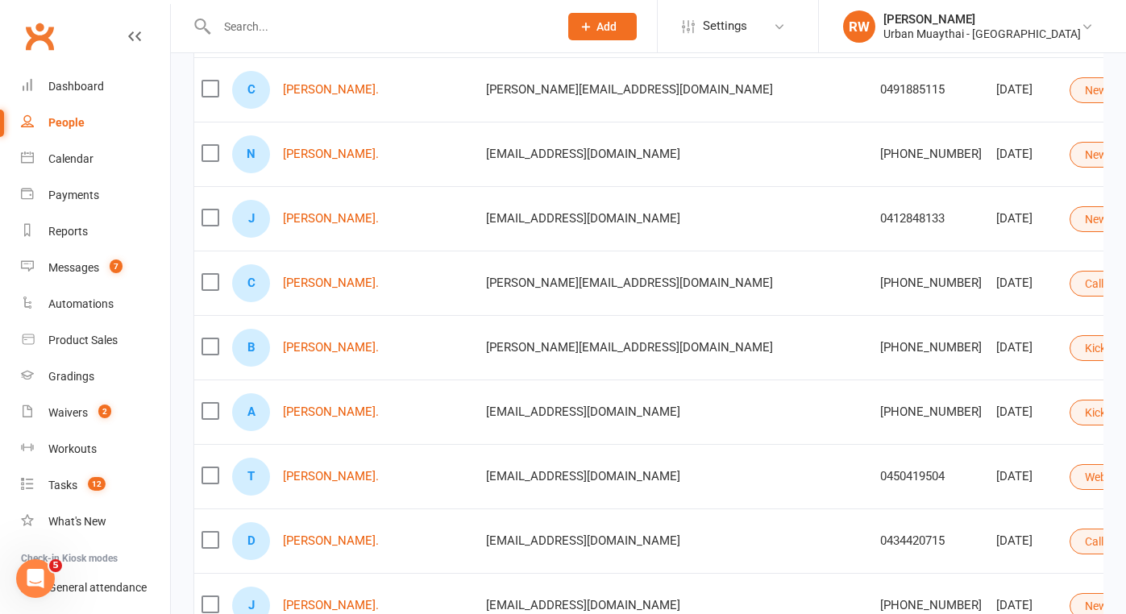
scroll to position [487, 0]
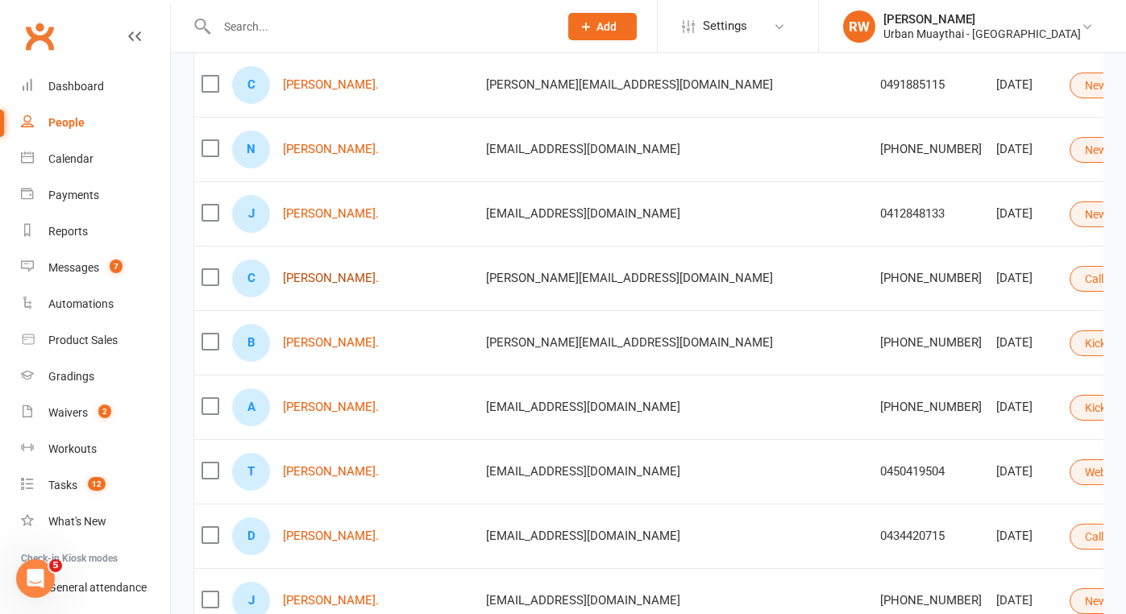
click at [345, 280] on link "[PERSON_NAME]." at bounding box center [331, 279] width 96 height 14
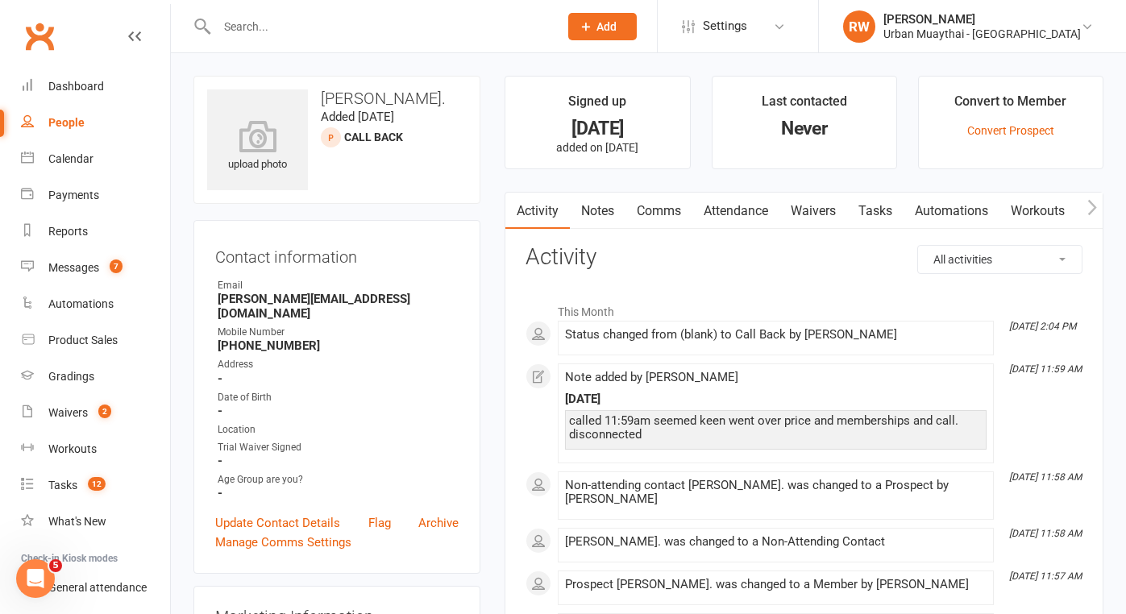
click at [323, 338] on strong "[PHONE_NUMBER]" at bounding box center [338, 345] width 241 height 15
click at [599, 210] on link "Notes" at bounding box center [598, 211] width 56 height 37
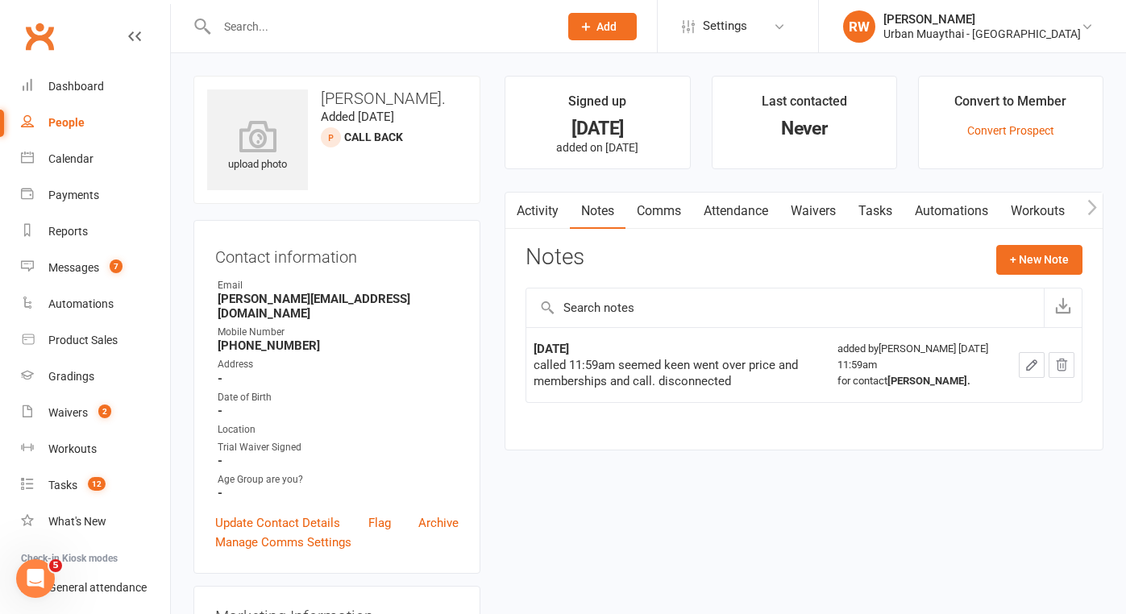
click at [665, 212] on link "Comms" at bounding box center [658, 211] width 67 height 37
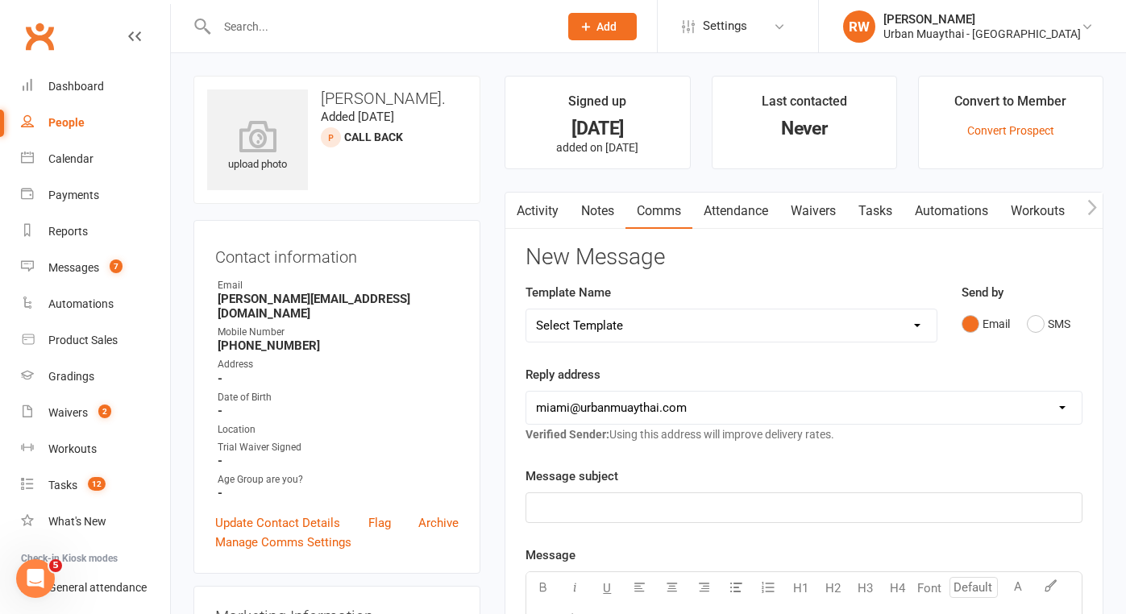
click at [567, 509] on p "﻿" at bounding box center [804, 507] width 536 height 19
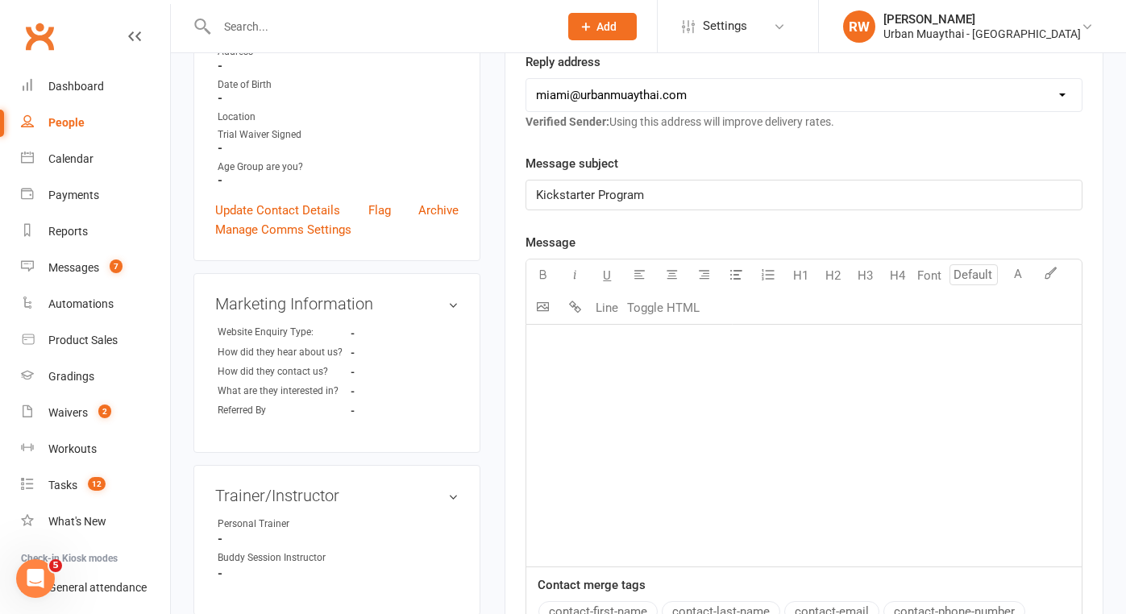
scroll to position [317, 0]
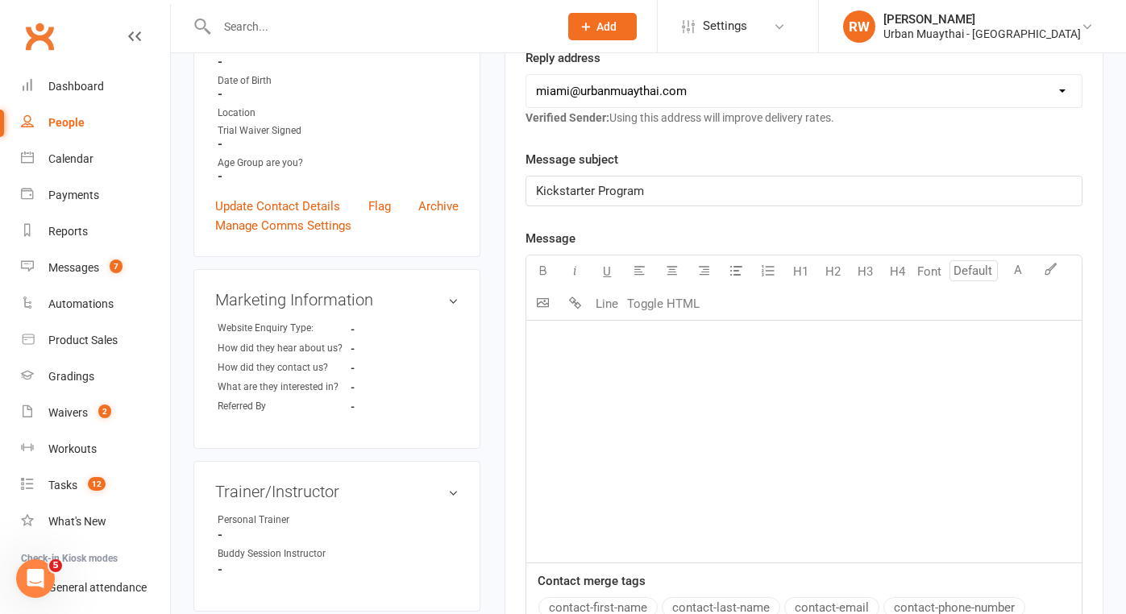
click at [550, 359] on div "﻿" at bounding box center [803, 442] width 555 height 242
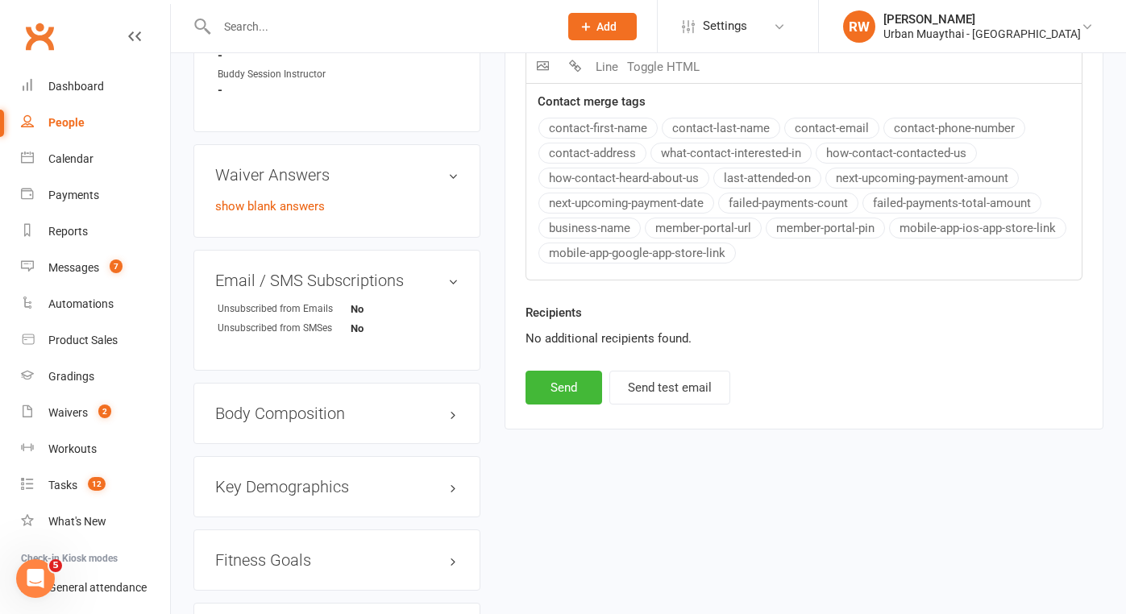
scroll to position [798, 0]
click at [558, 386] on button "Send" at bounding box center [563, 386] width 77 height 34
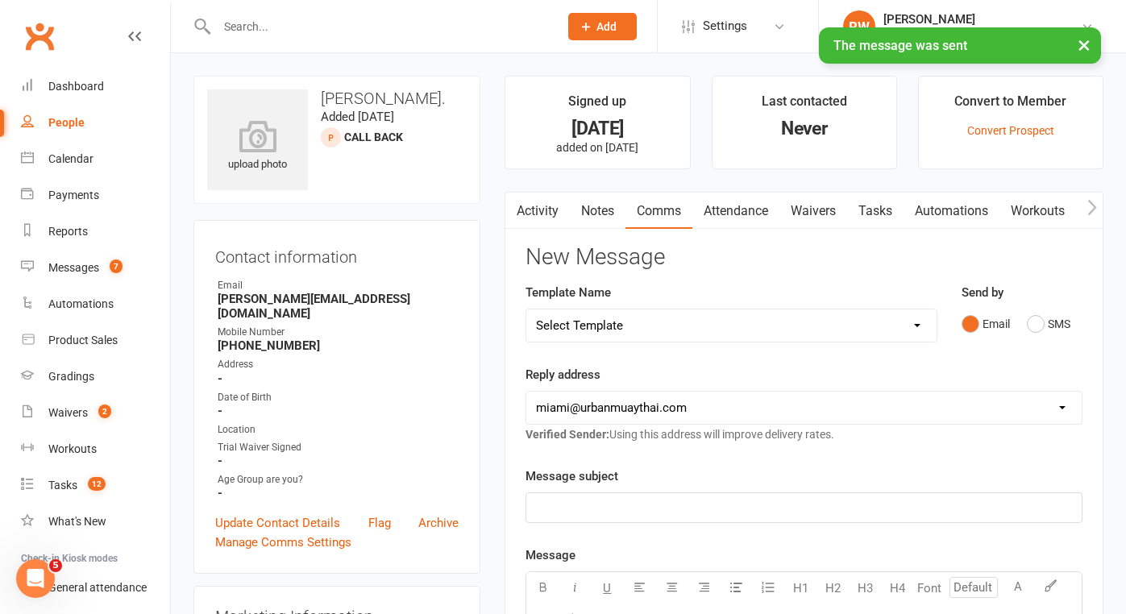
scroll to position [0, 0]
click at [598, 209] on link "Notes" at bounding box center [598, 211] width 56 height 37
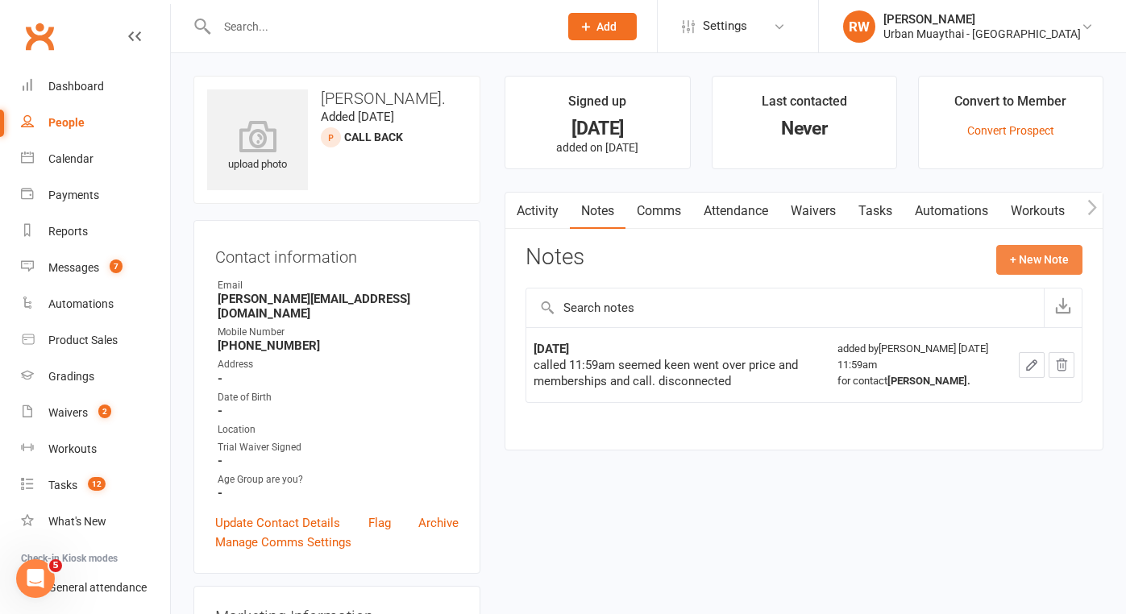
click at [1034, 254] on button "+ New Note" at bounding box center [1039, 259] width 86 height 29
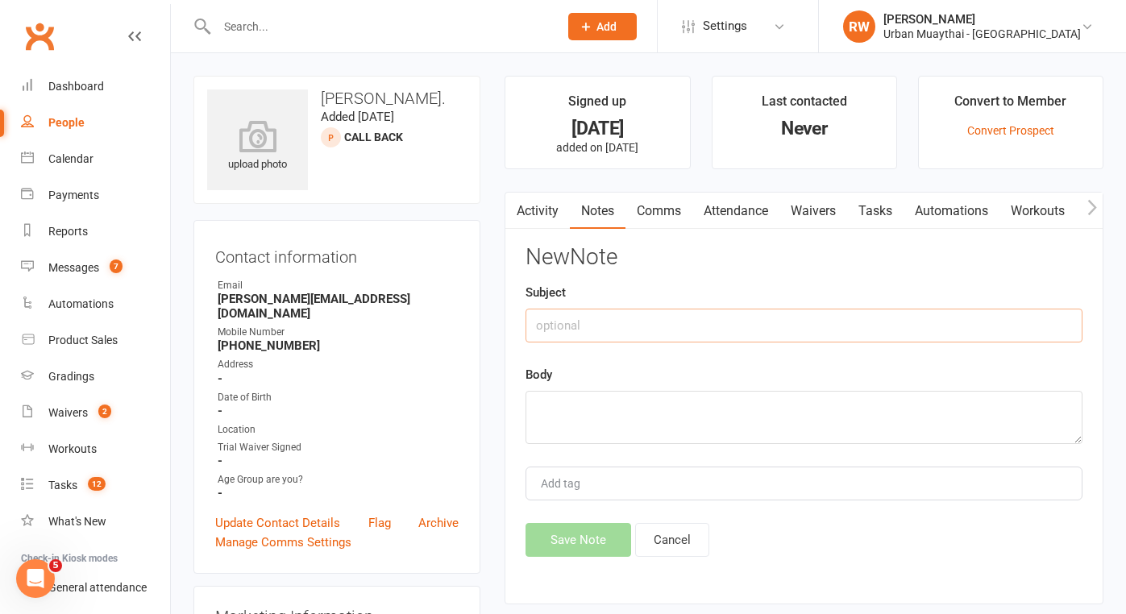
click at [559, 327] on input "text" at bounding box center [803, 326] width 557 height 34
type input "[DATE]"
click at [559, 402] on textarea at bounding box center [803, 417] width 557 height 53
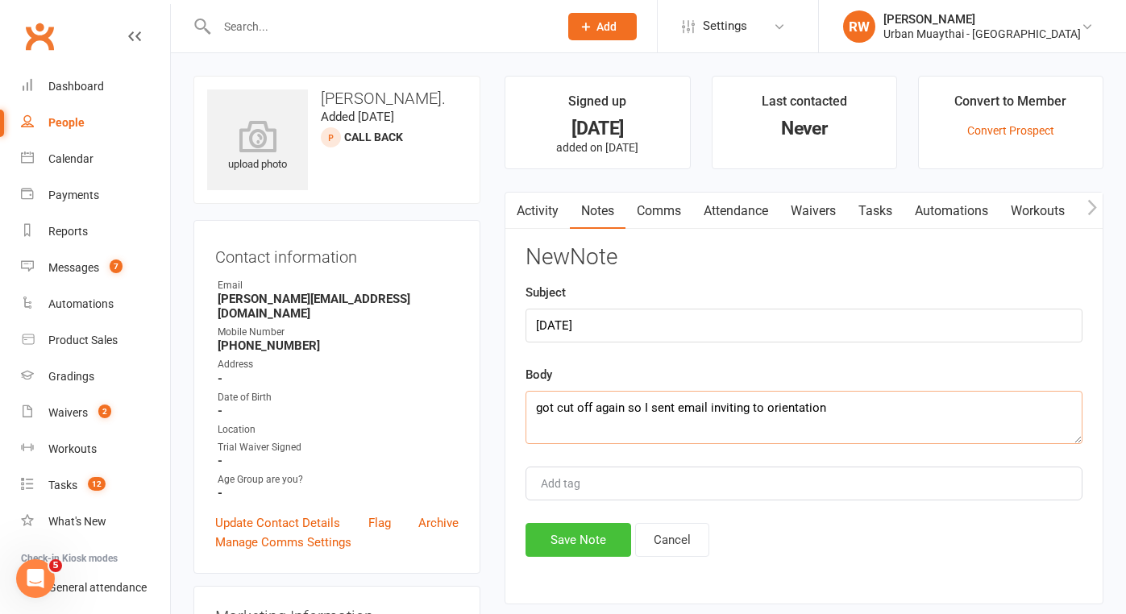
type textarea "got cut off again so I sent email inviting to orientation"
click at [563, 539] on button "Save Note" at bounding box center [578, 540] width 106 height 34
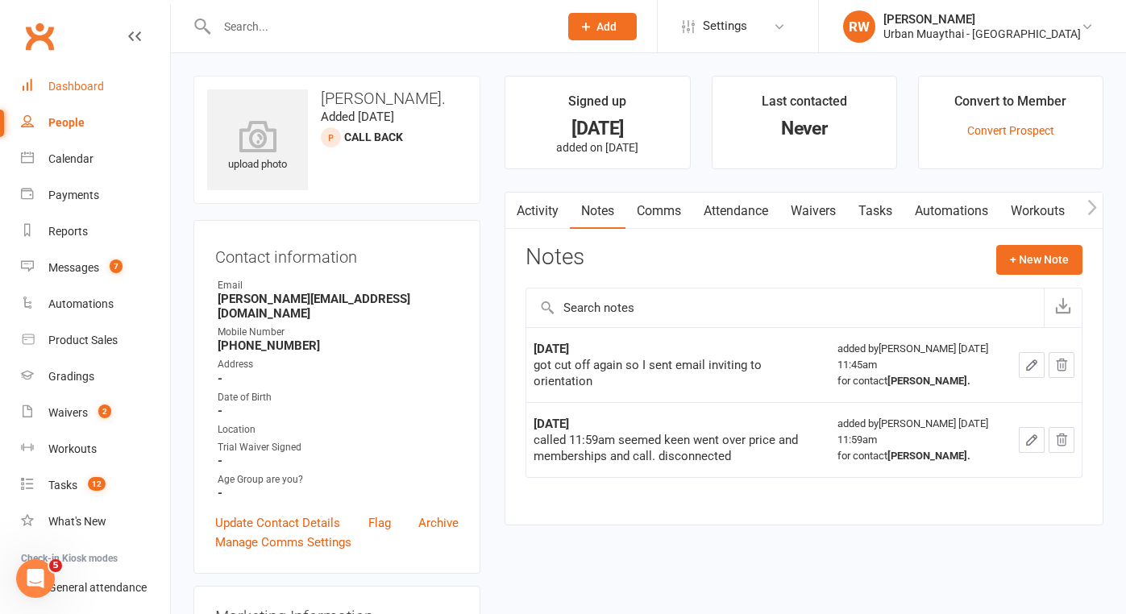
click at [82, 87] on div "Dashboard" at bounding box center [76, 86] width 56 height 13
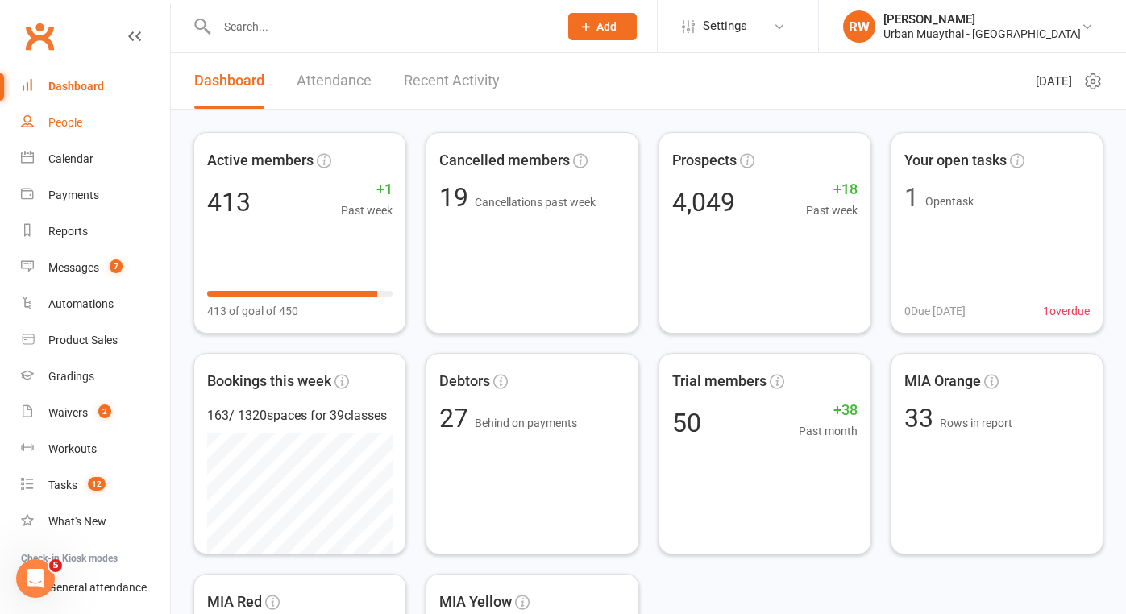
click at [64, 128] on div "People" at bounding box center [65, 122] width 34 height 13
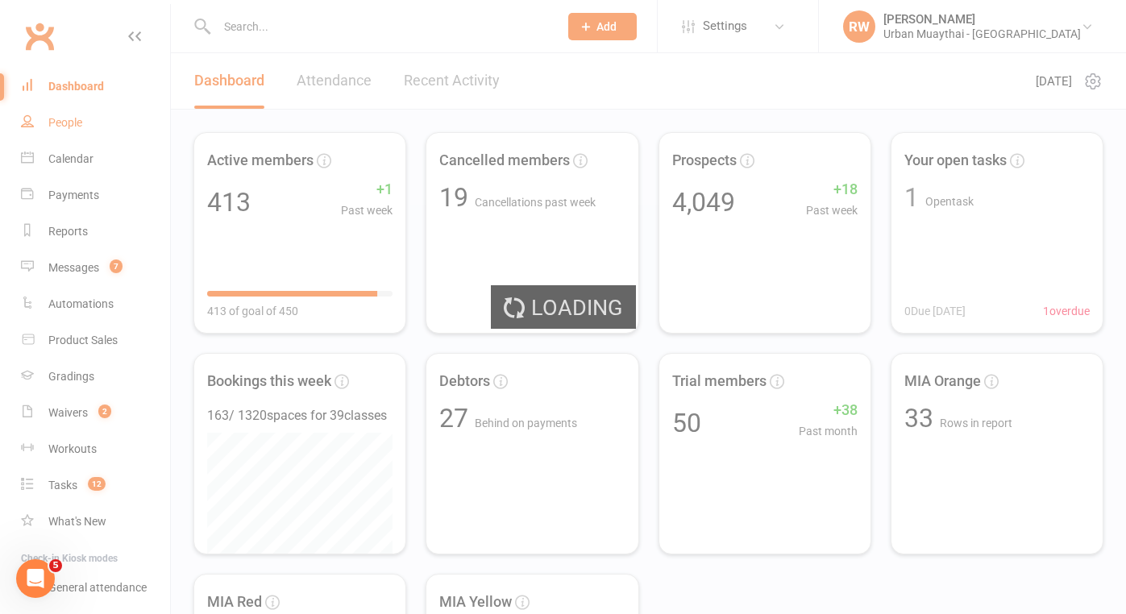
select select "100"
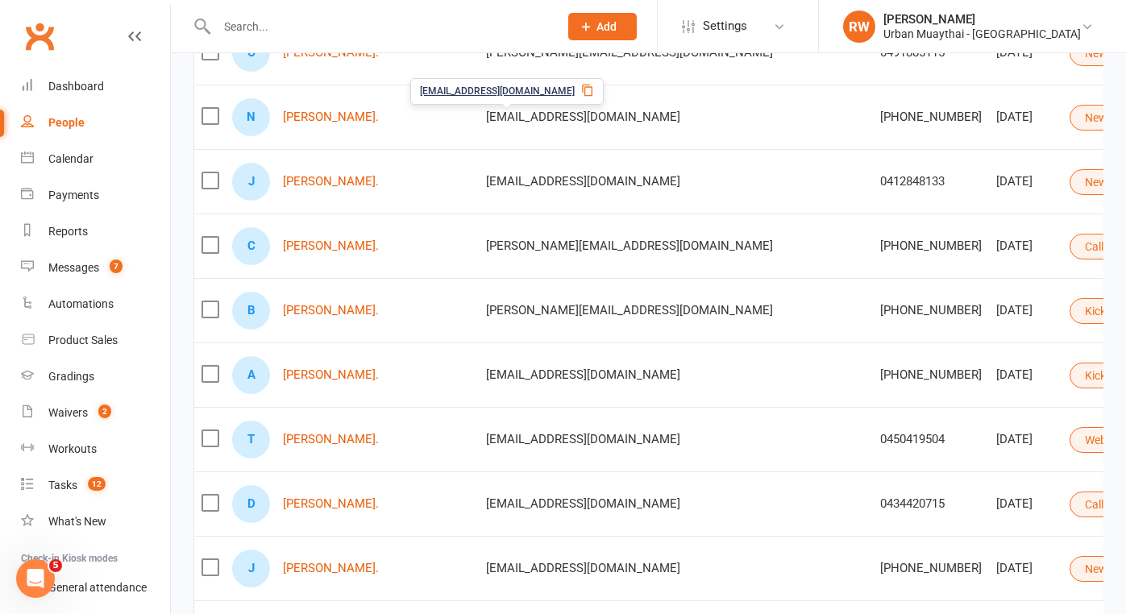
scroll to position [519, 0]
click at [1125, 241] on icon at bounding box center [1138, 246] width 11 height 11
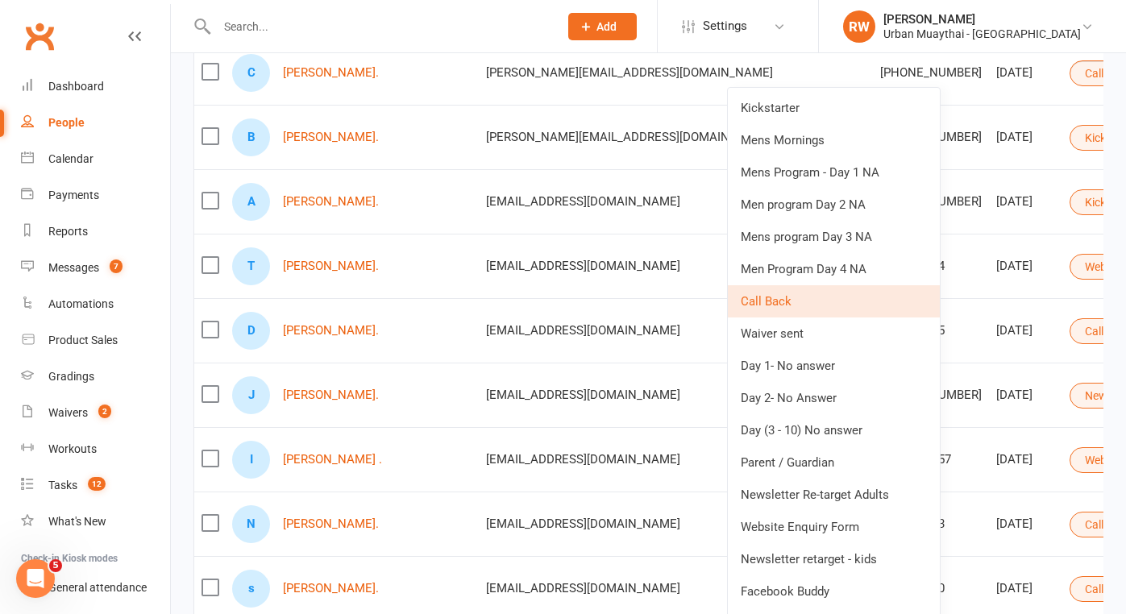
scroll to position [696, 0]
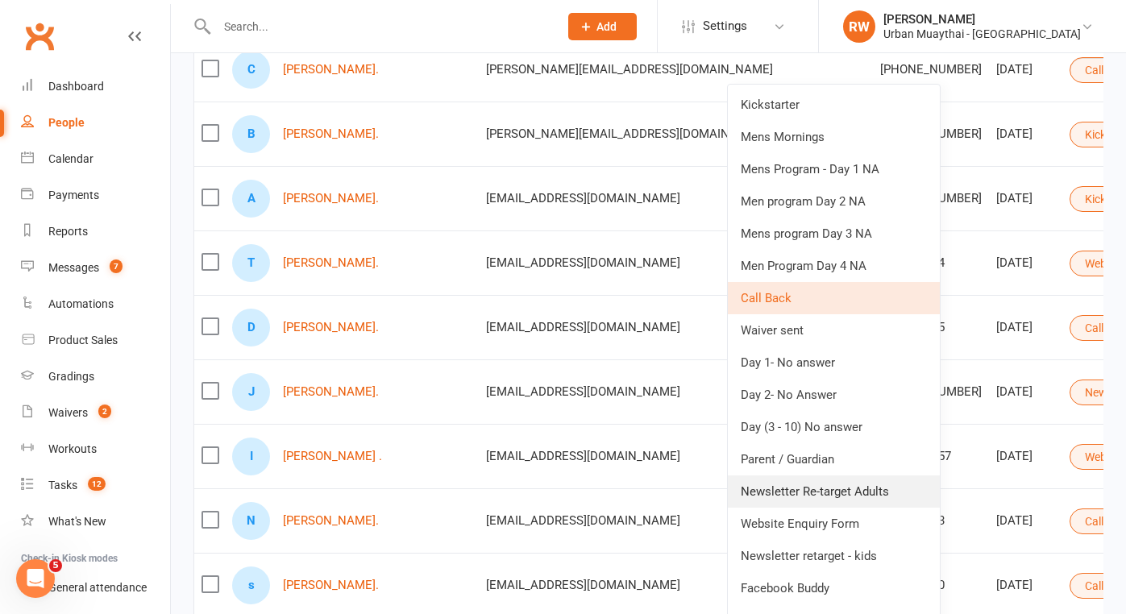
click at [824, 493] on link "Newsletter Re-target Adults" at bounding box center [834, 491] width 212 height 32
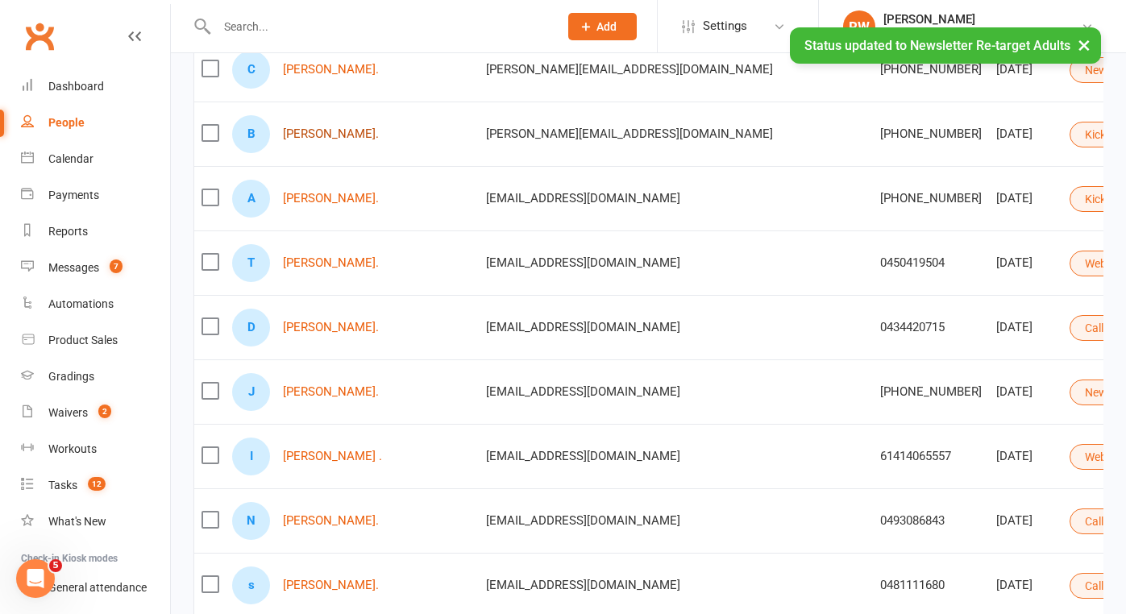
click at [345, 132] on link "[PERSON_NAME]." at bounding box center [331, 134] width 96 height 14
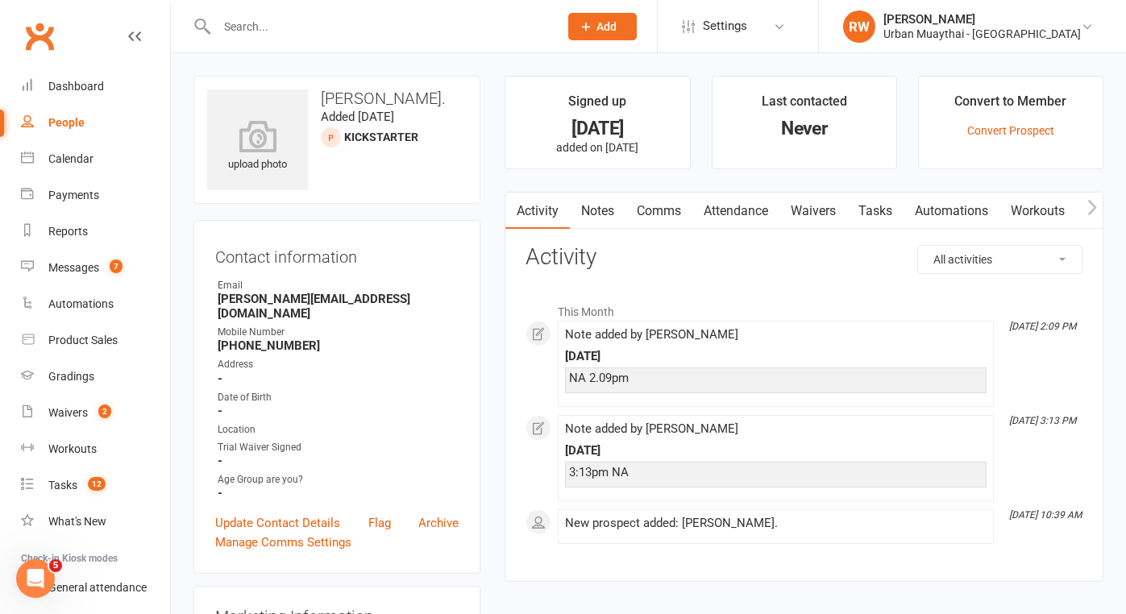
click at [590, 206] on link "Notes" at bounding box center [598, 211] width 56 height 37
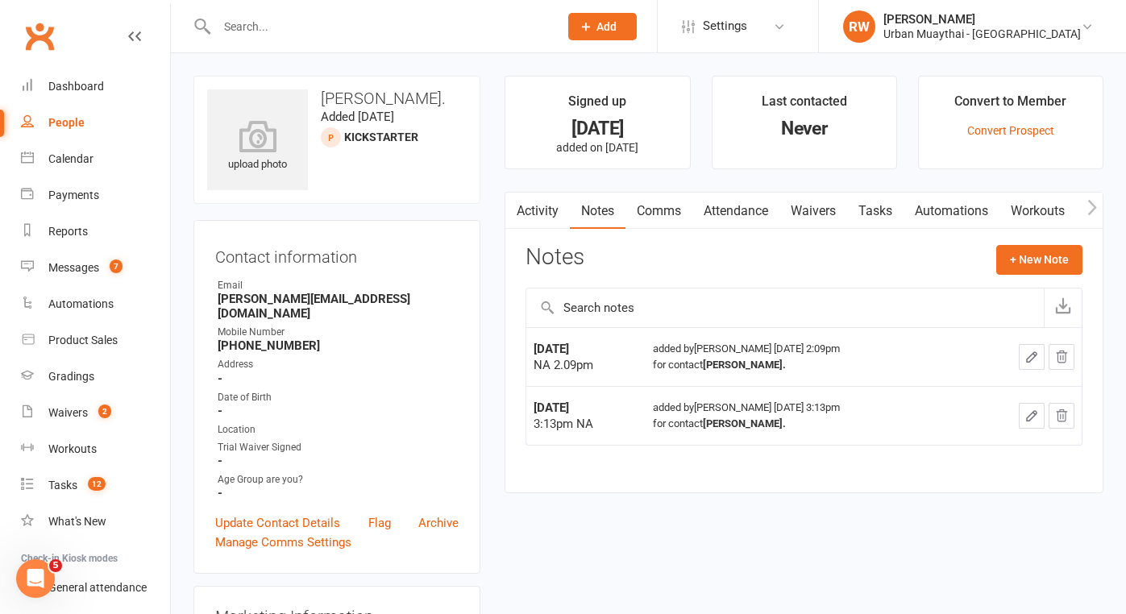
click at [69, 126] on div "People" at bounding box center [66, 122] width 36 height 13
select select "100"
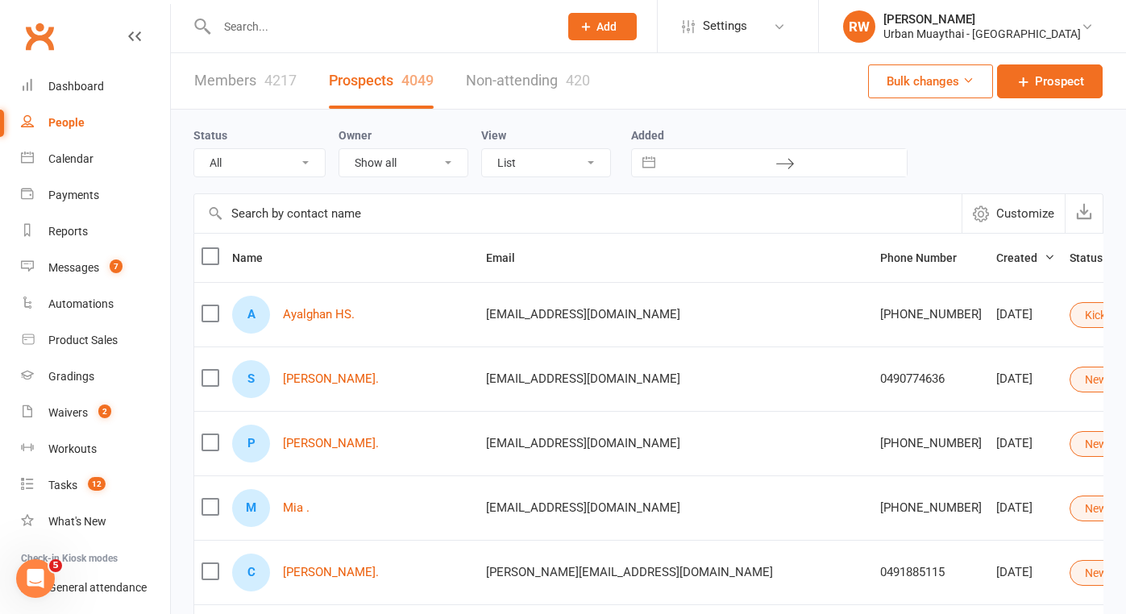
select select "Kickstarter"
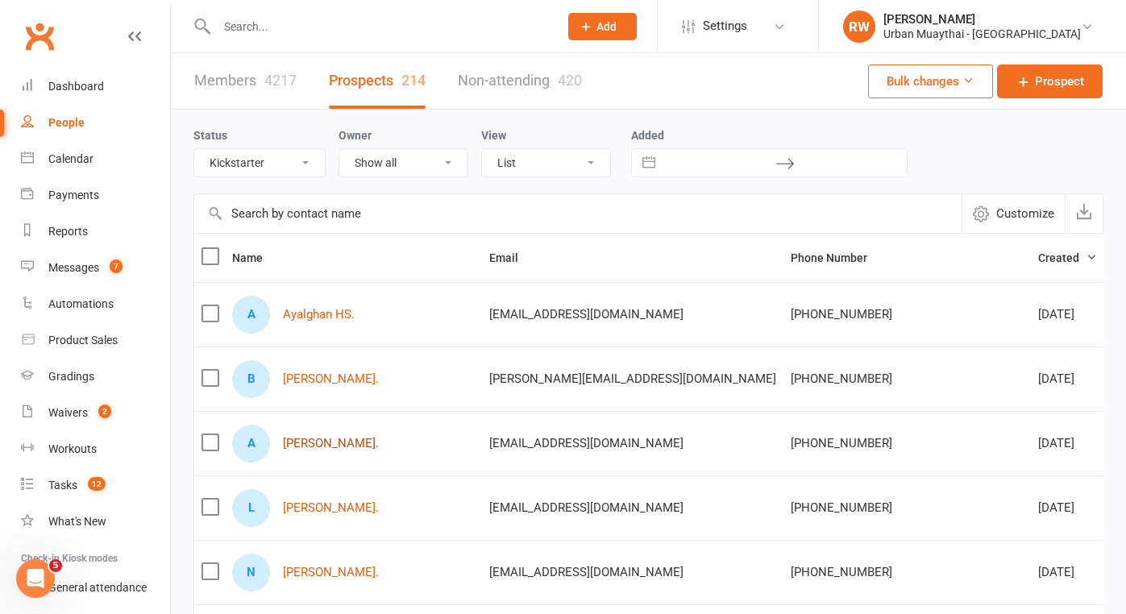
click at [351, 443] on link "[PERSON_NAME]." at bounding box center [331, 444] width 96 height 14
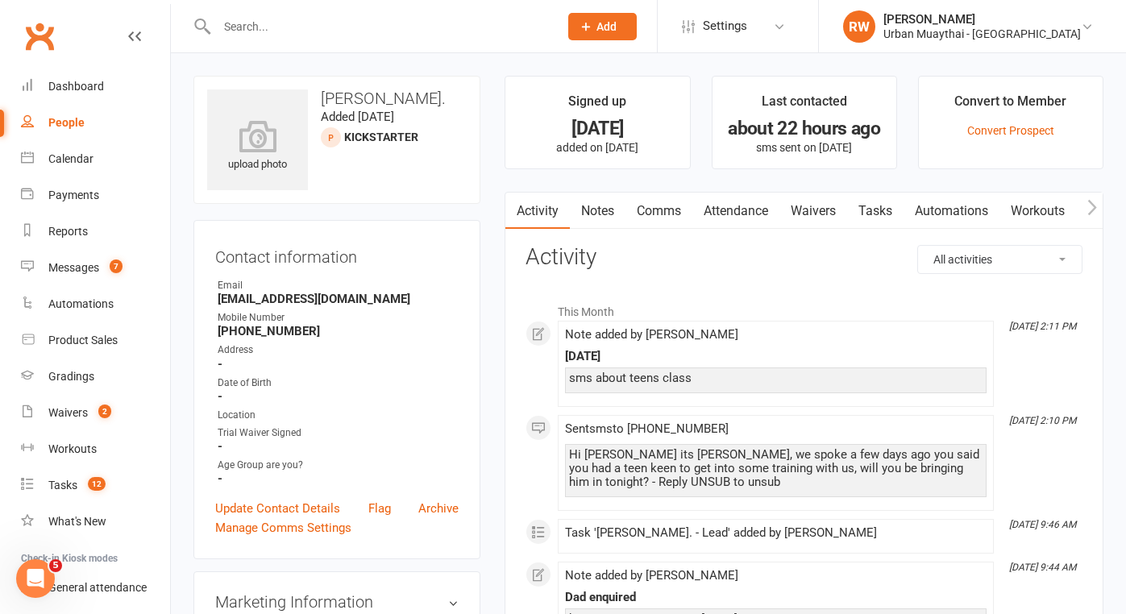
select select "100"
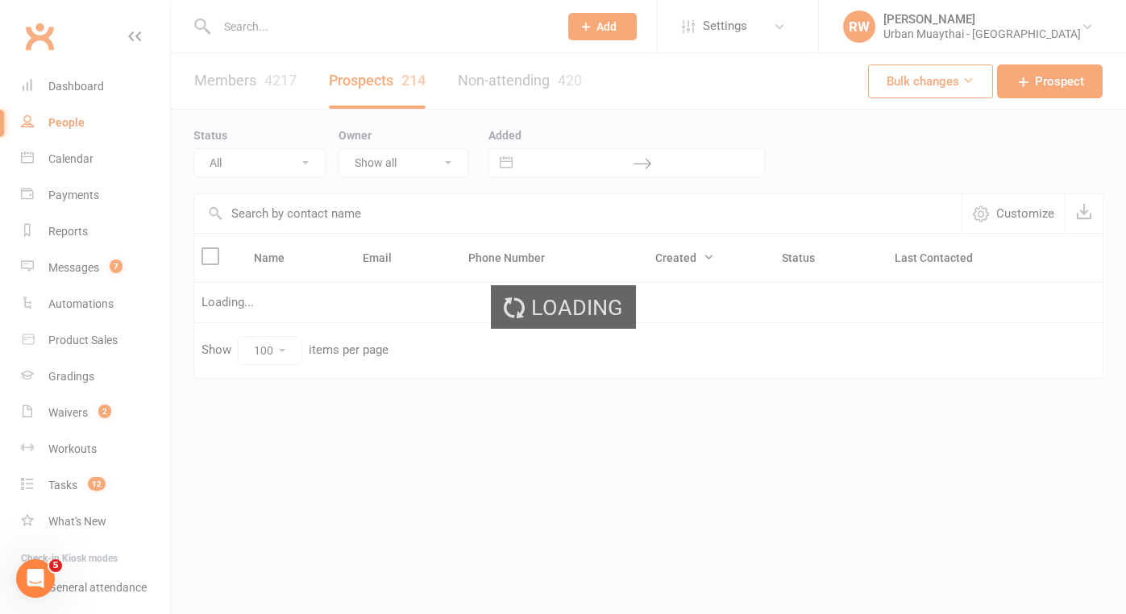
select select "Kickstarter"
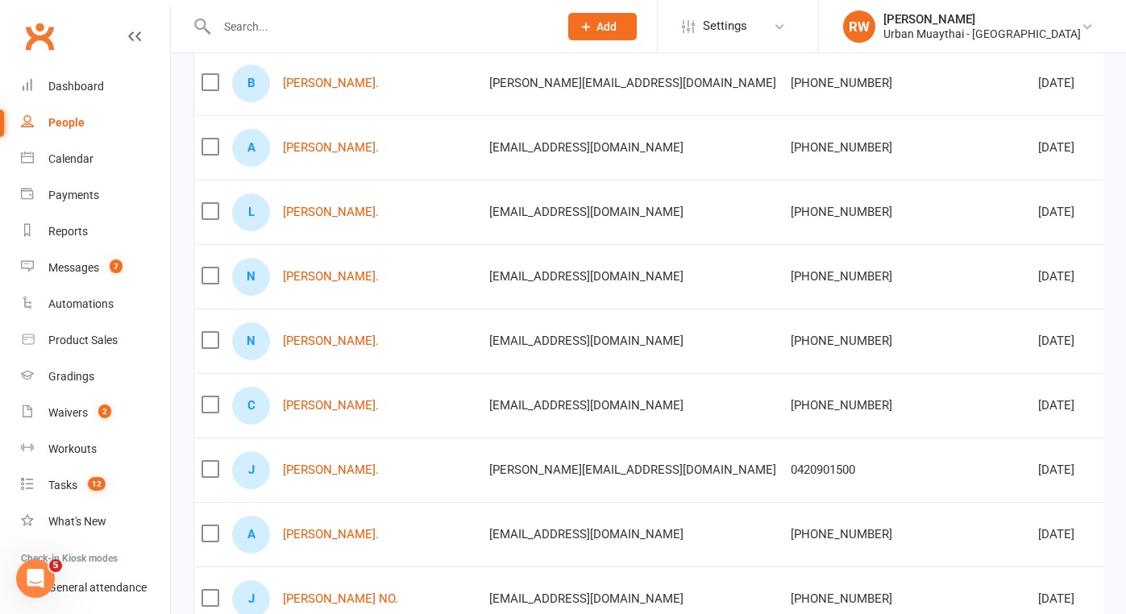
scroll to position [300, 0]
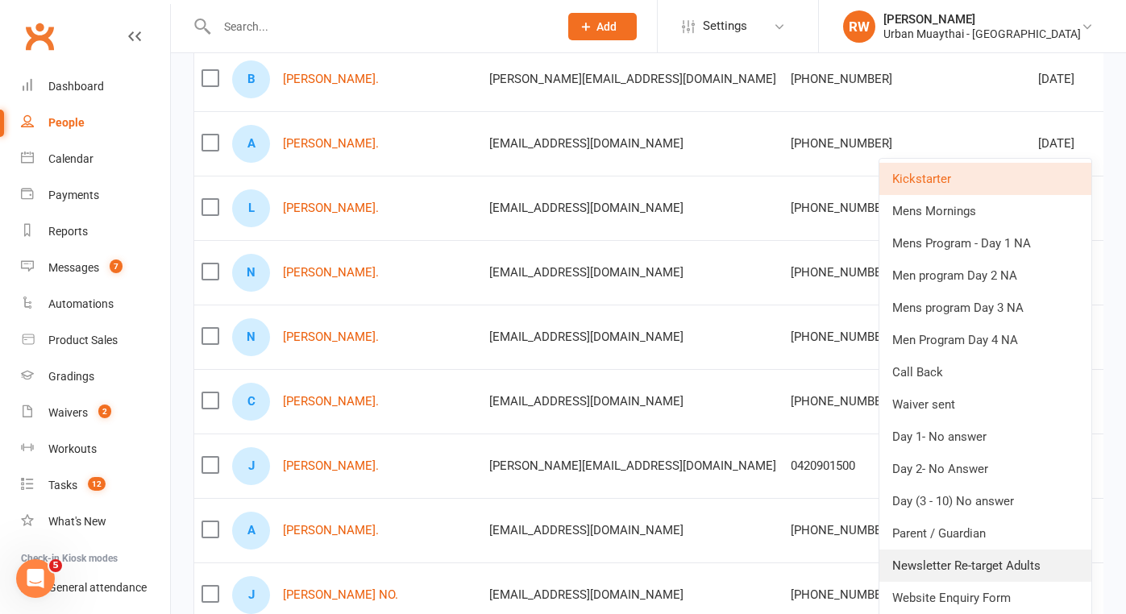
click at [977, 559] on link "Newsletter Re-target Adults" at bounding box center [985, 565] width 212 height 32
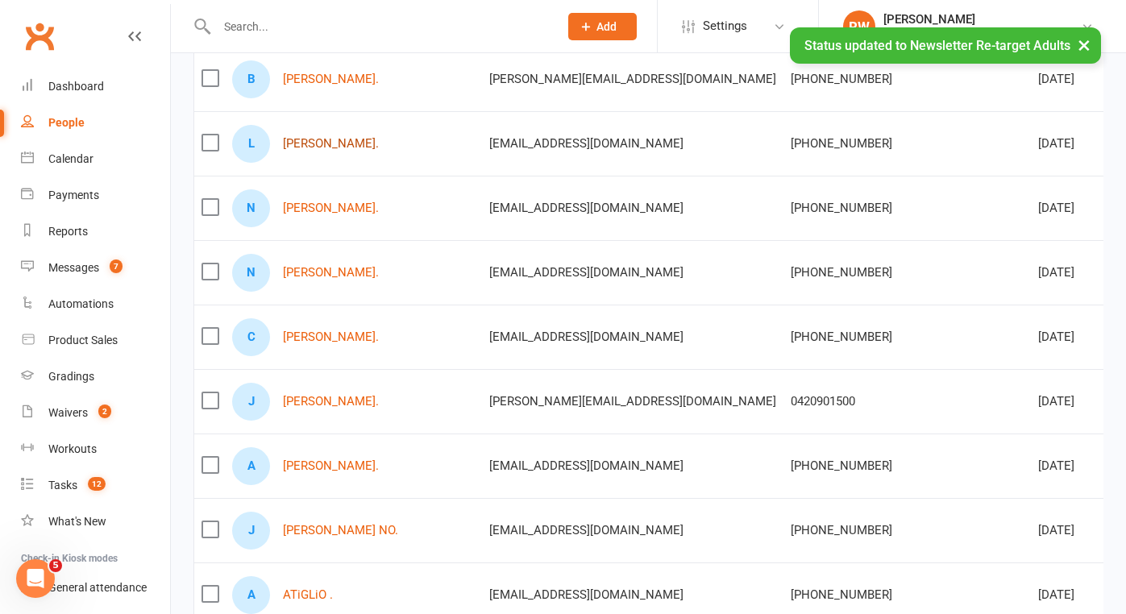
click at [341, 147] on link "[PERSON_NAME]." at bounding box center [331, 144] width 96 height 14
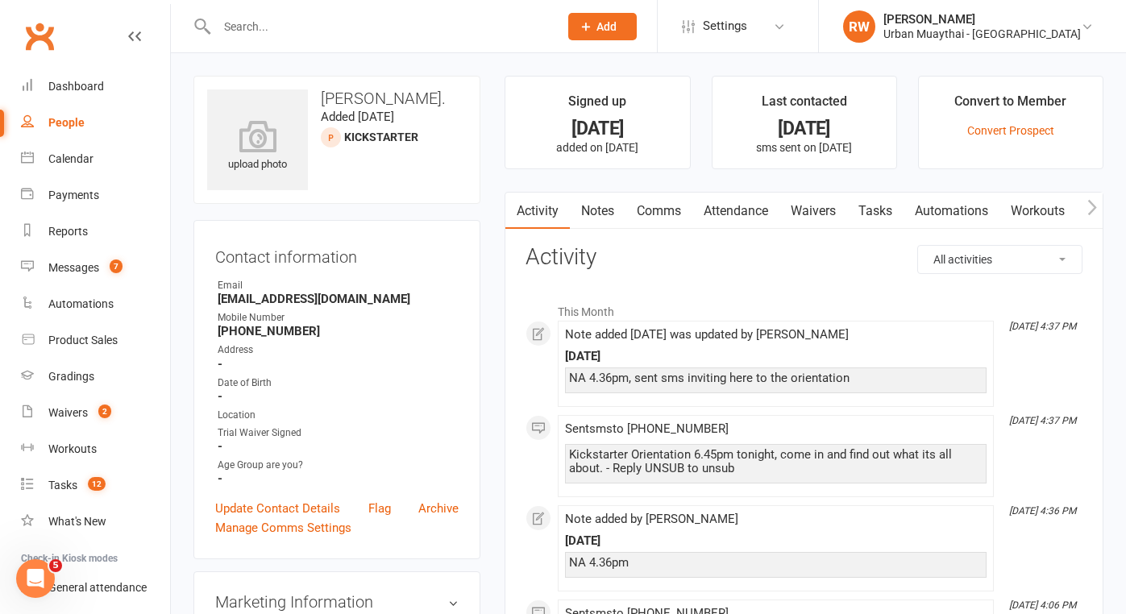
click at [75, 121] on div "People" at bounding box center [66, 122] width 36 height 13
select select "100"
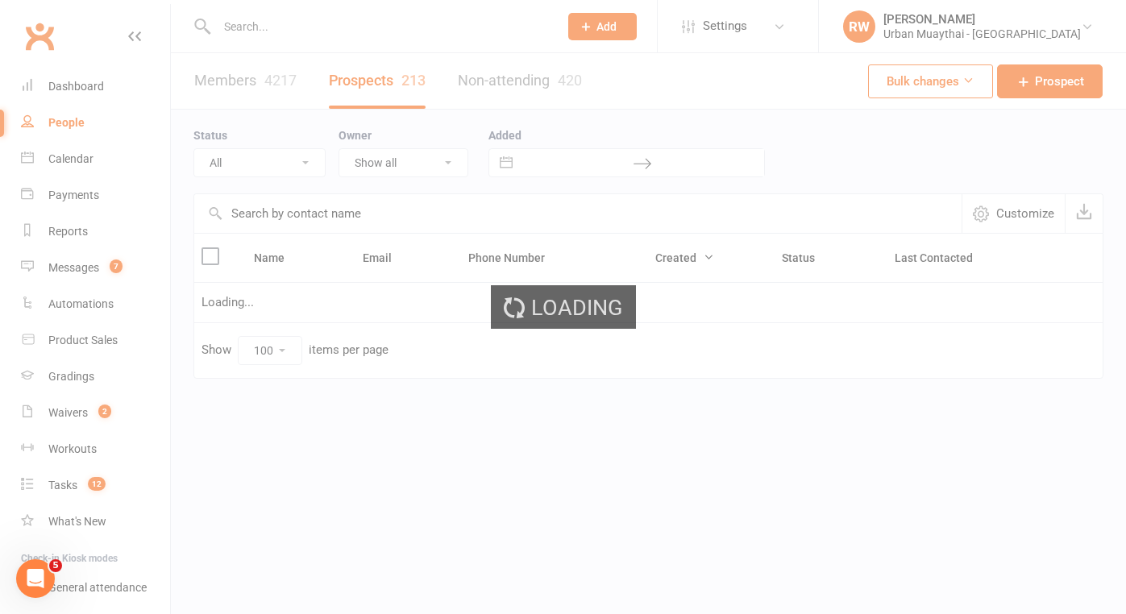
select select "Kickstarter"
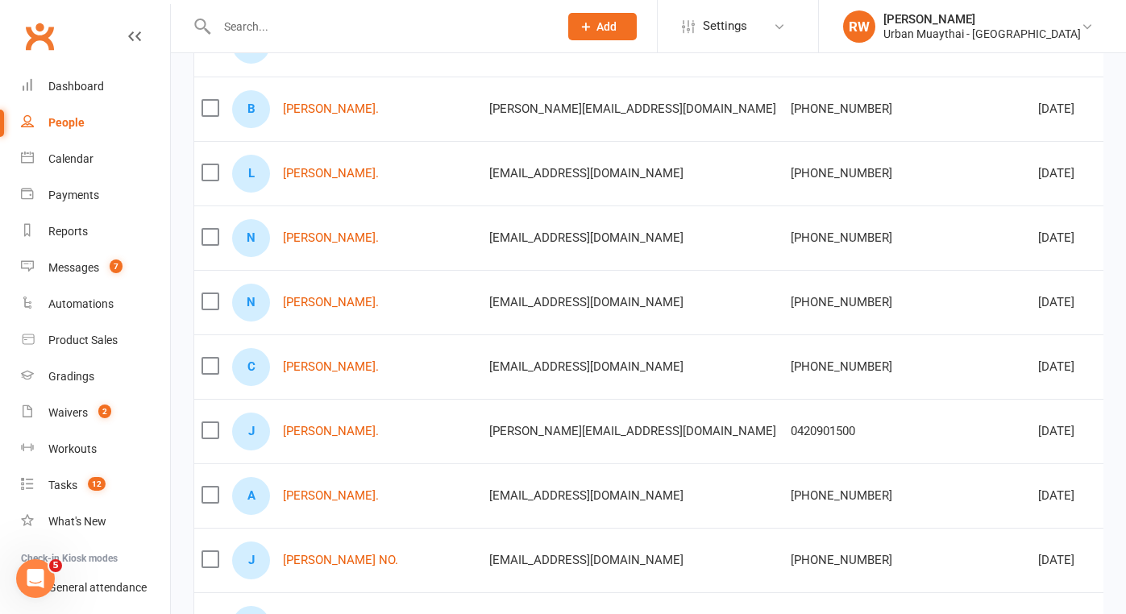
scroll to position [271, 0]
click at [360, 236] on link "[PERSON_NAME]." at bounding box center [331, 237] width 96 height 14
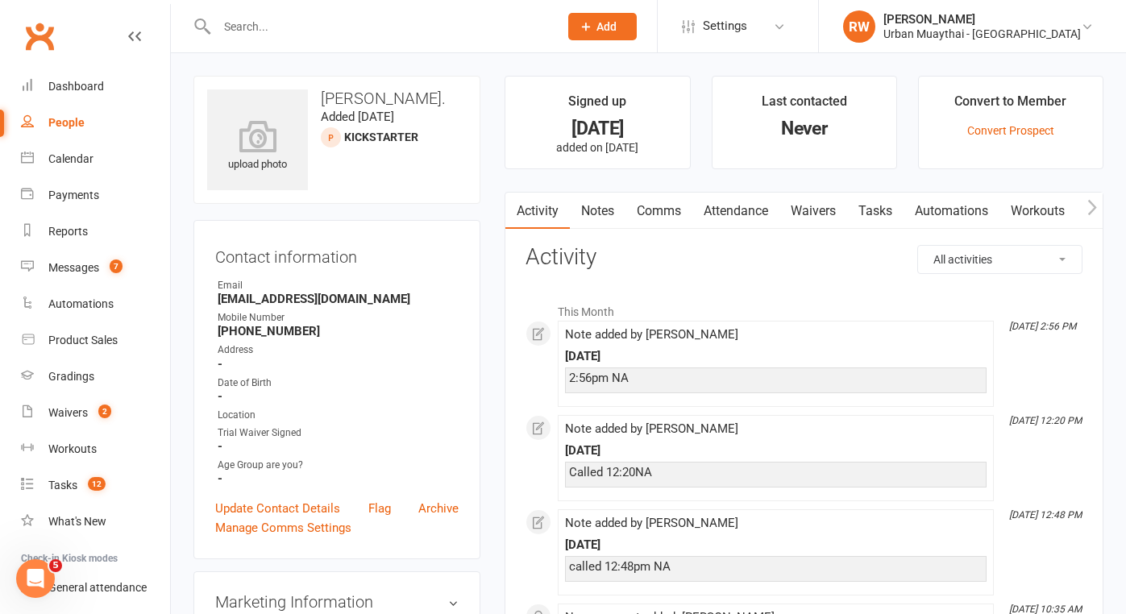
select select "100"
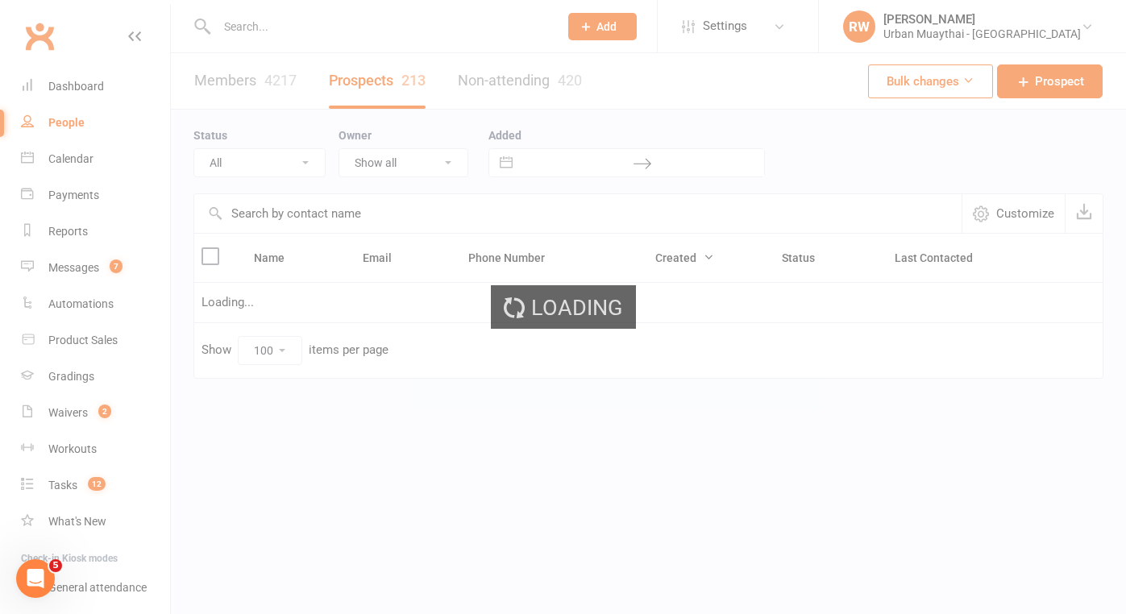
select select "Kickstarter"
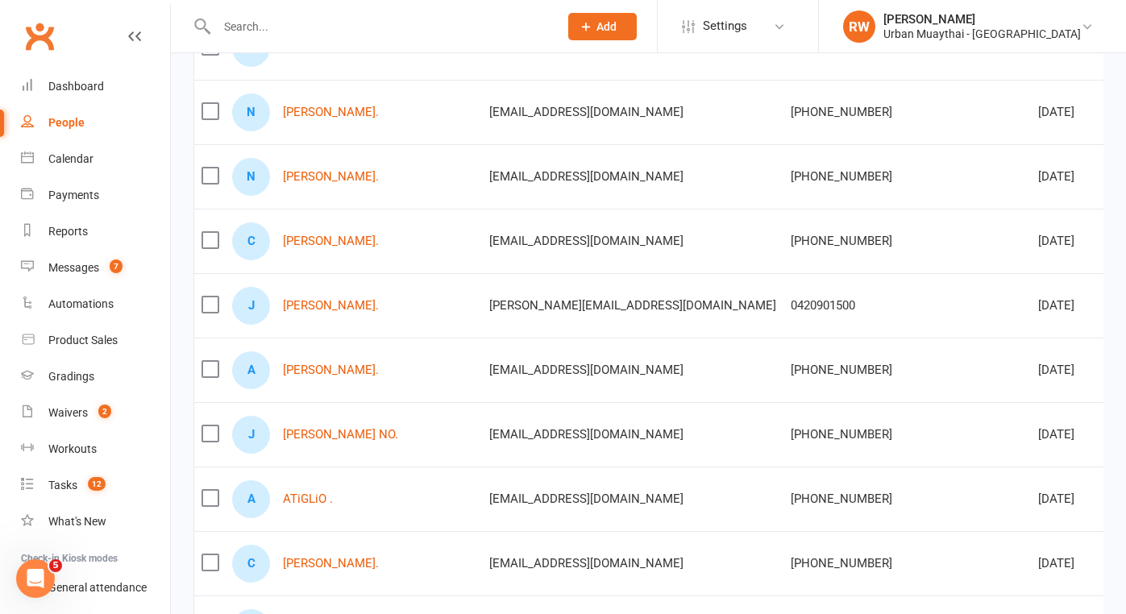
scroll to position [400, 0]
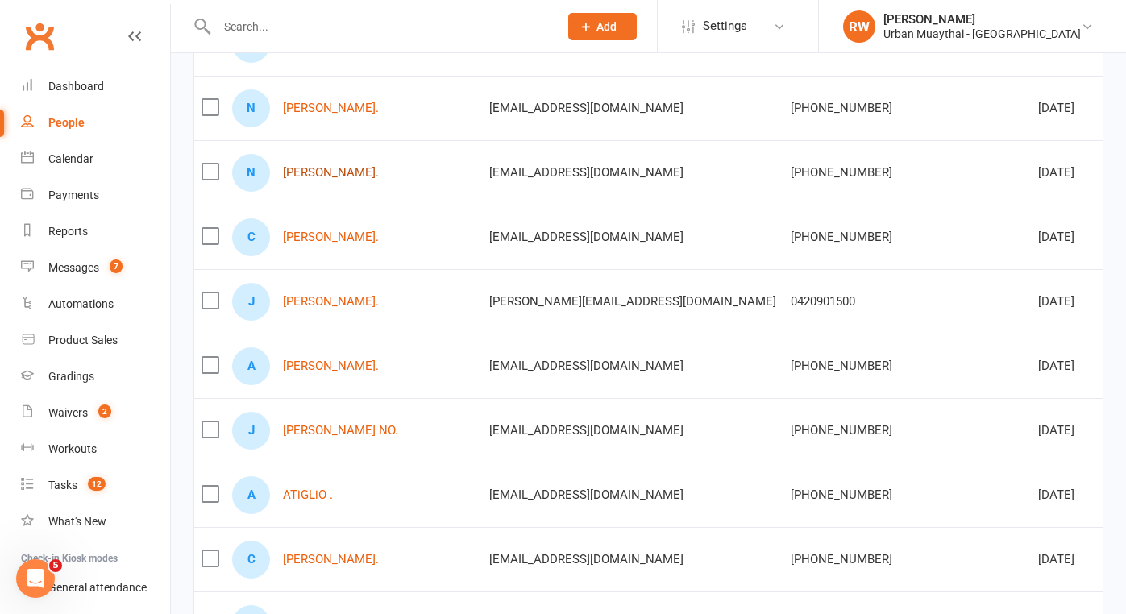
click at [352, 177] on link "[PERSON_NAME]." at bounding box center [331, 173] width 96 height 14
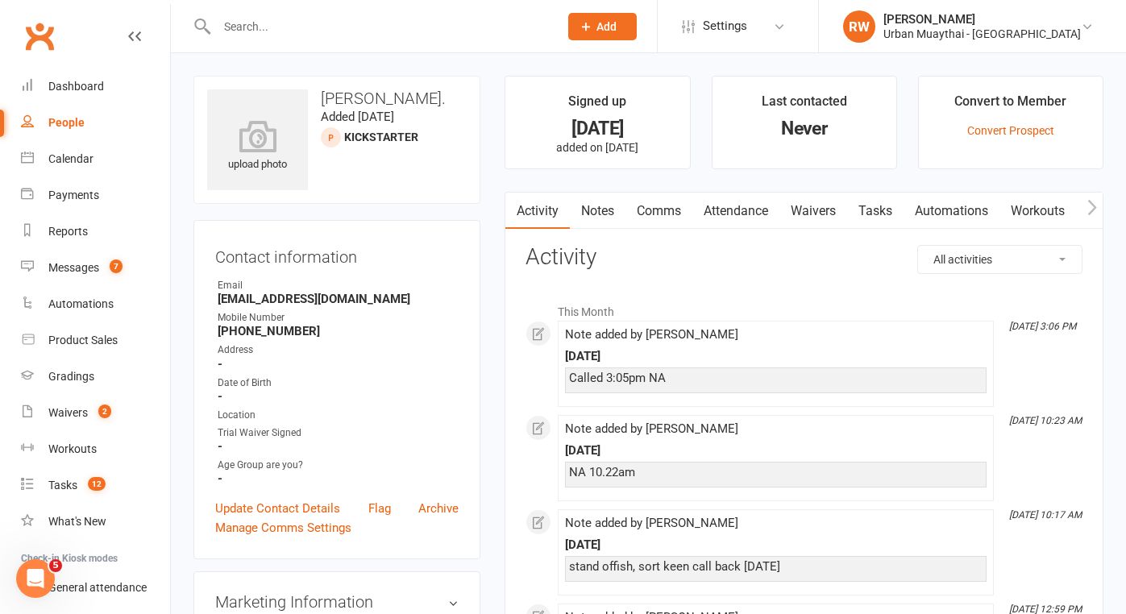
select select "100"
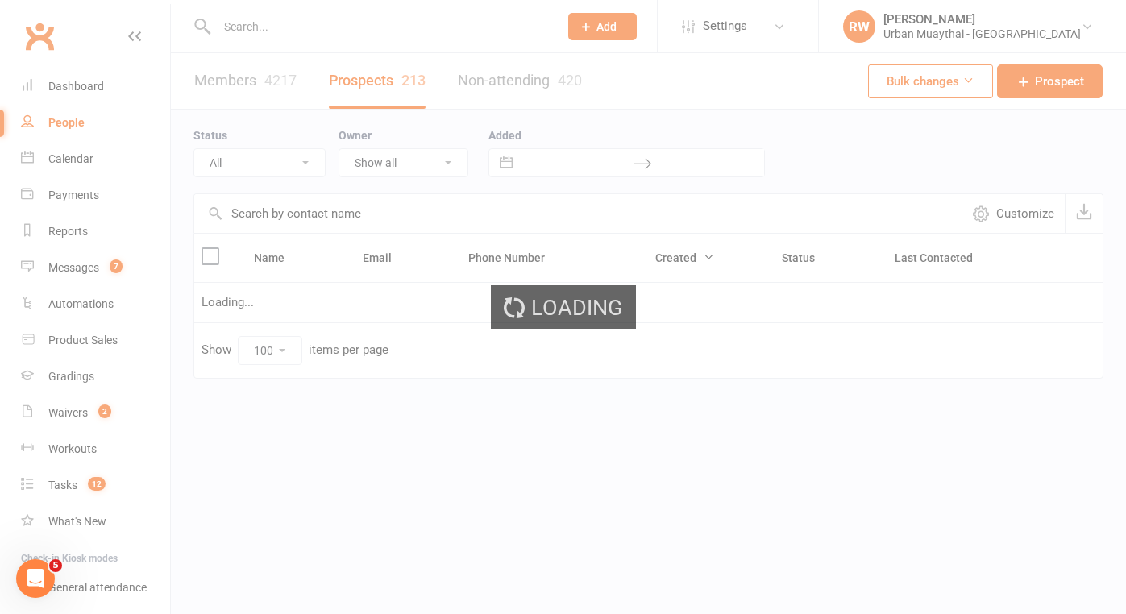
select select "Kickstarter"
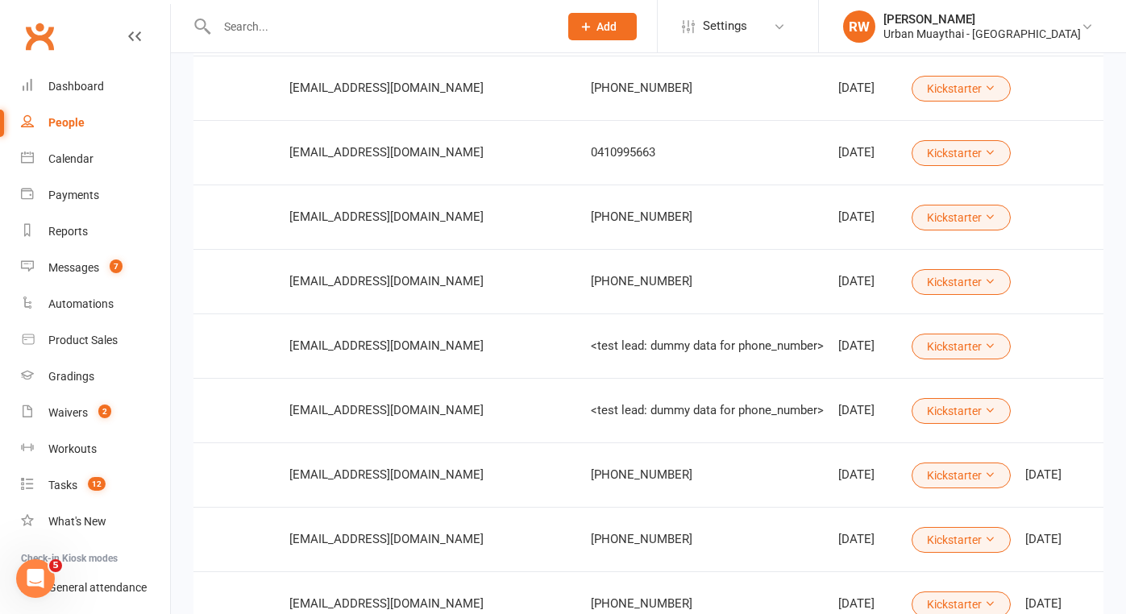
scroll to position [0, 199]
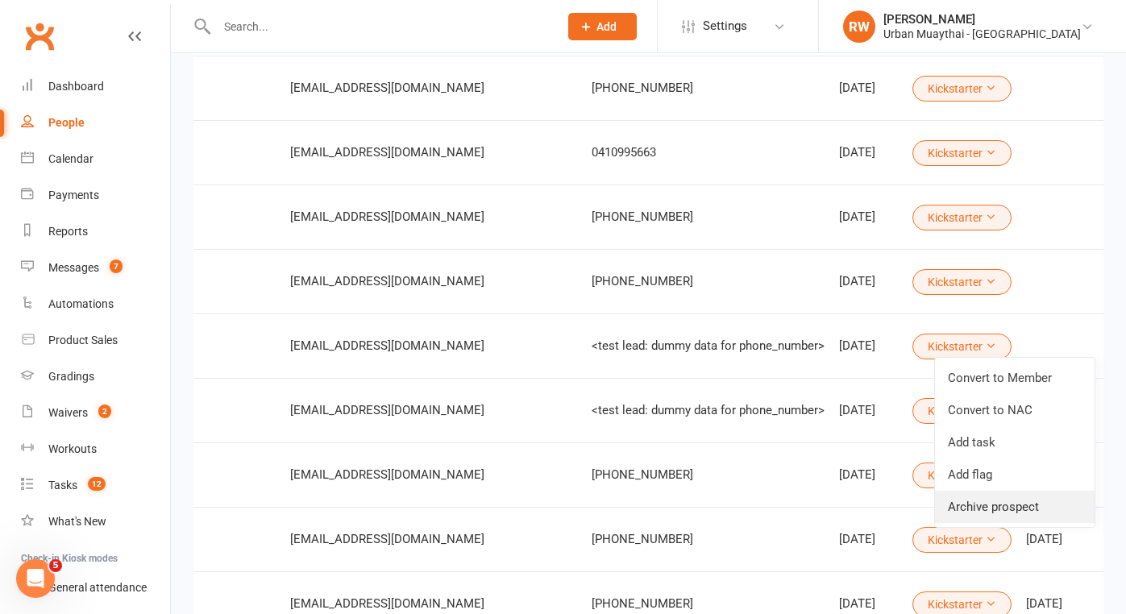
click at [1010, 509] on link "Archive prospect" at bounding box center [1015, 507] width 160 height 32
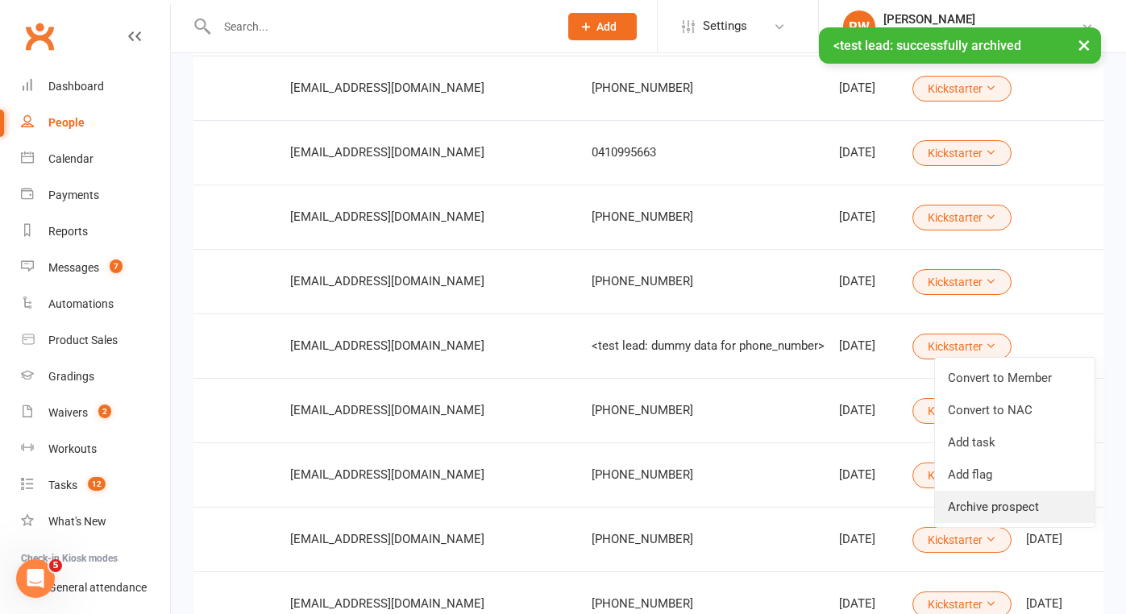
click at [1002, 504] on link "Archive prospect" at bounding box center [1015, 507] width 160 height 32
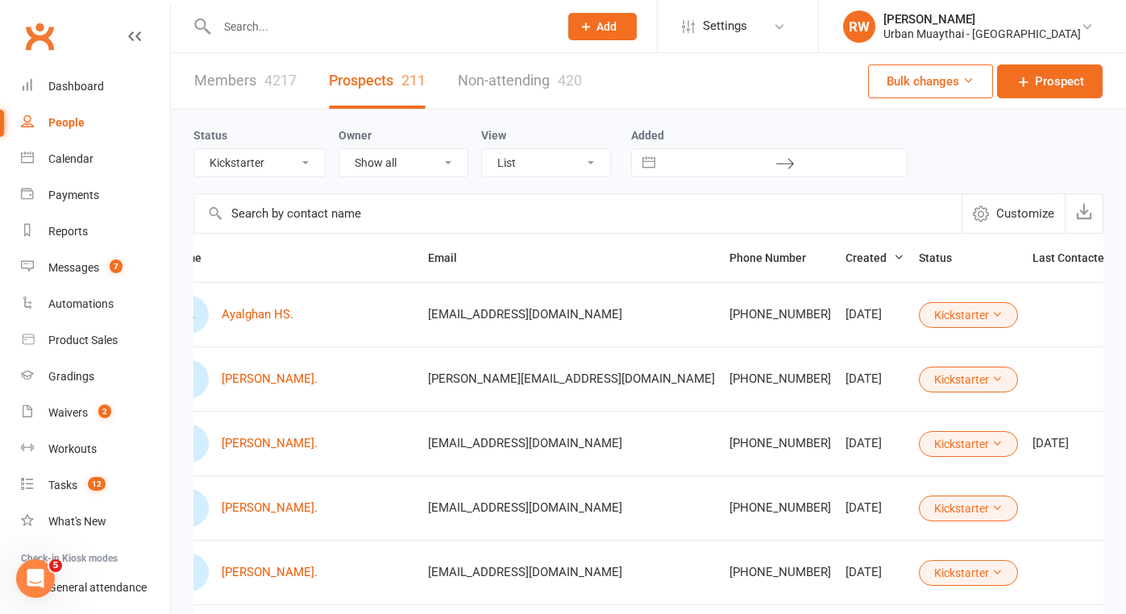
scroll to position [0, 0]
click at [75, 268] on div "Messages" at bounding box center [73, 267] width 51 height 13
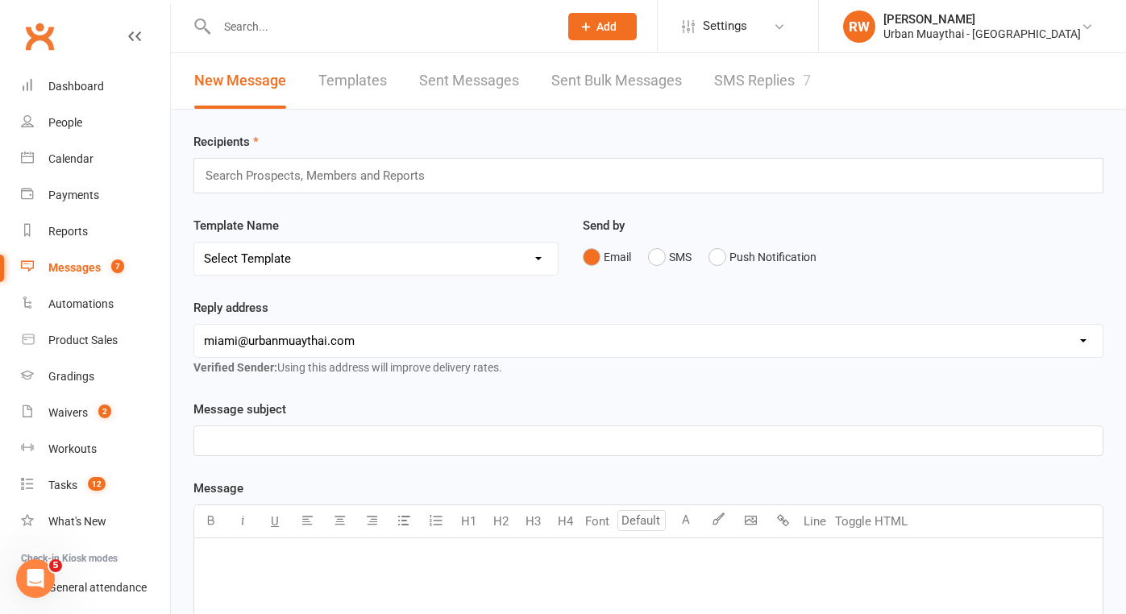
click at [770, 75] on link "SMS Replies 7" at bounding box center [762, 81] width 97 height 56
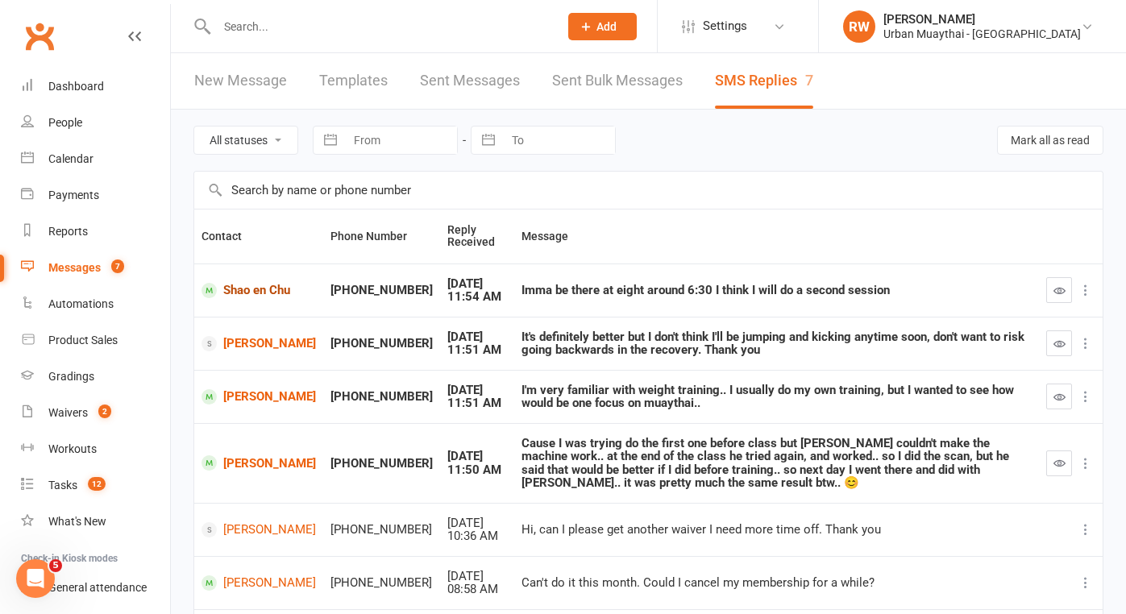
click at [238, 297] on link "Shao en Chu" at bounding box center [258, 290] width 114 height 15
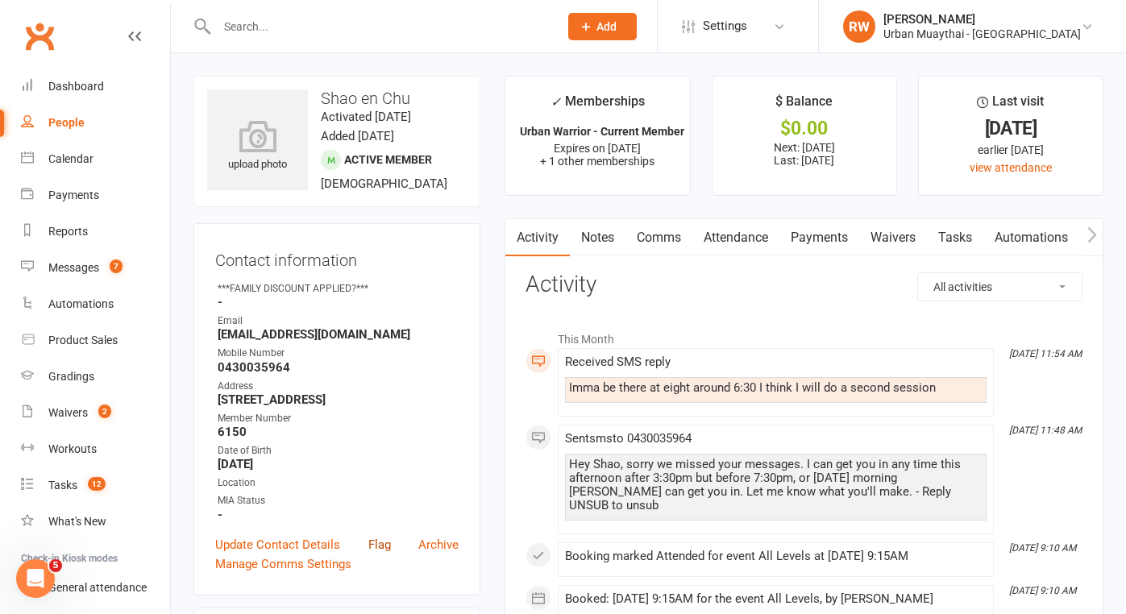
click at [379, 554] on link "Flag" at bounding box center [379, 544] width 23 height 19
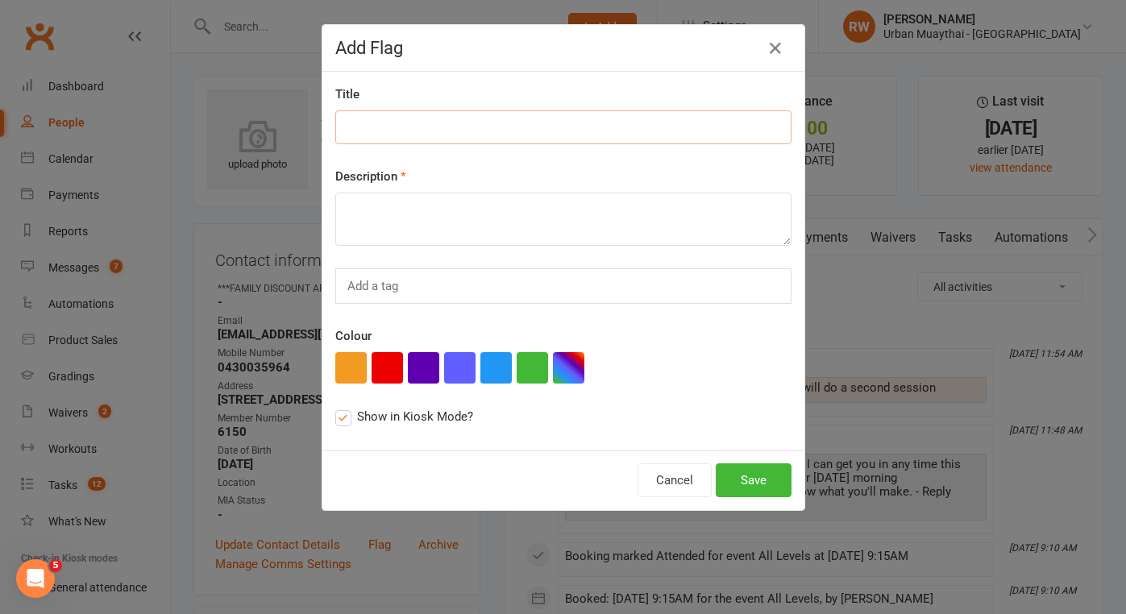
click at [405, 123] on input at bounding box center [563, 127] width 456 height 34
type input "Need photo"
click at [396, 211] on textarea at bounding box center [563, 219] width 456 height 53
type textarea "Get photo next time they check in"
click at [391, 371] on button "button" at bounding box center [386, 367] width 31 height 31
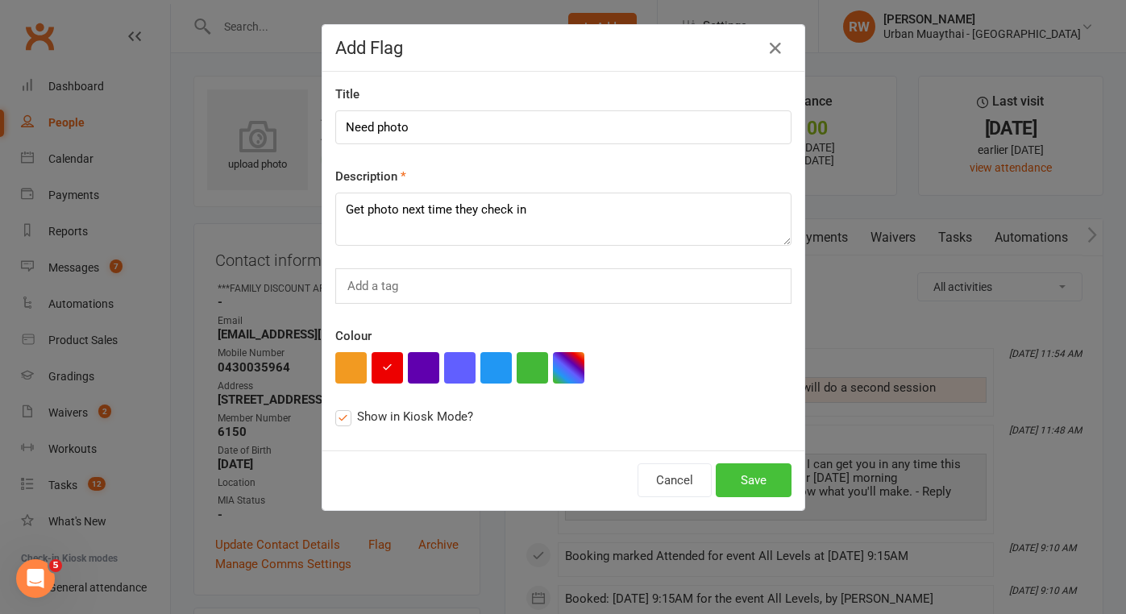
click at [740, 486] on button "Save" at bounding box center [753, 480] width 76 height 34
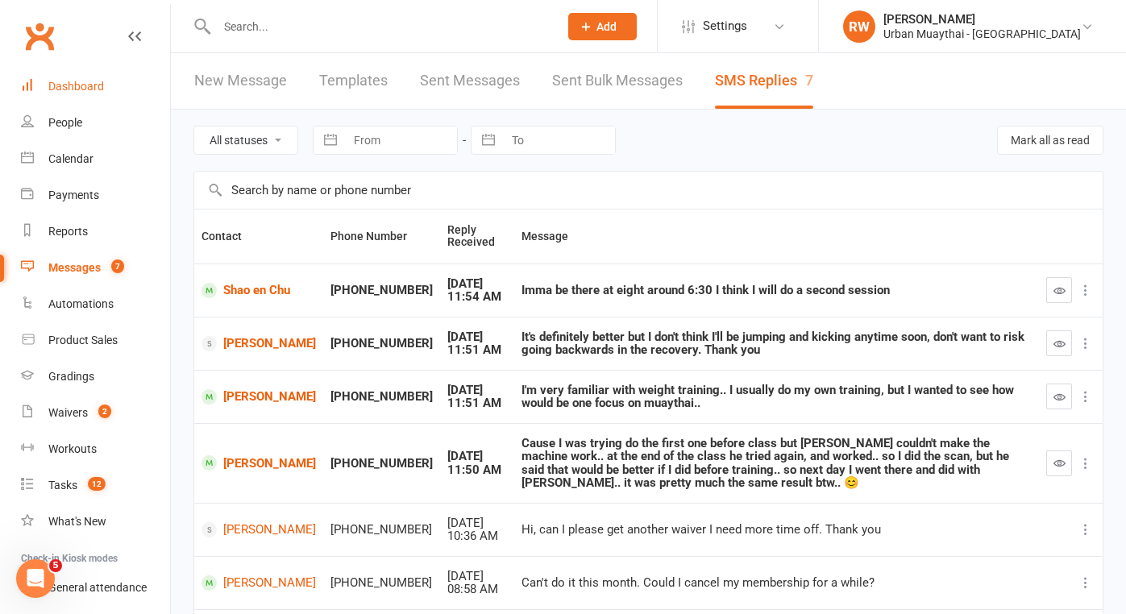
click at [82, 83] on div "Dashboard" at bounding box center [76, 86] width 56 height 13
